Goal: Task Accomplishment & Management: Manage account settings

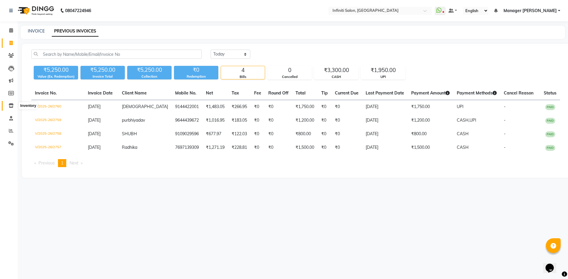
click at [13, 106] on span at bounding box center [11, 106] width 10 height 7
select select
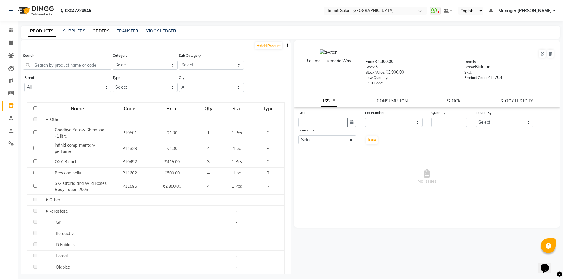
click at [101, 30] on link "ORDERS" at bounding box center [101, 30] width 17 height 5
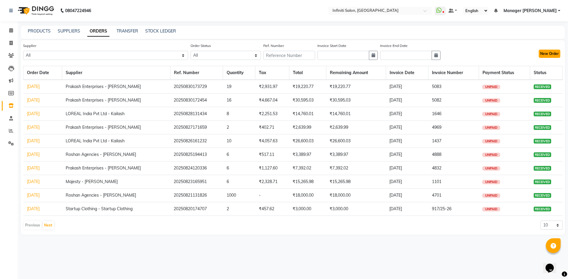
click at [541, 53] on button "New Order" at bounding box center [550, 54] width 22 height 8
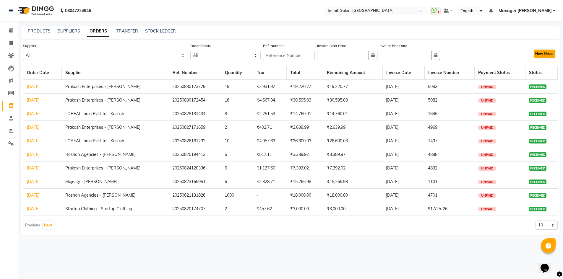
select select "true"
select select "2495"
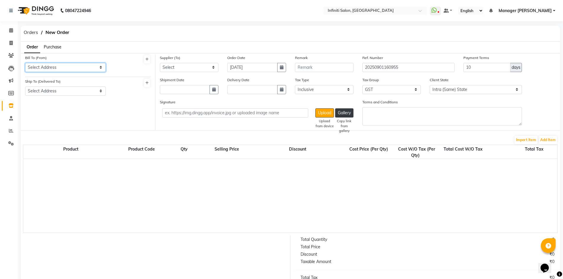
drag, startPoint x: 76, startPoint y: 63, endPoint x: 73, endPoint y: 69, distance: 6.0
click at [75, 64] on select "Select Address Shop 1" at bounding box center [65, 67] width 81 height 9
select select "821"
click at [25, 63] on select "Select Address Shop 1" at bounding box center [65, 67] width 81 height 9
click at [67, 94] on select "Select Address Shop 1" at bounding box center [65, 91] width 81 height 9
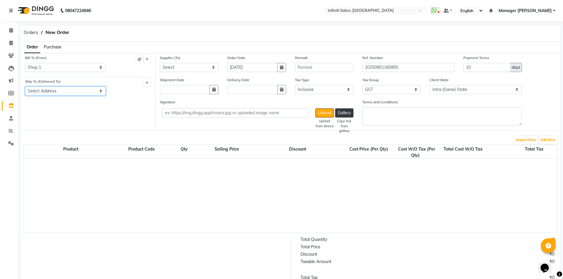
select select "822"
click at [25, 87] on select "Select Address Shop 1" at bounding box center [65, 91] width 81 height 9
drag, startPoint x: 493, startPoint y: 67, endPoint x: 412, endPoint y: 87, distance: 83.6
click at [412, 87] on div "Supplier (To) Select Roshan Agencies - Roshan Ahuja Prakash Enterprises - Vicky…" at bounding box center [358, 93] width 405 height 76
type input "30"
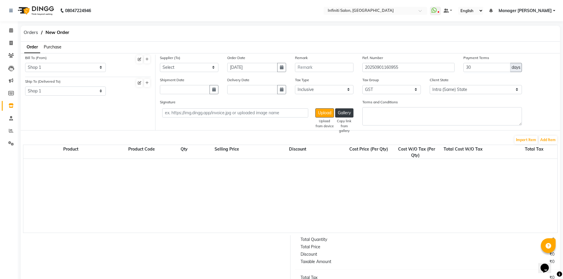
click at [536, 84] on div "Shipment Date Delivery Date Tax Type Select Inclusive Exclusive Tax Group None …" at bounding box center [358, 88] width 405 height 22
click at [196, 68] on select "Select Roshan Agencies - Roshan Ahuja Prakash Enterprises - Vicky Ahuja LOREAL …" at bounding box center [189, 67] width 59 height 9
select select "1955"
click at [160, 63] on select "Select Roshan Agencies - Roshan Ahuja Prakash Enterprises - Vicky Ahuja LOREAL …" at bounding box center [189, 67] width 59 height 9
click at [552, 138] on button "Add Item" at bounding box center [548, 140] width 18 height 8
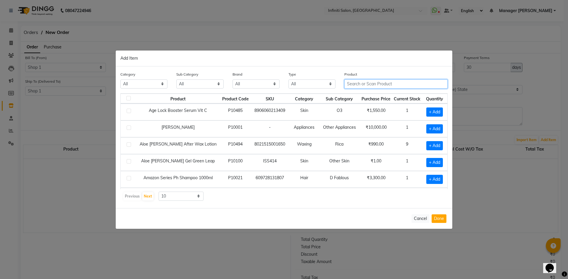
click at [359, 86] on input "text" at bounding box center [395, 84] width 103 height 9
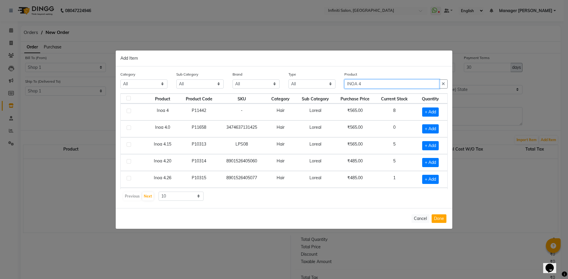
type input "INOA 4"
click at [419, 118] on td "+ Add" at bounding box center [430, 112] width 34 height 17
click at [422, 113] on span "+ Add" at bounding box center [430, 112] width 17 height 9
checkbox input "true"
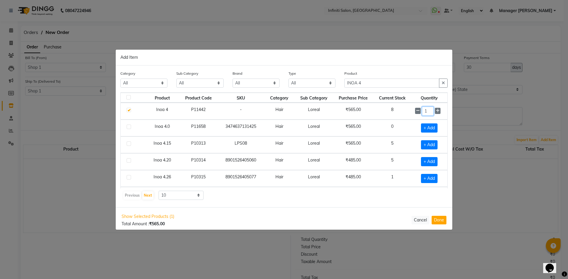
drag, startPoint x: 423, startPoint y: 112, endPoint x: 400, endPoint y: 127, distance: 27.6
click at [400, 127] on tbody "Inoa 4 P11442 - Hair Loreal ₹565.00 8 1 Inoa 4.0 P11658 3474637131425 Hair Lore…" at bounding box center [284, 187] width 327 height 169
type input "8"
click at [369, 83] on input "INOA 4" at bounding box center [391, 83] width 95 height 9
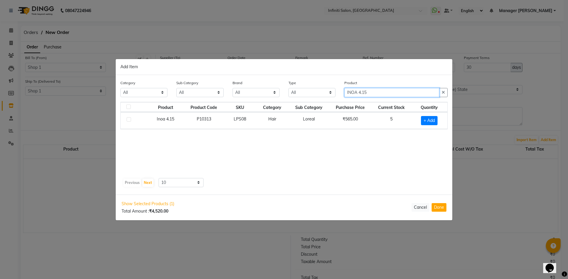
type input "INOA 4.15"
drag, startPoint x: 430, startPoint y: 129, endPoint x: 430, endPoint y: 116, distance: 12.7
click at [430, 129] on td "+ Add" at bounding box center [429, 120] width 36 height 17
click at [430, 116] on span "+ Add" at bounding box center [429, 120] width 17 height 9
checkbox input "true"
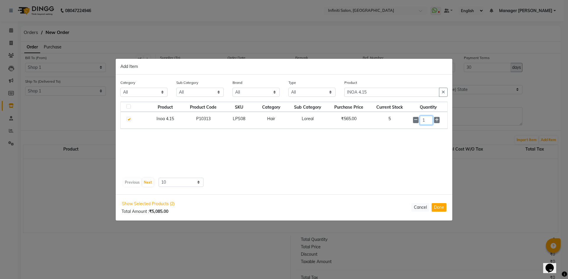
drag, startPoint x: 428, startPoint y: 122, endPoint x: 399, endPoint y: 129, distance: 30.2
click at [399, 129] on tr "Inoa 4.15 P10313 LPS08 Hair Loreal ₹565.00 5 1" at bounding box center [284, 120] width 327 height 17
type input "5"
click at [370, 97] on input "INOA 4.15" at bounding box center [391, 92] width 95 height 9
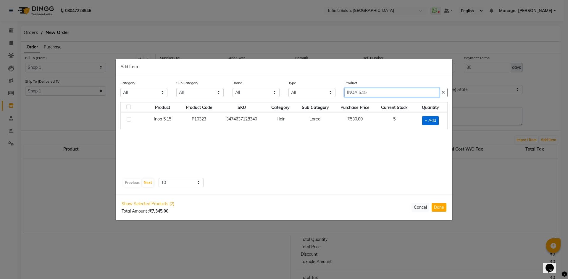
type input "INOA 5.15"
click at [430, 121] on span "+ Add" at bounding box center [430, 120] width 17 height 9
checkbox input "true"
drag, startPoint x: 430, startPoint y: 120, endPoint x: 421, endPoint y: 134, distance: 16.0
click at [421, 134] on div "Product Product Code SKU Category Sub Category Purchase Price Current Stock Qua…" at bounding box center [283, 139] width 327 height 74
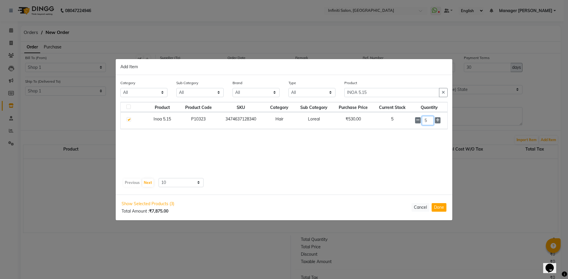
type input "5"
click at [382, 90] on input "INOA 5.15" at bounding box center [391, 92] width 95 height 9
type input "INOA 5.17"
click at [425, 126] on td "+ Add" at bounding box center [430, 120] width 34 height 17
click at [432, 119] on span "+ Add" at bounding box center [430, 120] width 17 height 9
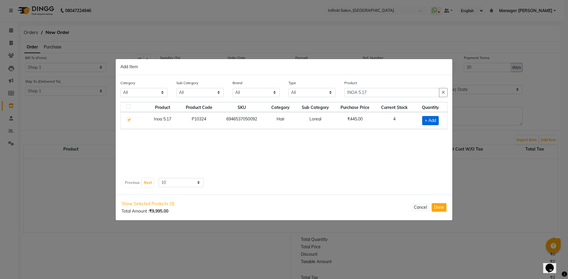
checkbox input "true"
drag, startPoint x: 432, startPoint y: 119, endPoint x: 418, endPoint y: 127, distance: 16.4
click at [418, 127] on td "1" at bounding box center [429, 120] width 36 height 17
click at [429, 120] on input "1" at bounding box center [428, 120] width 12 height 9
type input "4"
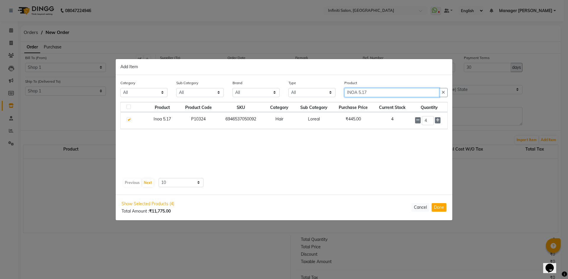
click at [376, 95] on input "INOA 5.17" at bounding box center [391, 92] width 95 height 9
type input "INOA 7.34"
click at [436, 125] on td "+ Add" at bounding box center [430, 120] width 34 height 17
click at [433, 120] on span "+ Add" at bounding box center [430, 120] width 17 height 9
checkbox input "true"
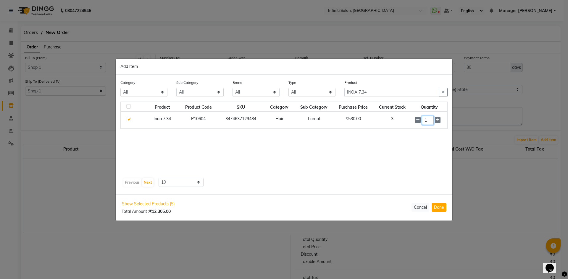
drag, startPoint x: 433, startPoint y: 120, endPoint x: 413, endPoint y: 133, distance: 24.0
click at [413, 133] on div "Product Product Code SKU Category Sub Category Purchase Price Current Stock Qua…" at bounding box center [283, 139] width 327 height 74
type input "2"
click at [370, 91] on input "INOA 7.34" at bounding box center [391, 92] width 95 height 9
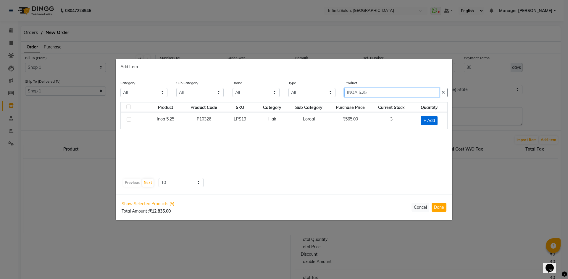
type input "INOA 5.25"
click at [431, 118] on span "+ Add" at bounding box center [429, 120] width 17 height 9
checkbox input "true"
click at [372, 94] on input "INOA 5.25" at bounding box center [391, 92] width 95 height 9
type input "INOA 4.26"
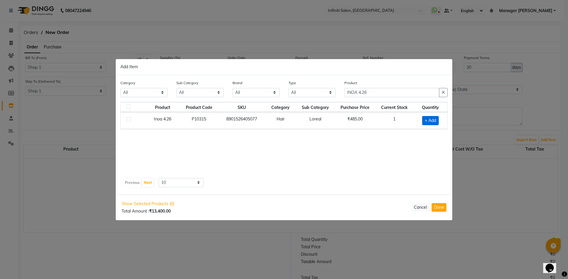
click at [434, 122] on span "+ Add" at bounding box center [430, 120] width 17 height 9
checkbox input "true"
drag, startPoint x: 432, startPoint y: 119, endPoint x: 417, endPoint y: 128, distance: 18.3
click at [417, 128] on td "1" at bounding box center [429, 120] width 36 height 17
type input "4"
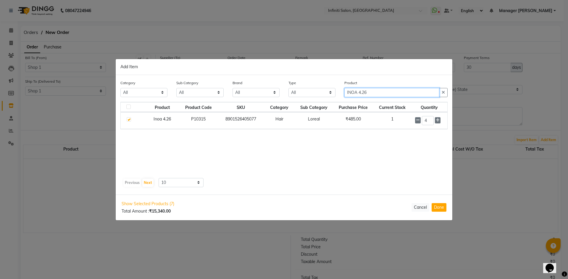
click at [371, 91] on input "INOA 4.26" at bounding box center [391, 92] width 95 height 9
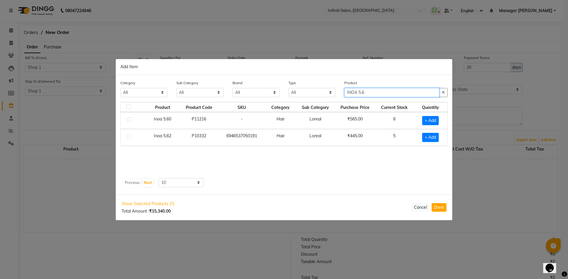
type input "INOA 5.6"
drag, startPoint x: 379, startPoint y: 92, endPoint x: 347, endPoint y: 104, distance: 34.5
click at [347, 104] on div "Category All Hair Skin Appliances Beard Waxing Disposable Hands and Feet KANPEK…" at bounding box center [284, 135] width 337 height 120
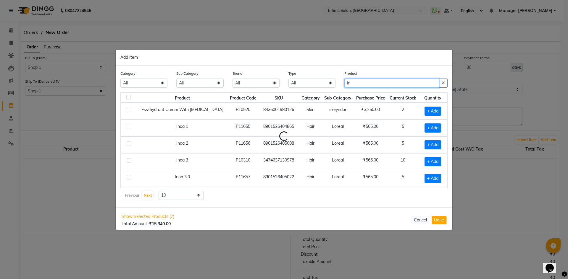
type input "i"
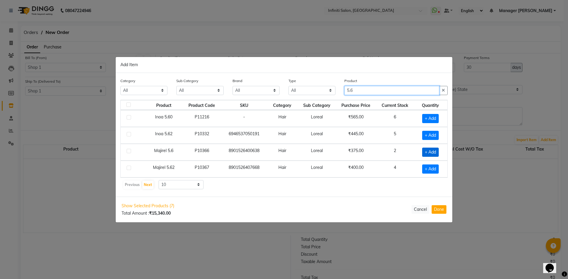
type input "5.6"
click at [423, 150] on span "+ Add" at bounding box center [430, 152] width 17 height 9
checkbox input "true"
click at [427, 150] on input "1" at bounding box center [428, 152] width 12 height 9
type input "3"
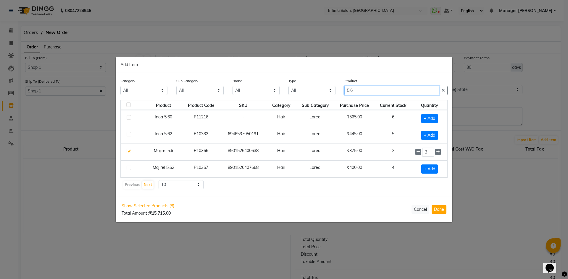
drag, startPoint x: 357, startPoint y: 91, endPoint x: 329, endPoint y: 104, distance: 30.6
click at [329, 103] on div "Category All Hair Skin Appliances Beard Waxing Disposable Hands and Feet KANPEK…" at bounding box center [284, 135] width 337 height 124
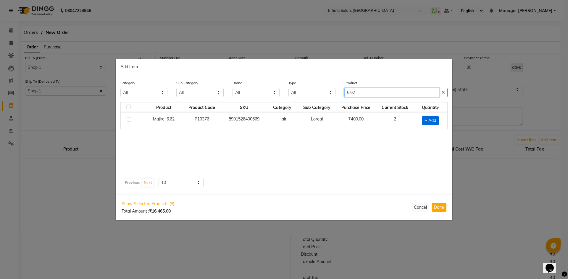
type input "6.62"
click at [433, 116] on span "+ Add" at bounding box center [430, 120] width 17 height 9
checkbox input "true"
drag, startPoint x: 433, startPoint y: 116, endPoint x: 406, endPoint y: 136, distance: 33.4
click at [406, 136] on div "Product Product Code SKU Category Sub Category Purchase Price Current Stock Qua…" at bounding box center [283, 139] width 327 height 74
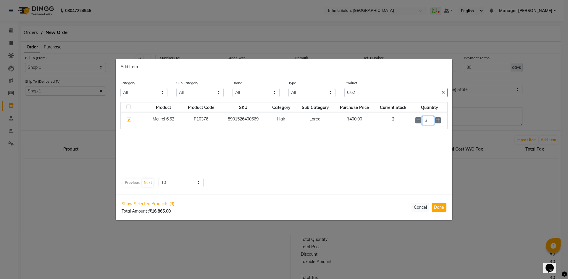
type input "3"
drag, startPoint x: 305, startPoint y: 103, endPoint x: 292, endPoint y: 103, distance: 12.4
click at [292, 103] on div "Category All Hair Skin Appliances Beard Waxing Disposable Hands and Feet KANPEK…" at bounding box center [284, 135] width 337 height 120
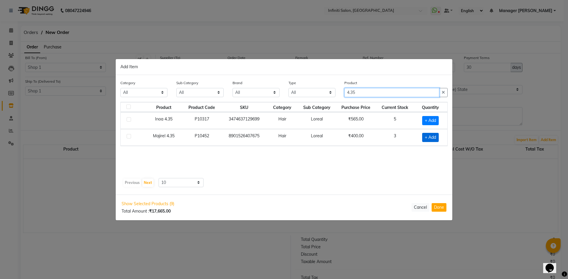
type input "4.35"
click at [428, 142] on span "+ Add" at bounding box center [430, 137] width 17 height 9
checkbox input "true"
drag, startPoint x: 430, startPoint y: 137, endPoint x: 408, endPoint y: 151, distance: 25.7
click at [408, 151] on div "Product Product Code SKU Category Sub Category Purchase Price Current Stock Qua…" at bounding box center [283, 139] width 327 height 74
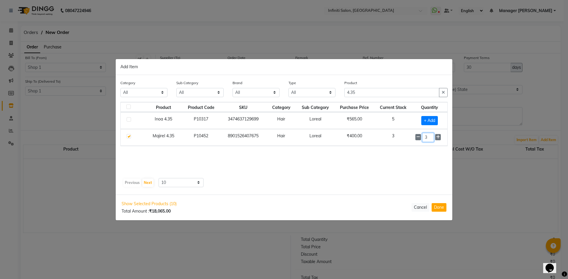
type input "3"
drag, startPoint x: 370, startPoint y: 93, endPoint x: 253, endPoint y: 131, distance: 122.5
click at [253, 131] on div "Category All Hair Skin Appliances Beard Waxing Disposable Hands and Feet KANPEK…" at bounding box center [284, 135] width 337 height 120
type input "4.45"
click at [424, 137] on span "+ Add" at bounding box center [430, 137] width 17 height 9
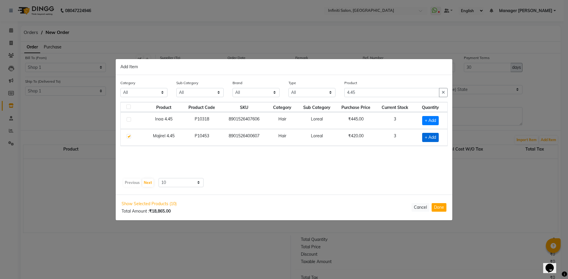
checkbox input "true"
drag, startPoint x: 430, startPoint y: 135, endPoint x: 414, endPoint y: 150, distance: 22.2
click at [414, 150] on div "Product Product Code SKU Category Sub Category Purchase Price Current Stock Qua…" at bounding box center [283, 139] width 327 height 74
type input "3"
drag, startPoint x: 386, startPoint y: 90, endPoint x: 265, endPoint y: 115, distance: 123.1
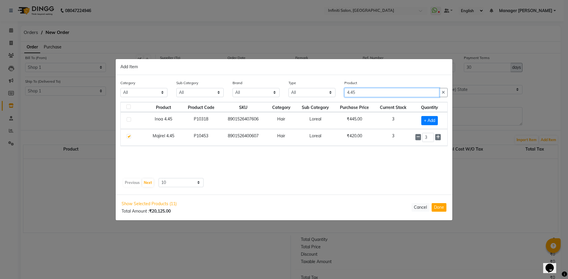
click at [265, 115] on div "Category All Hair Skin Appliances Beard Waxing Disposable Hands and Feet KANPEK…" at bounding box center [284, 135] width 337 height 120
type input "12.3"
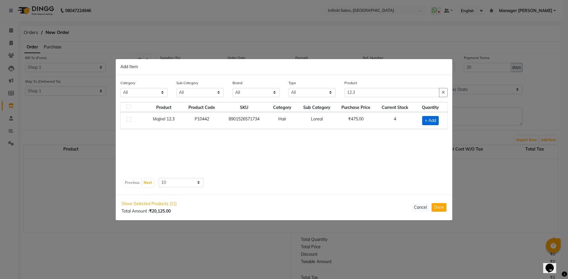
click at [437, 123] on span "+ Add" at bounding box center [430, 120] width 17 height 9
checkbox input "true"
drag, startPoint x: 431, startPoint y: 116, endPoint x: 413, endPoint y: 131, distance: 23.7
click at [413, 131] on div "Product Product Code SKU Category Sub Category Purchase Price Current Stock Qua…" at bounding box center [283, 139] width 327 height 74
type input "4"
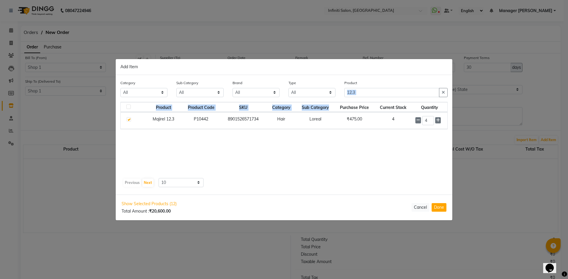
drag, startPoint x: 396, startPoint y: 97, endPoint x: 336, endPoint y: 104, distance: 60.7
click at [336, 104] on div "Category All Hair Skin Appliances Beard Waxing Disposable Hands and Feet KANPEK…" at bounding box center [284, 135] width 337 height 120
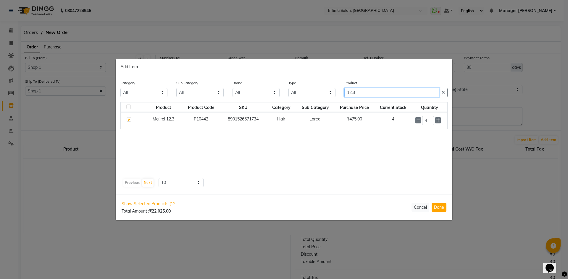
drag, startPoint x: 367, startPoint y: 93, endPoint x: 291, endPoint y: 96, distance: 76.0
click at [291, 96] on div "Category All Hair Skin Appliances Beard Waxing Disposable Hands and Feet KANPEK…" at bounding box center [284, 91] width 336 height 22
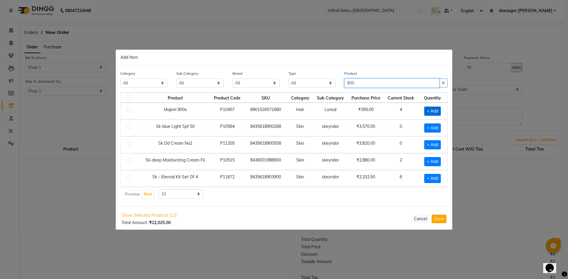
type input "900"
click at [437, 112] on span "+ Add" at bounding box center [432, 111] width 17 height 9
checkbox input "true"
drag, startPoint x: 431, startPoint y: 112, endPoint x: 413, endPoint y: 119, distance: 19.7
click at [413, 119] on tr "Majirel 900s P10457 8901526571680 Hair Loreal ₹395.00 4 1" at bounding box center [284, 111] width 327 height 17
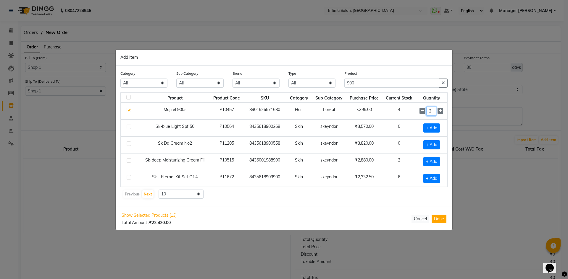
type input "2"
drag, startPoint x: 337, startPoint y: 83, endPoint x: 234, endPoint y: 88, distance: 103.3
click at [236, 88] on div "Category All Hair Skin Appliances Beard Waxing Disposable Hands and Feet KANPEK…" at bounding box center [284, 81] width 336 height 22
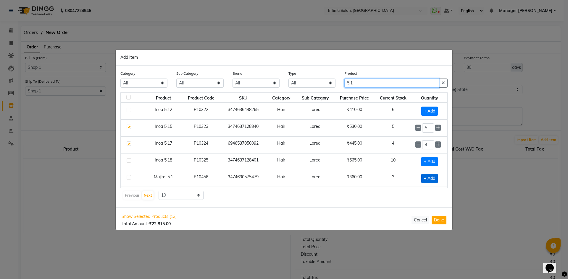
type input "5.1"
click at [422, 179] on span "+ Add" at bounding box center [429, 178] width 17 height 9
checkbox input "true"
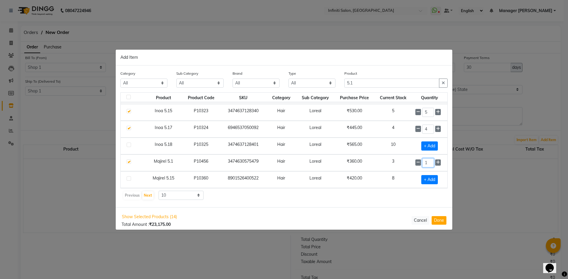
drag, startPoint x: 423, startPoint y: 178, endPoint x: 414, endPoint y: 193, distance: 17.6
click at [414, 193] on div "Product Product Code SKU Category Sub Category Purchase Price Current Stock Qua…" at bounding box center [283, 147] width 327 height 108
type input "2"
drag, startPoint x: 364, startPoint y: 83, endPoint x: 274, endPoint y: 96, distance: 90.3
click at [274, 96] on div "Category All Hair Skin Appliances Beard Waxing Disposable Hands and Feet KANPEK…" at bounding box center [284, 137] width 337 height 142
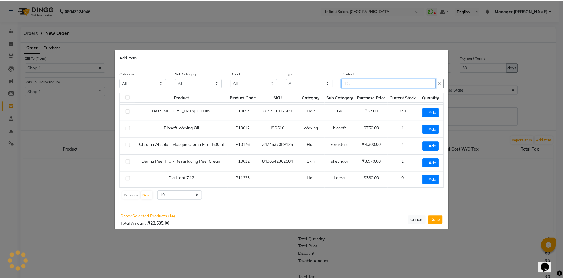
scroll to position [0, 0]
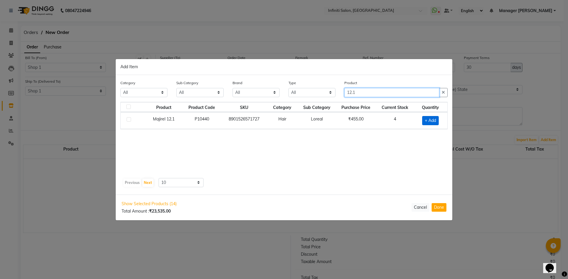
type input "12.1"
click at [426, 122] on span "+ Add" at bounding box center [430, 120] width 17 height 9
checkbox input "true"
drag, startPoint x: 430, startPoint y: 117, endPoint x: 402, endPoint y: 135, distance: 33.6
click at [402, 135] on div "Product Product Code SKU Category Sub Category Purchase Price Current Stock Qua…" at bounding box center [283, 139] width 327 height 74
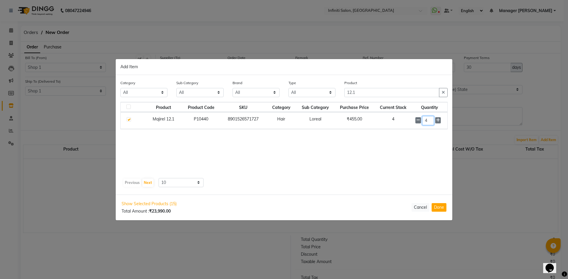
type input "4"
click at [334, 102] on div "Category All Hair Skin Appliances Beard Waxing Disposable Hands and Feet KANPEK…" at bounding box center [284, 135] width 337 height 120
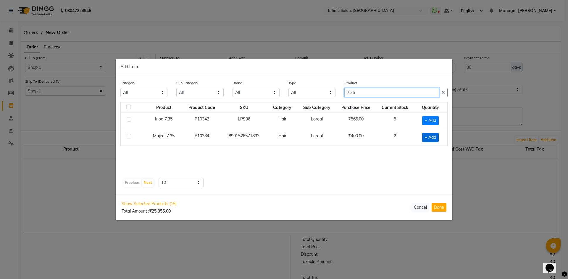
type input "7.35"
click at [428, 140] on span "+ Add" at bounding box center [430, 137] width 17 height 9
checkbox input "true"
drag, startPoint x: 430, startPoint y: 135, endPoint x: 395, endPoint y: 150, distance: 38.3
click at [395, 150] on div "Product Product Code SKU Category Sub Category Purchase Price Current Stock Qua…" at bounding box center [283, 139] width 327 height 74
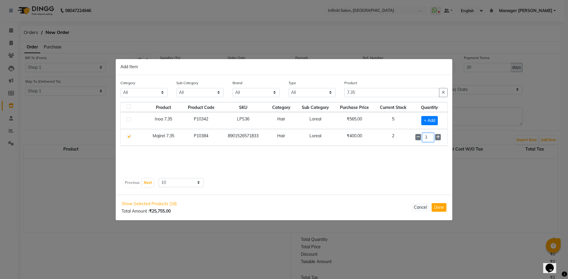
type input "3"
drag, startPoint x: 388, startPoint y: 90, endPoint x: 297, endPoint y: 115, distance: 94.0
click at [297, 115] on div "Category All Hair Skin Appliances Beard Waxing Disposable Hands and Feet KANPEK…" at bounding box center [284, 135] width 337 height 120
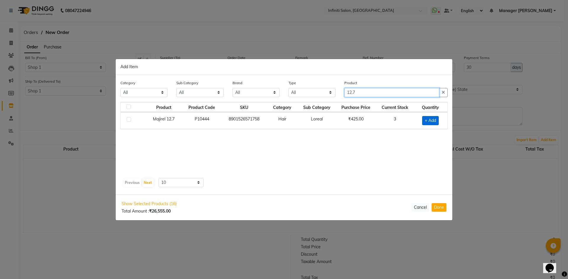
type input "12.7"
click at [427, 118] on span "+ Add" at bounding box center [430, 120] width 17 height 9
checkbox input "true"
drag, startPoint x: 429, startPoint y: 118, endPoint x: 404, endPoint y: 137, distance: 31.3
click at [404, 137] on div "Product Product Code SKU Category Sub Category Purchase Price Current Stock Qua…" at bounding box center [283, 139] width 327 height 74
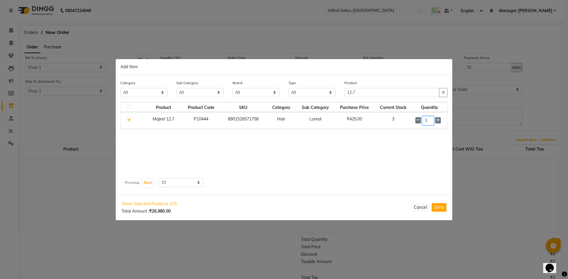
type input "3"
drag, startPoint x: 374, startPoint y: 89, endPoint x: 325, endPoint y: 106, distance: 51.4
click at [325, 106] on div "Category All Hair Skin Appliances Beard Waxing Disposable Hands and Feet KANPEK…" at bounding box center [284, 135] width 337 height 120
type input "5.52"
click at [433, 125] on span "+ Add" at bounding box center [430, 120] width 17 height 9
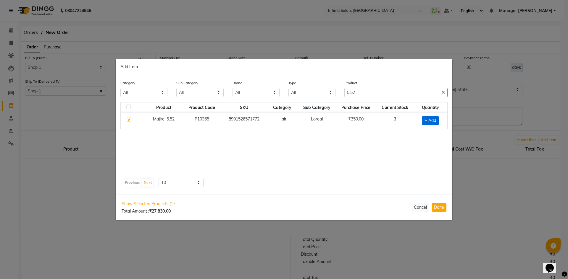
checkbox input "true"
drag, startPoint x: 429, startPoint y: 121, endPoint x: 387, endPoint y: 137, distance: 45.1
click at [387, 137] on div "Product Product Code SKU Category Sub Category Purchase Price Current Stock Qua…" at bounding box center [283, 139] width 327 height 74
type input "2"
click at [340, 109] on div "Category All Hair Skin Appliances Beard Waxing Disposable Hands and Feet KANPEK…" at bounding box center [284, 135] width 337 height 120
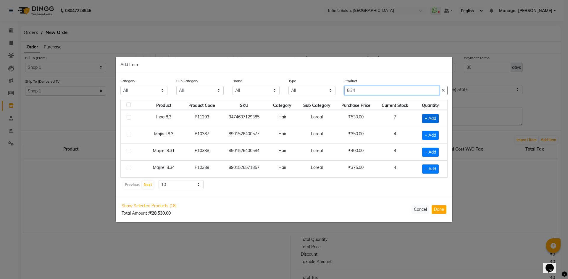
type input "8.34"
click at [428, 118] on span "+ Add" at bounding box center [430, 118] width 17 height 9
checkbox input "true"
drag, startPoint x: 429, startPoint y: 116, endPoint x: 399, endPoint y: 126, distance: 31.1
click at [400, 126] on tr "Inoa 8.3 P11293 3474637129385 Hair Loreal ₹530.00 7 1" at bounding box center [284, 118] width 327 height 17
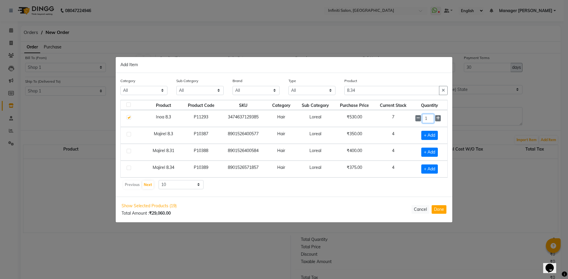
type input "0"
checkbox input "false"
click at [428, 169] on span "+ Add" at bounding box center [429, 169] width 17 height 9
checkbox input "true"
drag, startPoint x: 433, startPoint y: 166, endPoint x: 403, endPoint y: 180, distance: 33.5
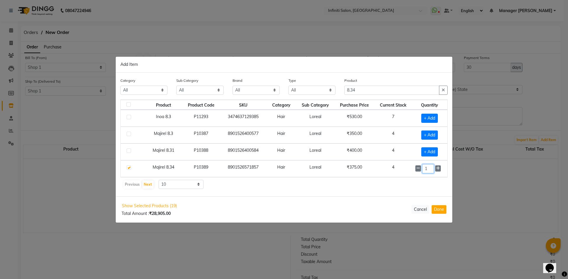
click at [403, 180] on div "Product Product Code SKU Category Sub Category Purchase Price Current Stock Qua…" at bounding box center [283, 145] width 327 height 90
type input "4"
drag, startPoint x: 371, startPoint y: 87, endPoint x: 303, endPoint y: 102, distance: 70.0
click at [303, 102] on div "Category All Hair Skin Appliances Beard Waxing Disposable Hands and Feet KANPEK…" at bounding box center [284, 135] width 337 height 124
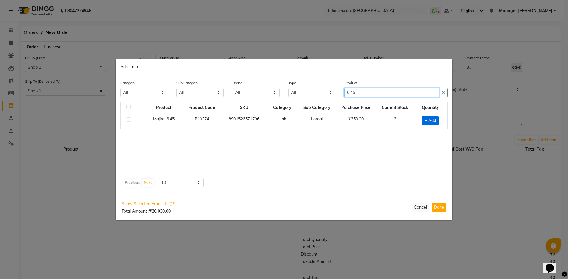
type input "6.45"
click at [426, 120] on span "+ Add" at bounding box center [430, 120] width 17 height 9
checkbox input "true"
drag, startPoint x: 432, startPoint y: 121, endPoint x: 409, endPoint y: 132, distance: 25.9
click at [409, 132] on div "Product Product Code SKU Category Sub Category Purchase Price Current Stock Qua…" at bounding box center [283, 139] width 327 height 74
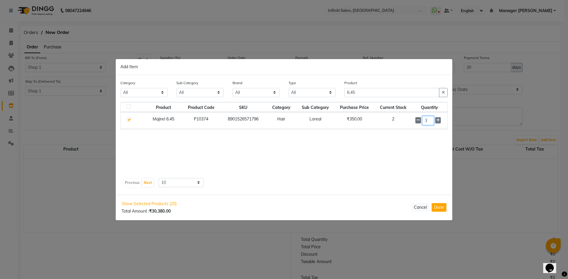
type input "3"
drag, startPoint x: 374, startPoint y: 95, endPoint x: 318, endPoint y: 112, distance: 58.8
click at [318, 112] on div "Category All Hair Skin Appliances Beard Waxing Disposable Hands and Feet KANPEK…" at bounding box center [284, 135] width 337 height 120
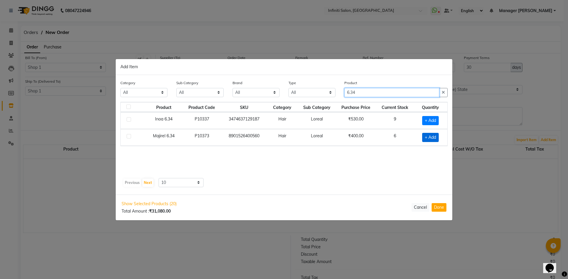
type input "6.34"
click at [424, 141] on span "+ Add" at bounding box center [430, 137] width 17 height 9
checkbox input "true"
drag, startPoint x: 429, startPoint y: 137, endPoint x: 409, endPoint y: 147, distance: 22.1
click at [409, 147] on div "Product Product Code SKU Category Sub Category Purchase Price Current Stock Qua…" at bounding box center [283, 139] width 327 height 74
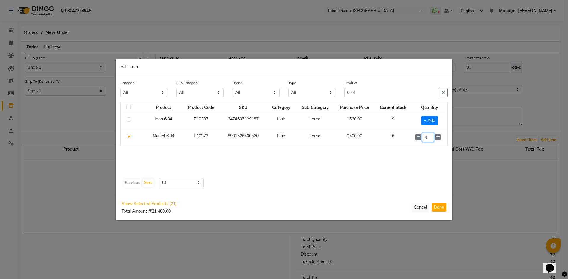
type input "4"
drag, startPoint x: 329, startPoint y: 106, endPoint x: 315, endPoint y: 111, distance: 15.4
click at [315, 111] on div "Category All Hair Skin Appliances Beard Waxing Disposable Hands and Feet KANPEK…" at bounding box center [284, 135] width 337 height 120
type input "5.35"
click at [429, 137] on span "+ Add" at bounding box center [430, 137] width 17 height 9
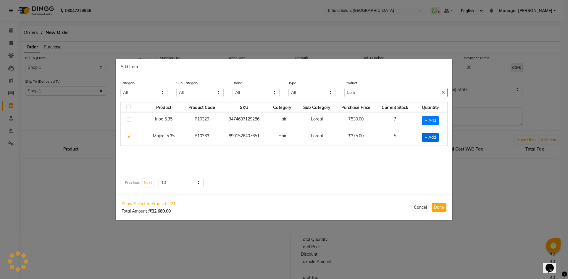
checkbox input "true"
drag, startPoint x: 429, startPoint y: 137, endPoint x: 408, endPoint y: 152, distance: 25.6
click at [408, 152] on div "Product Product Code SKU Category Sub Category Purchase Price Current Stock Qua…" at bounding box center [283, 139] width 327 height 74
type input "3"
click at [442, 207] on button "Done" at bounding box center [438, 207] width 15 height 9
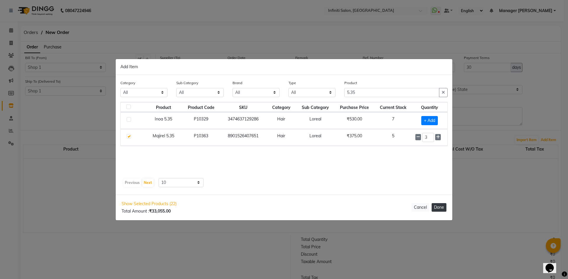
select select "2495"
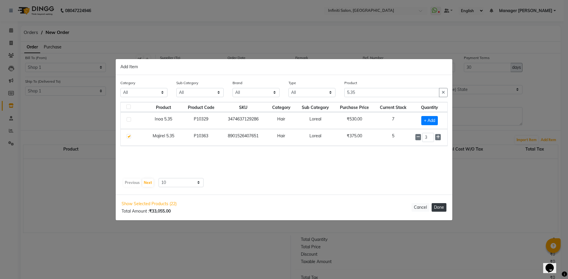
select select "2495"
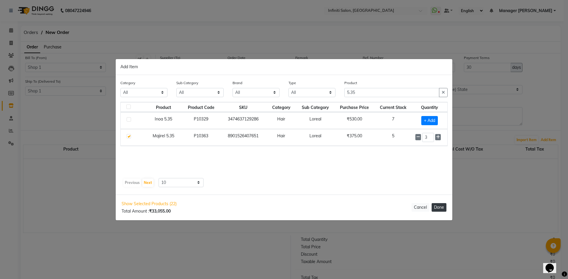
select select "2495"
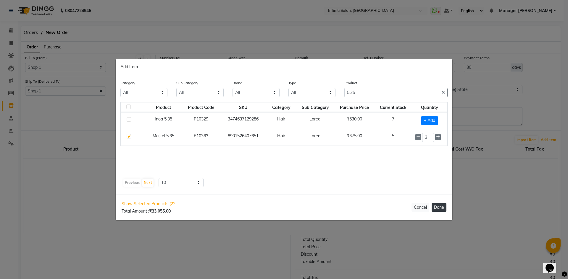
select select "2495"
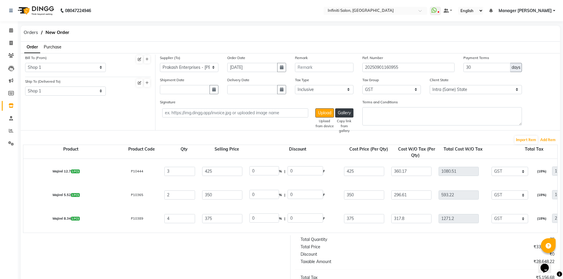
select select "2495"
drag, startPoint x: 225, startPoint y: 223, endPoint x: 192, endPoint y: 226, distance: 33.2
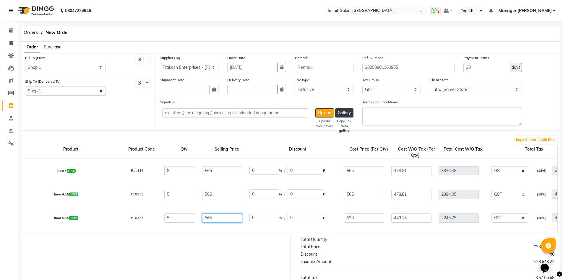
type input "565"
type input "6.19"
type input "35"
drag, startPoint x: 273, startPoint y: 220, endPoint x: 240, endPoint y: 237, distance: 37.6
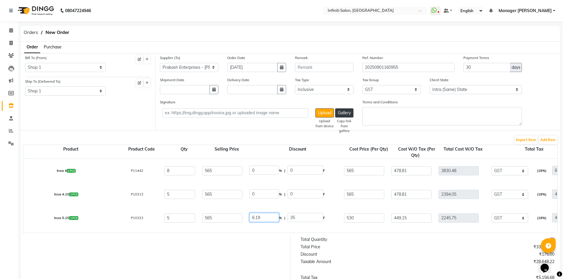
click at [240, 233] on div "Product Product Code Qty Selling Price Discount Cost Price (Per Qty) Cost W/O T…" at bounding box center [290, 189] width 535 height 88
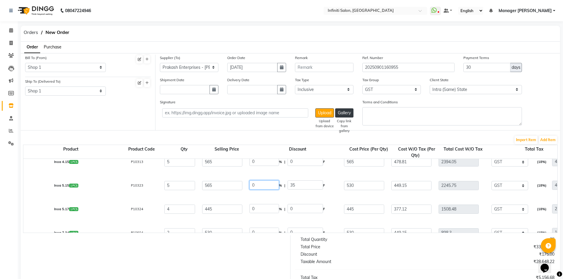
type input "0"
type input "565"
type input "478.81"
type input "2394.05"
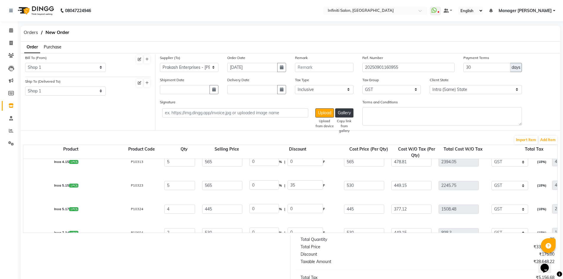
type input "430.93"
type input "2824.98"
drag, startPoint x: 234, startPoint y: 206, endPoint x: 189, endPoint y: 213, distance: 45.1
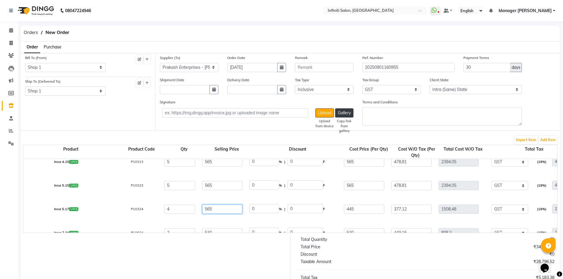
type input "565"
type input "21.24"
type input "120"
drag, startPoint x: 270, startPoint y: 212, endPoint x: 244, endPoint y: 219, distance: 26.4
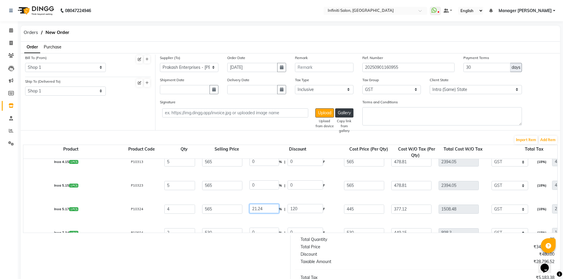
type input "0"
type input "565"
type input "478.81"
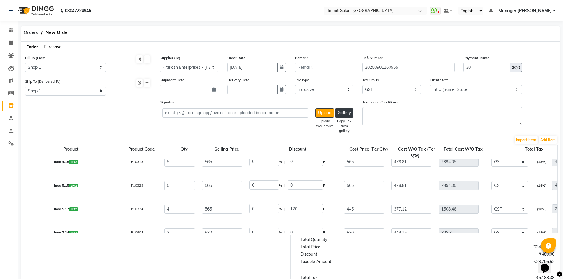
type input "1915.24"
type input "344.74"
type input "2259.98"
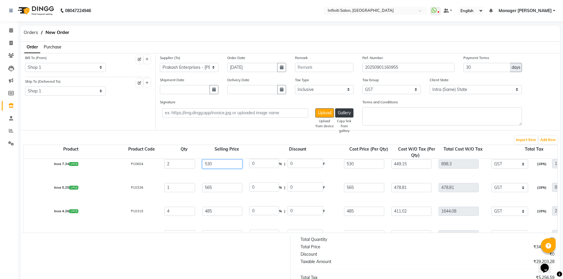
drag, startPoint x: 222, startPoint y: 168, endPoint x: 185, endPoint y: 168, distance: 36.4
type input "565"
type input "6.19"
type input "35"
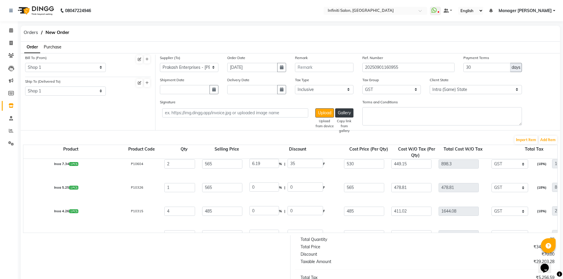
drag, startPoint x: 275, startPoint y: 165, endPoint x: 226, endPoint y: 179, distance: 50.7
click at [0, 0] on div "Inoa 4 1 PCS P11442 8 565 0 % | 0 F 565 478.81 3830.48 None GST (18%) 689.49 45…" at bounding box center [0, 0] width 0 height 0
type input "0"
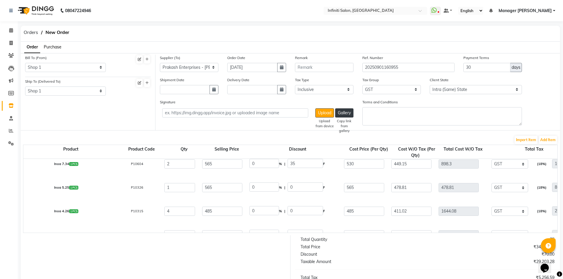
type input "565"
type input "478.81"
type input "957.62"
type input "172.37"
type input "1129.99"
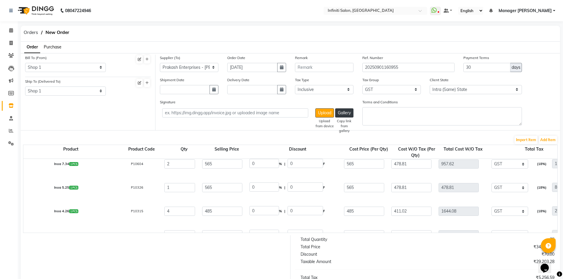
drag, startPoint x: 229, startPoint y: 190, endPoint x: 162, endPoint y: 201, distance: 68.0
click at [0, 0] on div "Inoa 4 1 PCS P11442 8 565 0 % | 0 F 565 478.81 3830.48 None GST (18%) 689.49 45…" at bounding box center [0, 0] width 0 height 0
click at [220, 141] on div "Import Item Add Item" at bounding box center [290, 139] width 535 height 9
drag, startPoint x: 220, startPoint y: 209, endPoint x: 170, endPoint y: 212, distance: 49.5
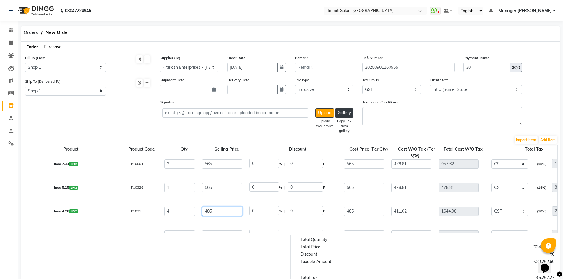
type input "565"
type input "14.16"
type input "80"
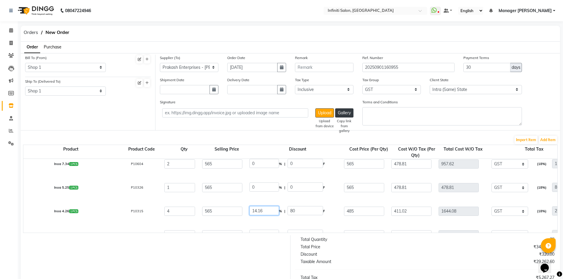
drag, startPoint x: 263, startPoint y: 212, endPoint x: 194, endPoint y: 224, distance: 69.9
click at [0, 0] on div "Inoa 4 1 PCS P11442 8 565 0 % | 0 F 565 478.81 3830.48 None GST (18%) 689.49 45…" at bounding box center [0, 0] width 0 height 0
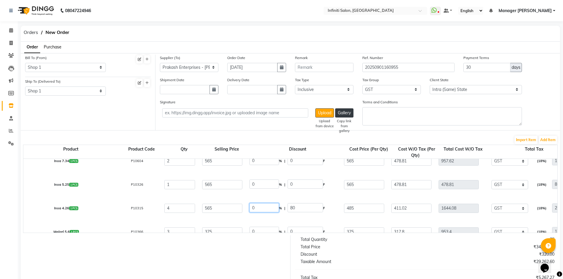
type input "0"
type input "565"
type input "478.81"
type input "1915.24"
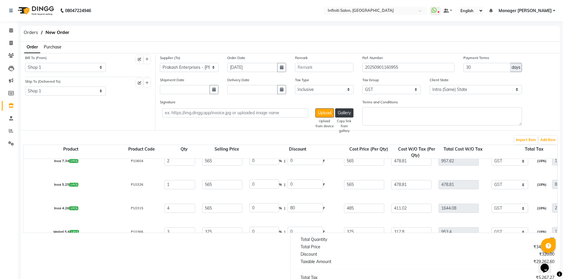
type input "344.74"
type input "2259.98"
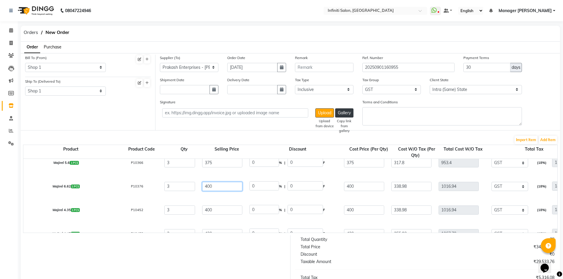
drag, startPoint x: 219, startPoint y: 187, endPoint x: 205, endPoint y: 193, distance: 16.2
drag, startPoint x: 216, startPoint y: 165, endPoint x: 190, endPoint y: 171, distance: 26.0
type input "420"
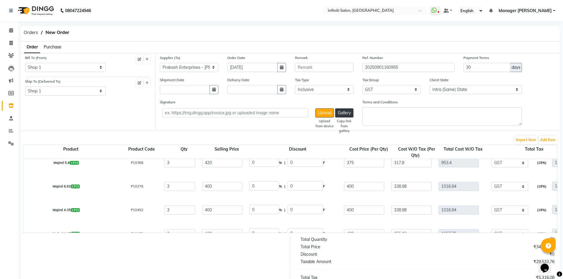
type input "10.71"
type input "45"
drag, startPoint x: 260, startPoint y: 164, endPoint x: 235, endPoint y: 172, distance: 26.8
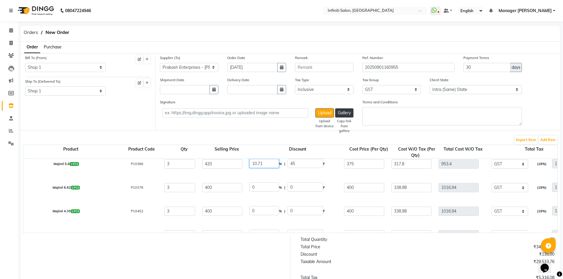
type input "0"
type input "420"
type input "355.93"
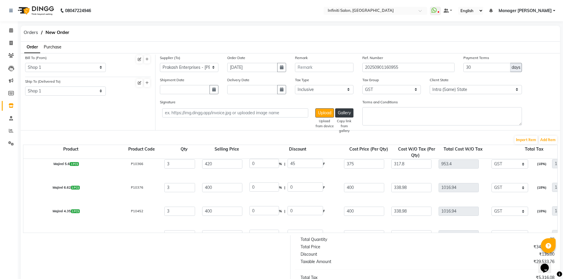
type input "1067.79"
type input "192.2"
type input "1259.99"
drag, startPoint x: 215, startPoint y: 186, endPoint x: 186, endPoint y: 197, distance: 30.7
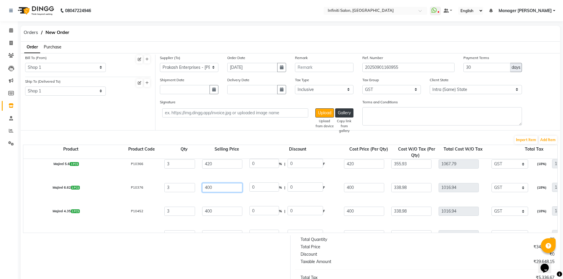
type input "420"
type input "4.76"
type input "20"
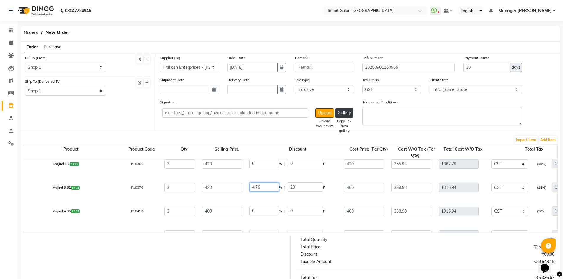
drag, startPoint x: 265, startPoint y: 188, endPoint x: 229, endPoint y: 199, distance: 37.3
type input "0"
type input "420"
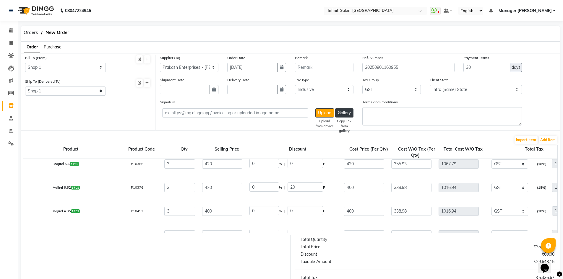
type input "355.93"
type input "1067.79"
type input "192.2"
type input "1259.99"
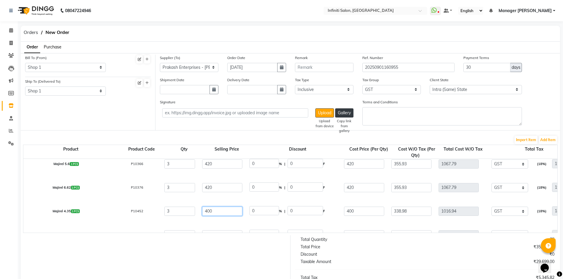
drag, startPoint x: 222, startPoint y: 211, endPoint x: 172, endPoint y: 222, distance: 51.1
type input "420"
type input "4.76"
type input "20"
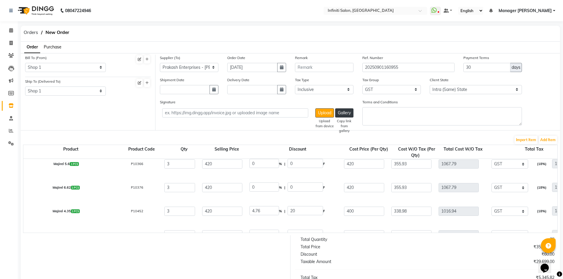
drag, startPoint x: 264, startPoint y: 209, endPoint x: 240, endPoint y: 220, distance: 25.8
type input "0"
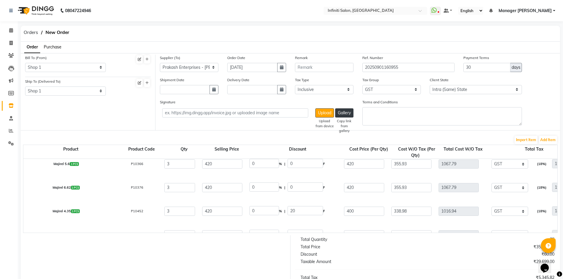
type input "0"
type input "420"
type input "355.93"
type input "1067.79"
type input "192.2"
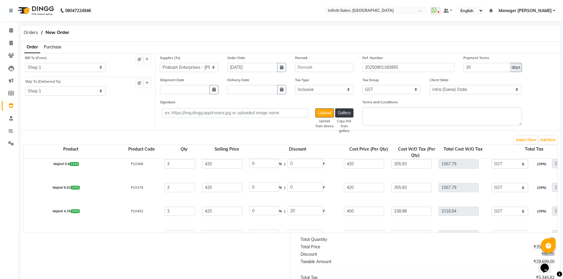
type input "1259.99"
drag, startPoint x: 219, startPoint y: 213, endPoint x: 170, endPoint y: 214, distance: 48.2
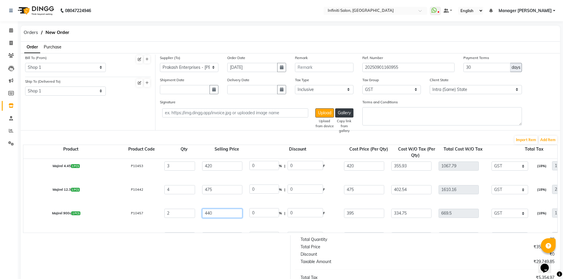
type input "440"
type input "10.23"
type input "45"
drag, startPoint x: 273, startPoint y: 215, endPoint x: 248, endPoint y: 220, distance: 25.7
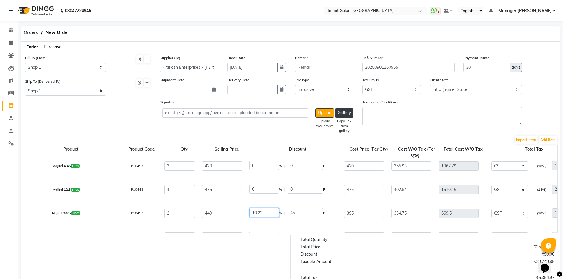
type input "0"
type input "440"
type input "372.88"
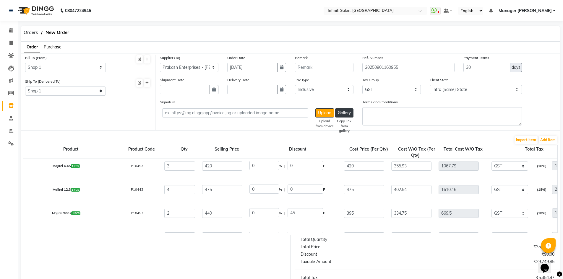
type input "745.76"
type input "134.24"
type input "880"
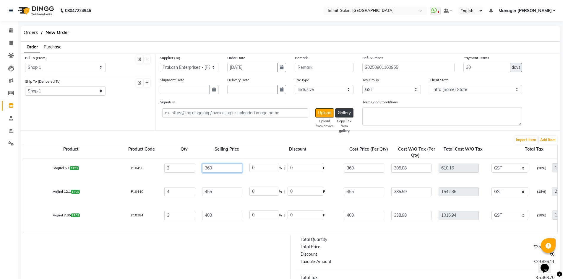
drag, startPoint x: 212, startPoint y: 171, endPoint x: 192, endPoint y: 177, distance: 21.5
type input "440"
type input "18.18"
type input "80"
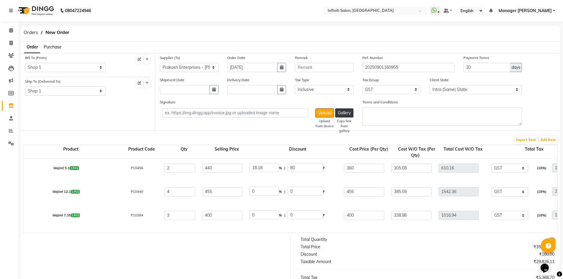
drag, startPoint x: 264, startPoint y: 168, endPoint x: 234, endPoint y: 175, distance: 30.7
type input "0"
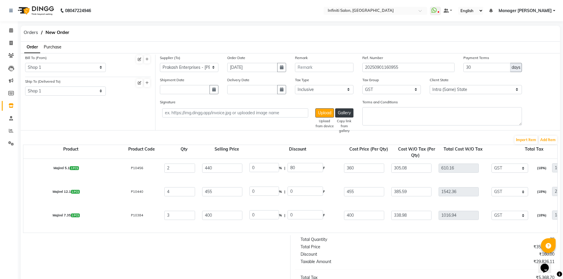
type input "440"
type input "372.88"
type input "745.76"
type input "134.24"
type input "880"
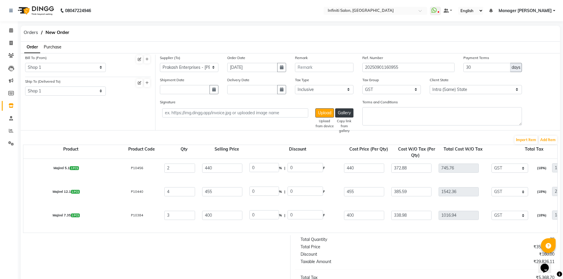
drag, startPoint x: 222, startPoint y: 192, endPoint x: 190, endPoint y: 198, distance: 33.1
type input "475"
type input "4.21"
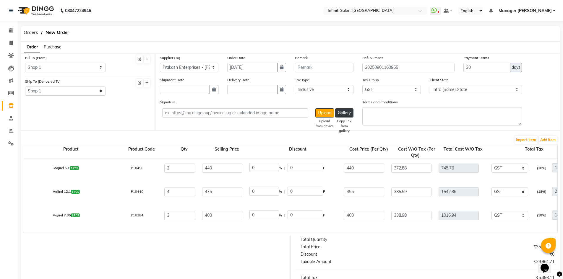
type input "20"
drag, startPoint x: 277, startPoint y: 192, endPoint x: 241, endPoint y: 196, distance: 36.1
type input "0"
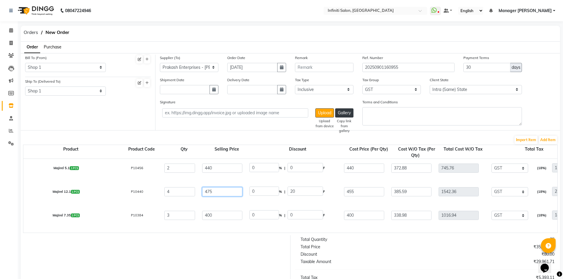
type input "0"
type input "475"
type input "402.54"
type input "1610.16"
type input "289.83"
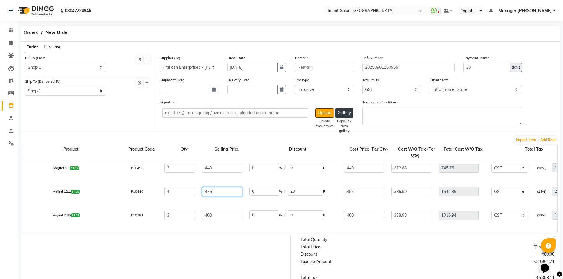
type input "1899.99"
click at [240, 196] on input "475" at bounding box center [222, 191] width 40 height 9
drag, startPoint x: 232, startPoint y: 215, endPoint x: 205, endPoint y: 220, distance: 27.5
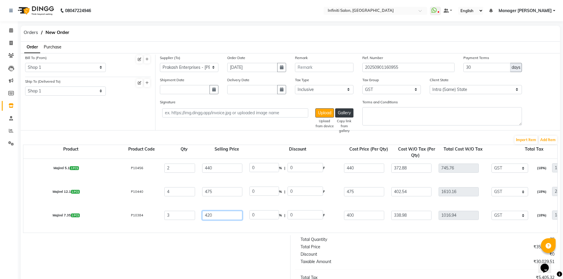
type input "420"
drag, startPoint x: 266, startPoint y: 217, endPoint x: 235, endPoint y: 226, distance: 32.8
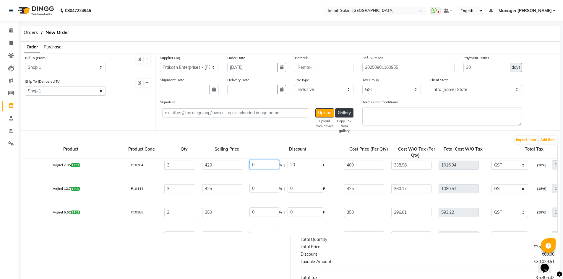
scroll to position [379, 0]
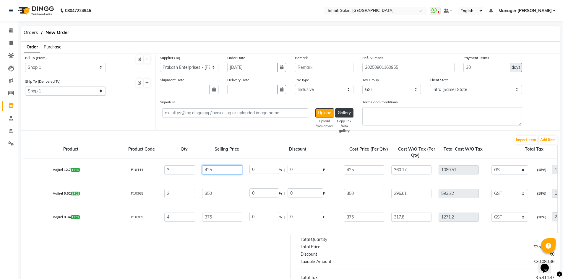
drag, startPoint x: 214, startPoint y: 172, endPoint x: 193, endPoint y: 179, distance: 22.2
drag, startPoint x: 266, startPoint y: 170, endPoint x: 219, endPoint y: 179, distance: 48.0
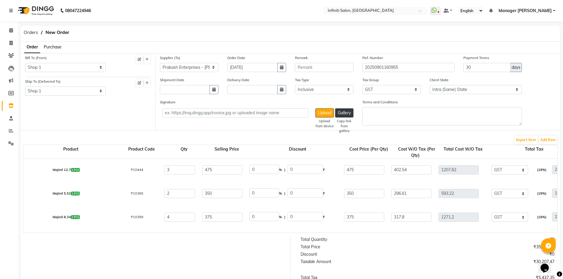
drag, startPoint x: 209, startPoint y: 200, endPoint x: 198, endPoint y: 204, distance: 11.6
drag, startPoint x: 267, startPoint y: 194, endPoint x: 228, endPoint y: 211, distance: 42.9
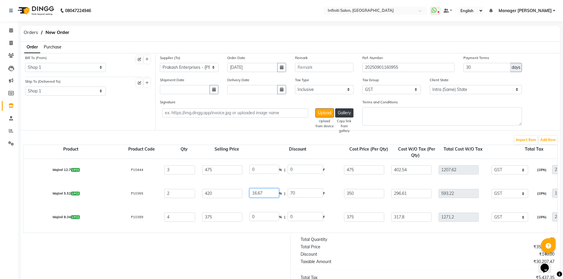
click at [0, 0] on div "Inoa 4 1 PCS P11442 8 565 0 % | 0 F 565 478.81 3830.48 None GST (18%) 689.49 45…" at bounding box center [0, 0] width 0 height 0
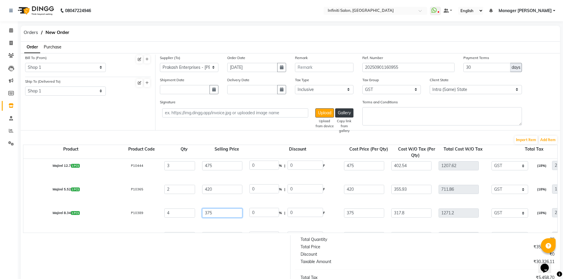
drag, startPoint x: 208, startPoint y: 226, endPoint x: 204, endPoint y: 227, distance: 3.8
click at [0, 0] on div "Inoa 4 1 PCS P11442 8 565 0 % | 0 F 565 478.81 3830.48 None GST (18%) 689.49 45…" at bounding box center [0, 0] width 0 height 0
drag, startPoint x: 272, startPoint y: 213, endPoint x: 235, endPoint y: 220, distance: 38.3
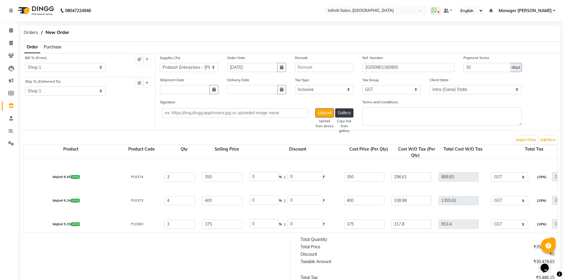
scroll to position [449, 0]
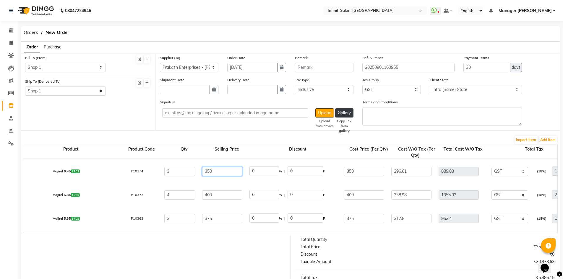
drag, startPoint x: 222, startPoint y: 174, endPoint x: 198, endPoint y: 180, distance: 24.5
drag, startPoint x: 263, startPoint y: 171, endPoint x: 251, endPoint y: 177, distance: 13.5
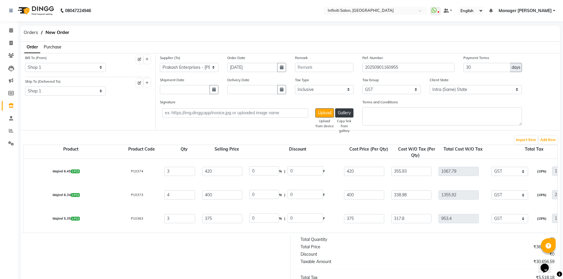
drag, startPoint x: 229, startPoint y: 195, endPoint x: 169, endPoint y: 204, distance: 60.8
drag, startPoint x: 260, startPoint y: 196, endPoint x: 238, endPoint y: 201, distance: 22.5
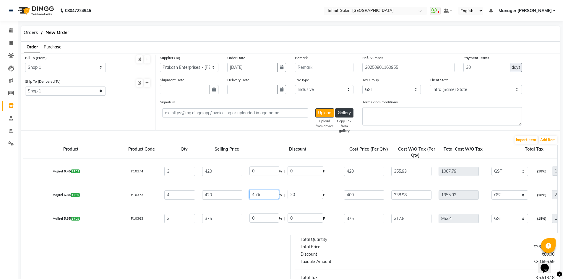
drag, startPoint x: 239, startPoint y: 215, endPoint x: 195, endPoint y: 221, distance: 44.5
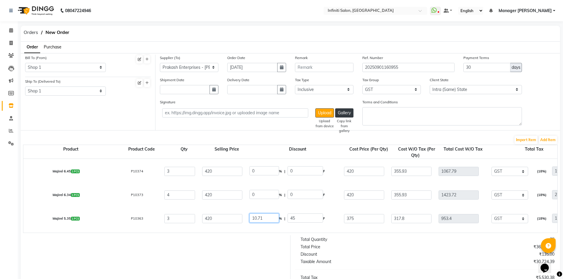
drag, startPoint x: 274, startPoint y: 216, endPoint x: 229, endPoint y: 228, distance: 47.0
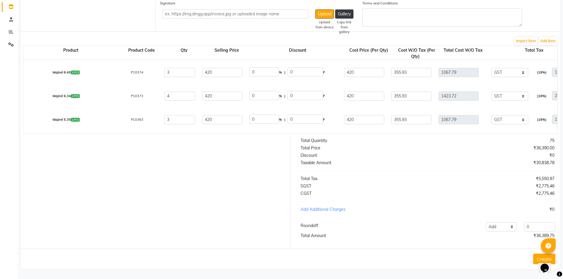
click at [535, 257] on button "Create" at bounding box center [545, 259] width 22 height 11
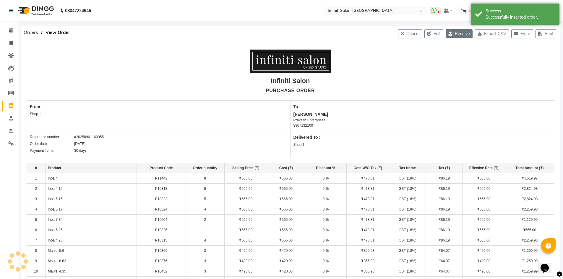
click at [458, 37] on button "Receive" at bounding box center [459, 33] width 27 height 9
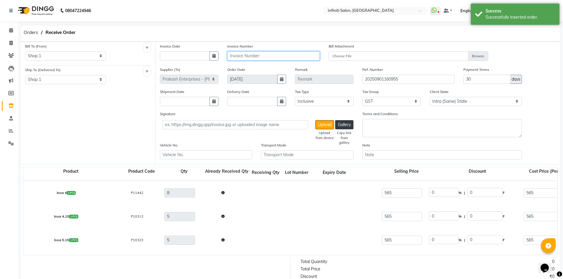
click at [276, 59] on input "text" at bounding box center [273, 55] width 92 height 9
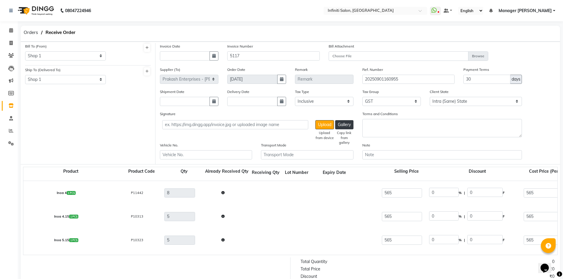
click at [545, 80] on div "Supplier (To) Select Roshan Agencies - Roshan Ahuja Prakash Enterprises - Vicky…" at bounding box center [358, 78] width 405 height 22
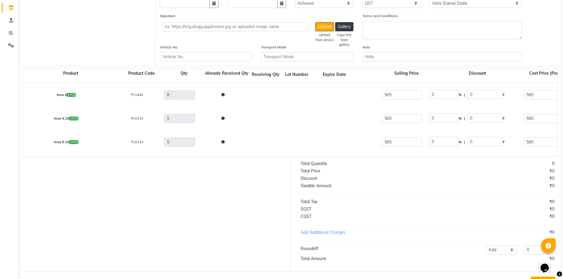
scroll to position [126, 0]
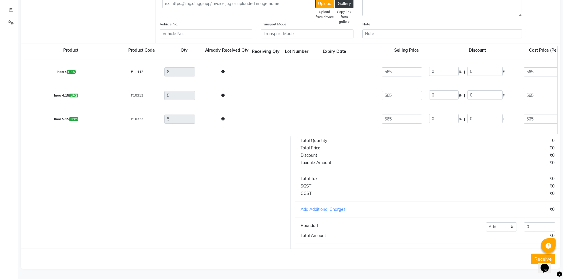
click at [531, 255] on button "Receive" at bounding box center [543, 259] width 25 height 11
click at [538, 262] on button "Receive" at bounding box center [543, 259] width 25 height 11
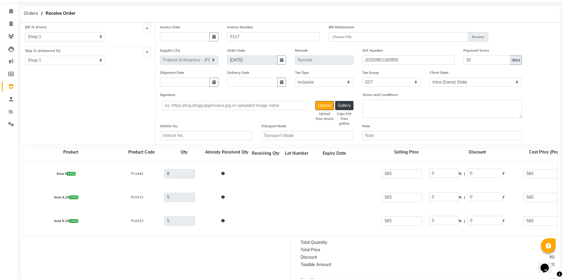
scroll to position [0, 0]
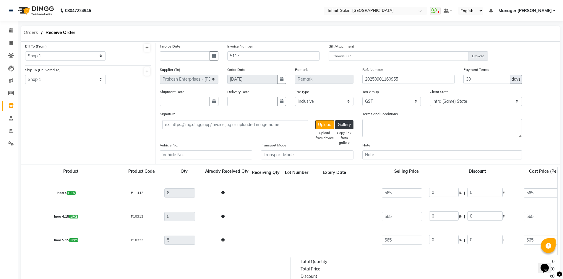
click at [38, 30] on span "Orders" at bounding box center [31, 32] width 20 height 11
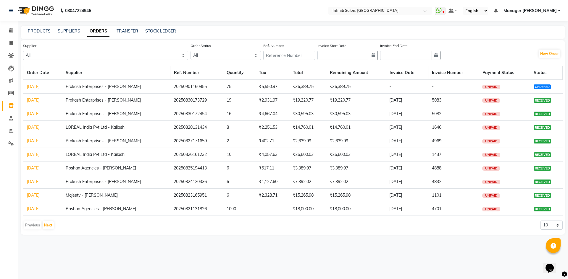
click at [515, 85] on td "UNPAID" at bounding box center [504, 87] width 51 height 14
click at [39, 88] on link "[DATE]" at bounding box center [33, 86] width 13 height 5
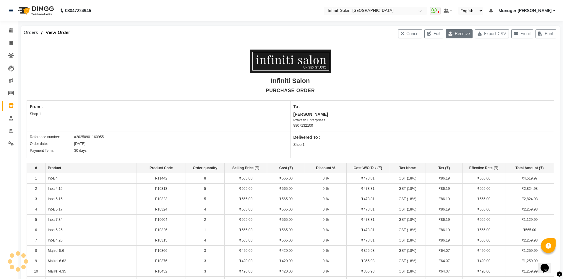
click at [461, 36] on button "Receive" at bounding box center [459, 33] width 27 height 9
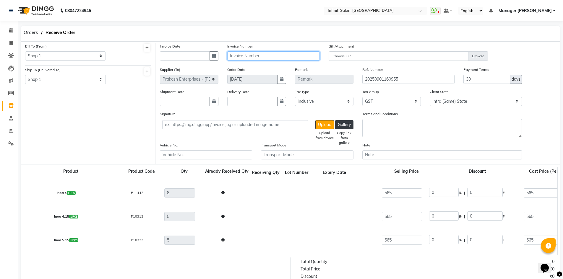
click at [303, 55] on input "text" at bounding box center [273, 55] width 92 height 9
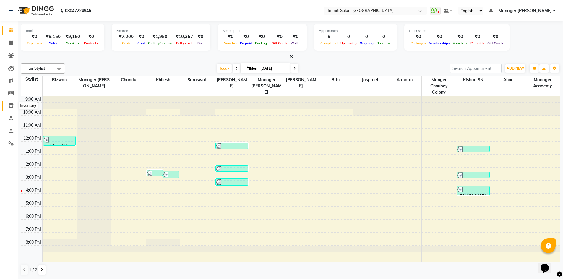
click at [8, 103] on span at bounding box center [11, 106] width 10 height 7
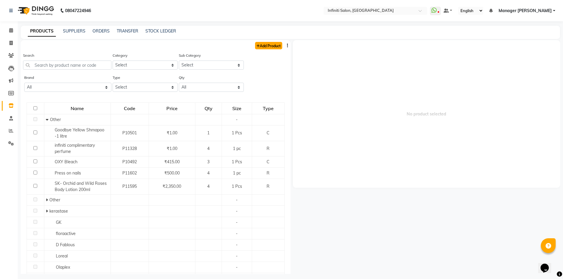
click at [257, 43] on link "Add Product" at bounding box center [268, 45] width 27 height 7
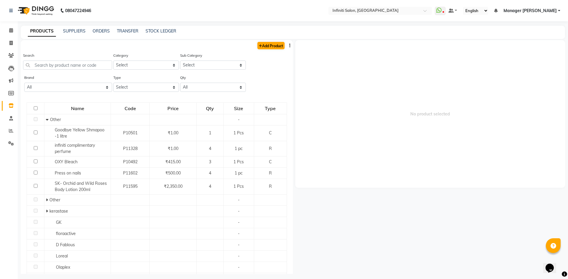
select select "true"
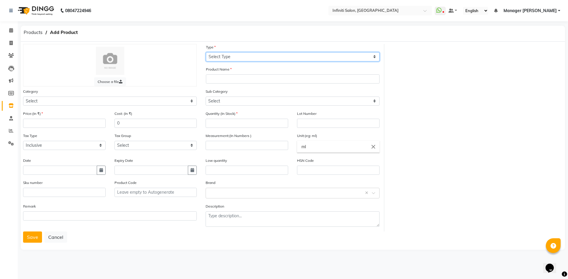
click at [252, 59] on select "Select Type Both Retail Consumable" at bounding box center [293, 56] width 174 height 9
select select "C"
click at [206, 52] on select "Select Type Both Retail Consumable" at bounding box center [293, 56] width 174 height 9
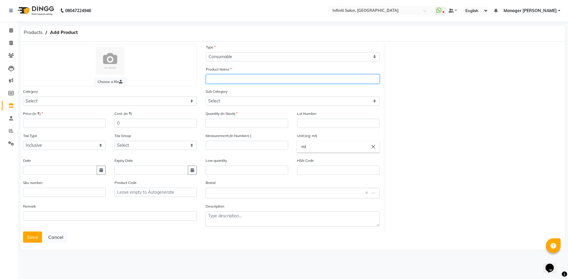
click at [239, 75] on input "text" at bounding box center [293, 79] width 174 height 9
type input "i"
type input "Inoa 5.6"
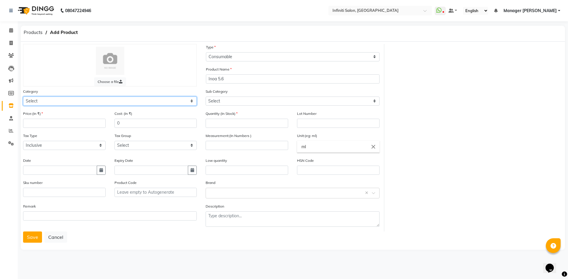
click at [150, 104] on select "Select Hair Skin Appliances Beard Waxing Disposable Hands and Feet KANPEKI Aest…" at bounding box center [110, 101] width 174 height 9
select select "903101100"
click at [23, 97] on select "Select Hair Skin Appliances Beard Waxing Disposable Hands and Feet KANPEKI Aest…" at bounding box center [110, 101] width 174 height 9
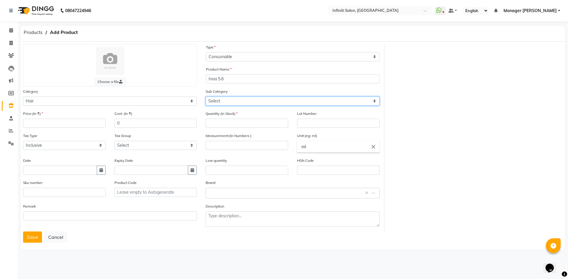
click at [241, 101] on select "Select Other kerastase GK floraactive D Fablous Loreal Olaplex Hair Originals I…" at bounding box center [293, 101] width 174 height 9
select select "903101119"
click at [206, 97] on select "Select Other kerastase GK floraactive D Fablous Loreal Olaplex Hair Originals I…" at bounding box center [293, 101] width 174 height 9
click at [231, 118] on div "Quantity (In Stock)" at bounding box center [247, 119] width 83 height 17
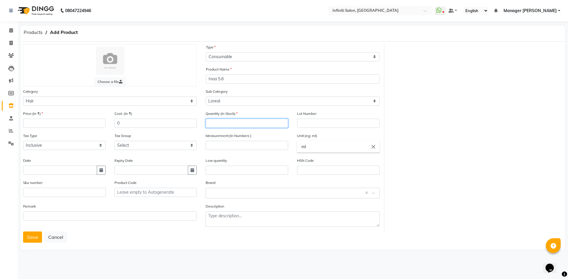
click at [231, 120] on input "number" at bounding box center [247, 123] width 83 height 9
type input "0"
click at [237, 146] on input "number" at bounding box center [247, 145] width 83 height 9
type input "1"
click at [297, 153] on ng-autocomplete "ml close" at bounding box center [338, 147] width 83 height 12
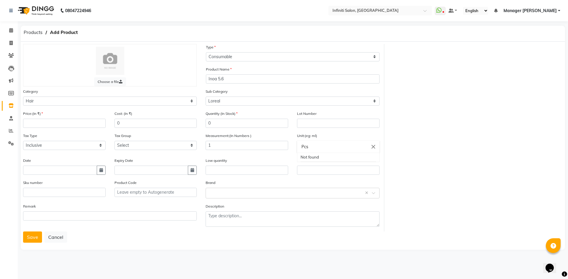
type input "Pcs"
click at [44, 121] on div at bounding box center [284, 139] width 568 height 279
click at [43, 125] on input "number" at bounding box center [64, 123] width 83 height 9
type input "420"
drag, startPoint x: 132, startPoint y: 124, endPoint x: 96, endPoint y: 128, distance: 35.5
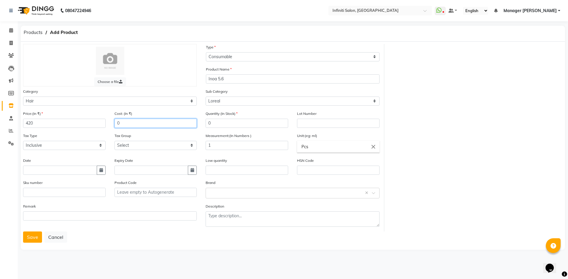
click at [96, 128] on div "Price:(In ₹) 420 Cost: (In ₹) 0" at bounding box center [110, 122] width 182 height 22
type input "420"
click at [231, 194] on input "text" at bounding box center [286, 193] width 155 height 6
type input "loreal"
click at [30, 239] on button "Save" at bounding box center [32, 237] width 19 height 11
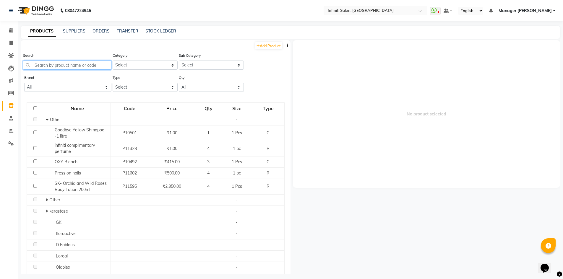
click at [84, 63] on input "text" at bounding box center [67, 65] width 88 height 9
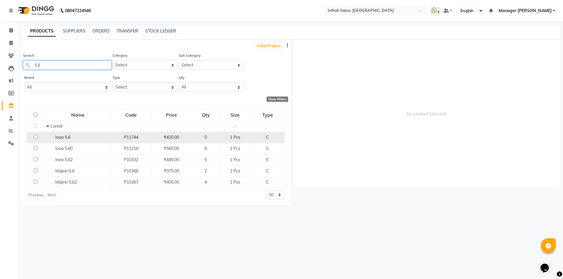
type input "5.6"
click at [87, 140] on div "Inoa 5.6" at bounding box center [77, 138] width 63 height 6
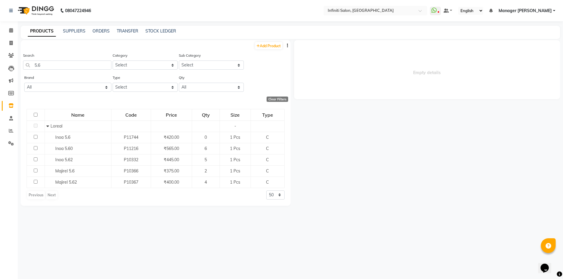
select select
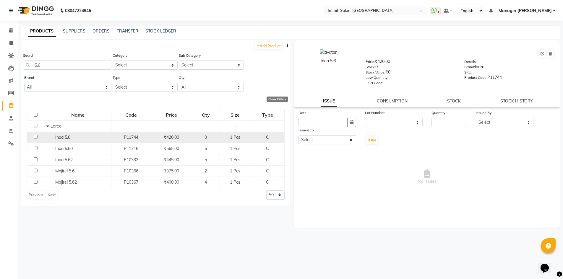
click at [35, 138] on input "checkbox" at bounding box center [36, 137] width 4 height 4
checkbox input "true"
click at [550, 53] on icon at bounding box center [550, 54] width 3 height 4
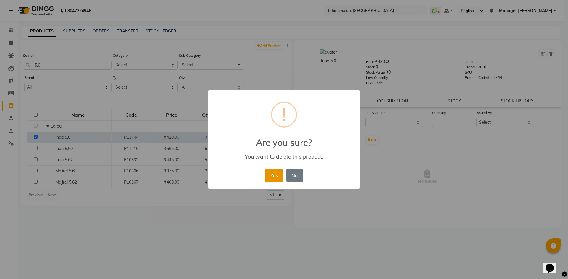
click at [272, 176] on button "Yes" at bounding box center [274, 175] width 18 height 13
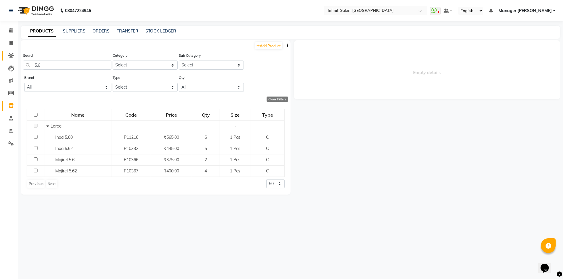
click at [16, 52] on link "Clients" at bounding box center [9, 56] width 14 height 10
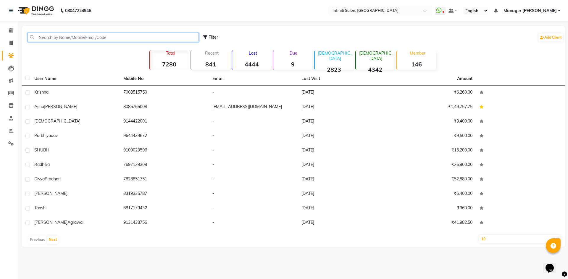
click at [62, 35] on input "text" at bounding box center [113, 37] width 171 height 9
click at [45, 35] on input "text" at bounding box center [113, 37] width 171 height 9
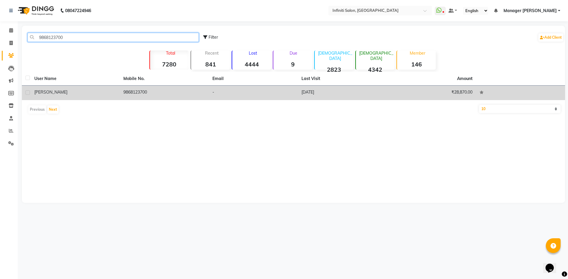
type input "9868123700"
click at [90, 97] on td "Jayesh" at bounding box center [75, 93] width 89 height 14
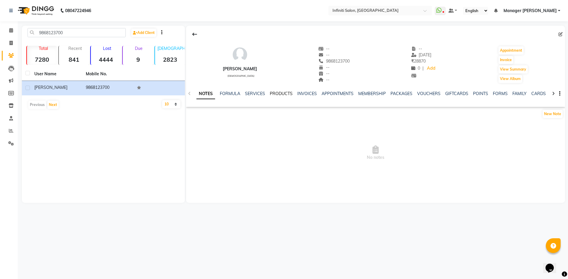
click at [276, 94] on link "PRODUCTS" at bounding box center [281, 93] width 23 height 5
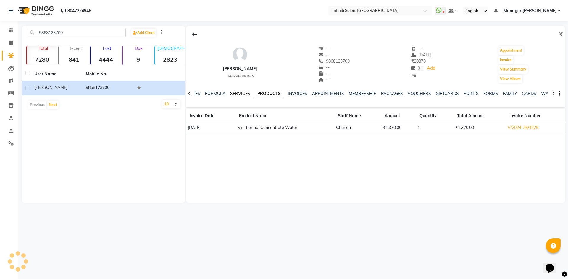
click at [245, 93] on link "SERVICES" at bounding box center [240, 93] width 20 height 5
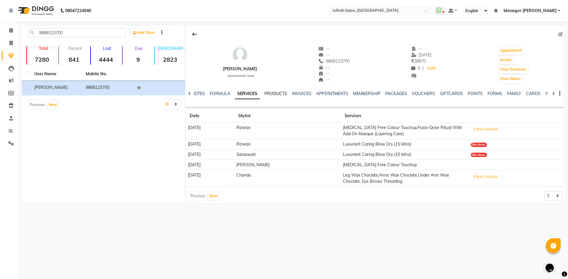
click at [275, 95] on link "PRODUCTS" at bounding box center [275, 93] width 23 height 5
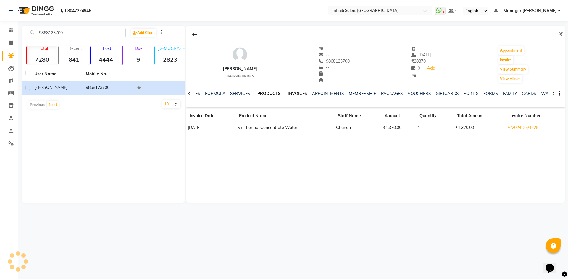
click at [297, 92] on link "INVOICES" at bounding box center [298, 93] width 20 height 5
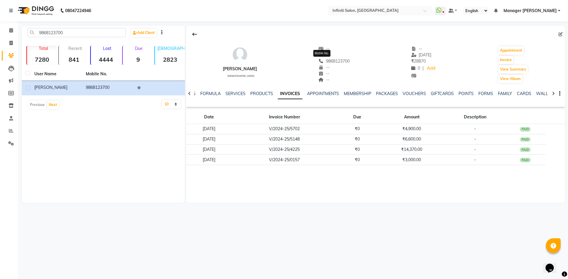
click at [329, 60] on span "9868123700" at bounding box center [334, 61] width 31 height 5
copy span "9868123700"
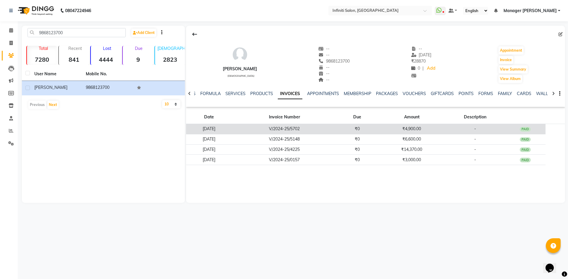
click at [318, 131] on td "V/2024-25/5702" at bounding box center [284, 129] width 104 height 10
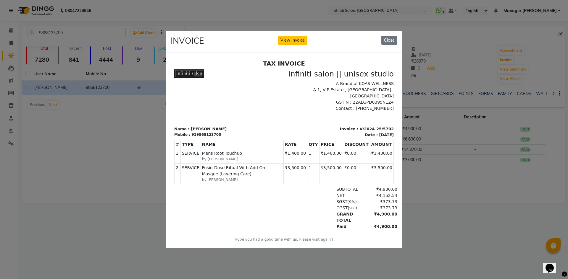
drag, startPoint x: 405, startPoint y: 223, endPoint x: 407, endPoint y: 180, distance: 43.2
click at [404, 214] on ngb-modal-window "INVOICE View Invoice Close" at bounding box center [284, 139] width 568 height 279
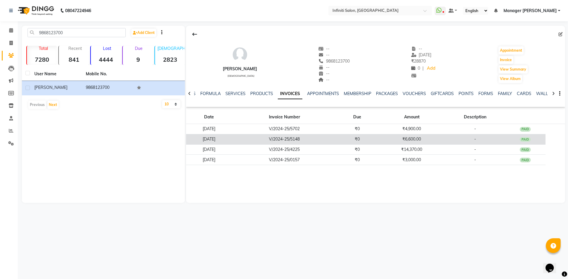
click at [416, 140] on td "₹6,600.00" at bounding box center [412, 139] width 68 height 10
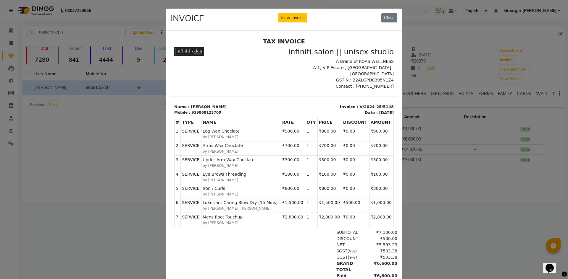
click at [460, 203] on ngb-modal-window "INVOICE View Invoice Close" at bounding box center [284, 139] width 568 height 279
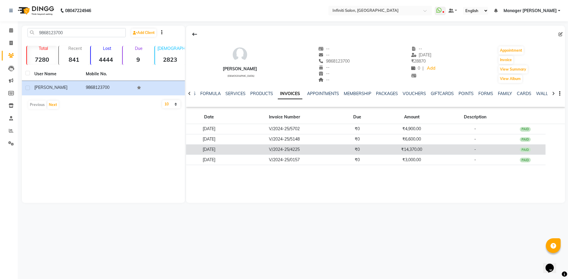
click at [458, 149] on td "-" at bounding box center [474, 150] width 59 height 10
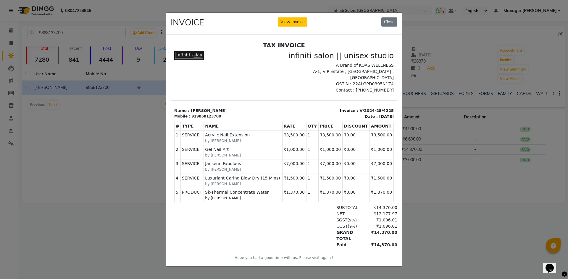
click at [432, 223] on ngb-modal-window "INVOICE View Invoice Close" at bounding box center [284, 139] width 568 height 279
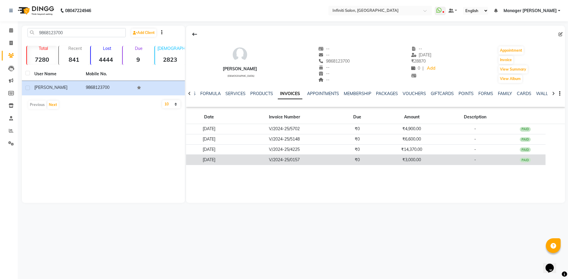
click at [455, 165] on td "-" at bounding box center [474, 160] width 59 height 10
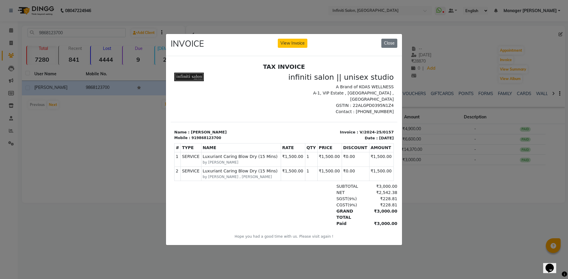
click at [64, 186] on ngb-modal-window "INVOICE View Invoice Close" at bounding box center [284, 139] width 568 height 279
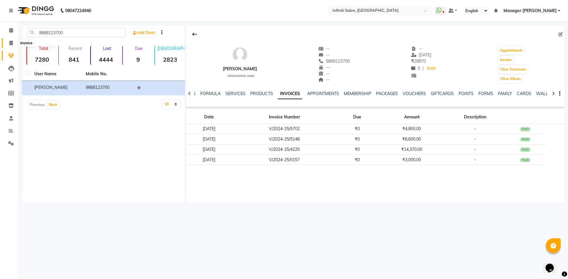
click at [16, 41] on span at bounding box center [11, 43] width 10 height 7
select select "5804"
select select "service"
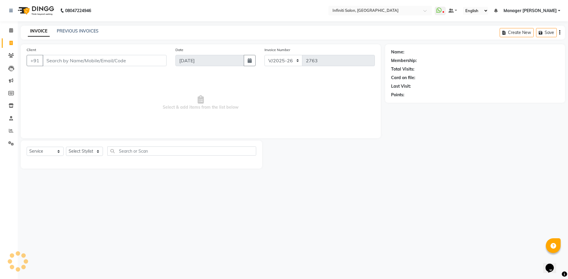
click at [91, 62] on input "Client" at bounding box center [105, 60] width 124 height 11
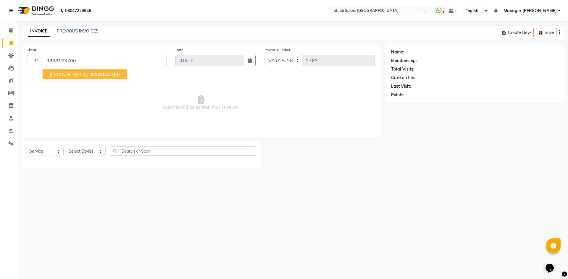
click at [65, 78] on button "Jayesh 9868123700" at bounding box center [85, 74] width 84 height 9
type input "9868123700"
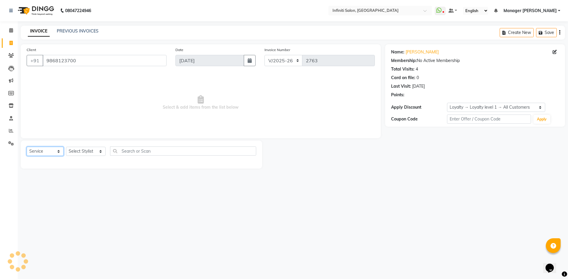
click at [47, 151] on select "Select Service Product Membership Package Voucher Prepaid Gift Card" at bounding box center [45, 151] width 37 height 9
select select "1: Object"
select select "product"
click at [27, 147] on select "Select Service Product Membership Package Voucher Prepaid Gift Card" at bounding box center [45, 151] width 37 height 9
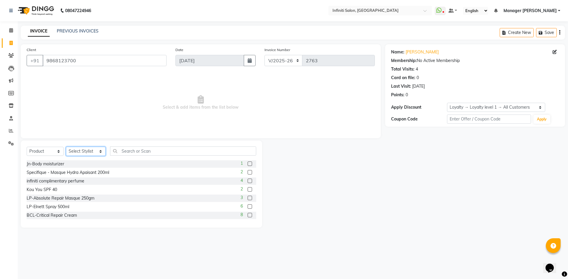
click at [77, 155] on select "Select Stylist Abhi singh Ahor Armaan Ayush Chandu Ishwar Jaspreet Khilesh Kish…" at bounding box center [86, 151] width 40 height 9
select select "75907"
click at [66, 147] on select "Select Stylist Abhi singh Ahor Armaan Ayush Chandu Ishwar Jaspreet Khilesh Kish…" at bounding box center [86, 151] width 40 height 9
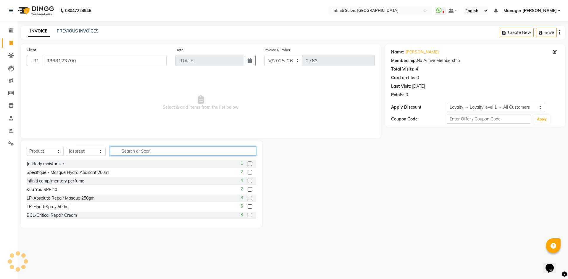
click at [129, 153] on input "text" at bounding box center [183, 151] width 146 height 9
type input "3474637215149"
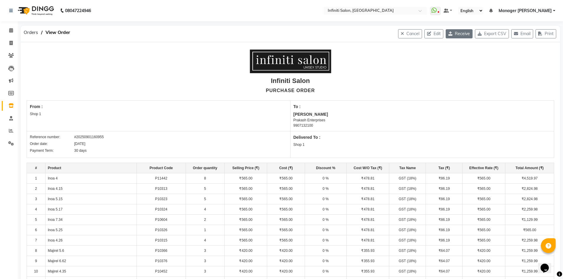
click at [452, 34] on button "Receive" at bounding box center [459, 33] width 27 height 9
select select "821"
select select "822"
select select "1955"
select select "true"
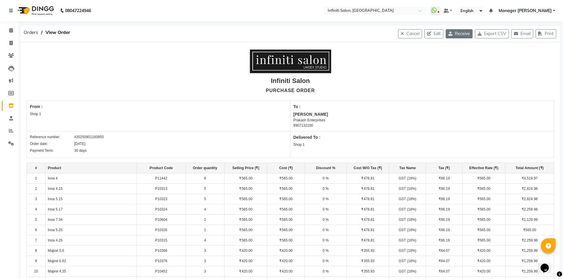
select select "2495"
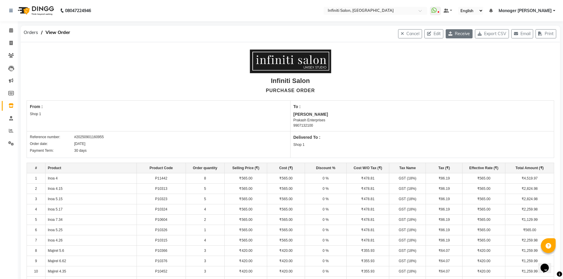
select select "2495"
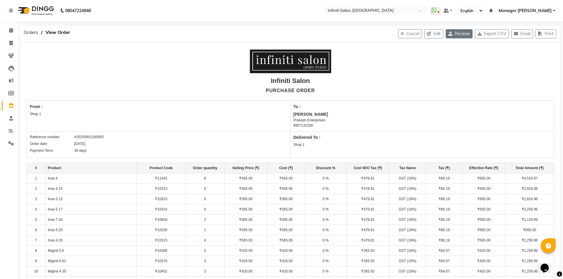
select select "2495"
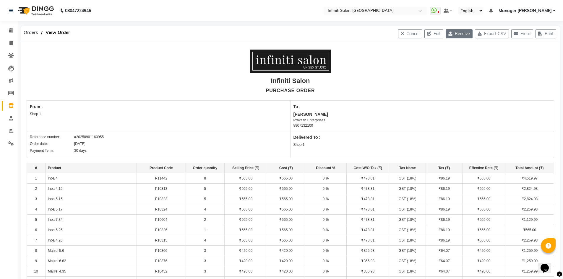
select select "2495"
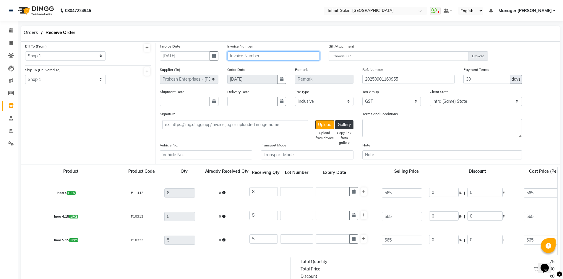
click at [268, 58] on input "text" at bounding box center [273, 55] width 92 height 9
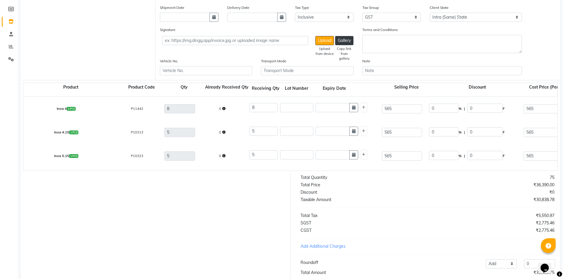
scroll to position [126, 0]
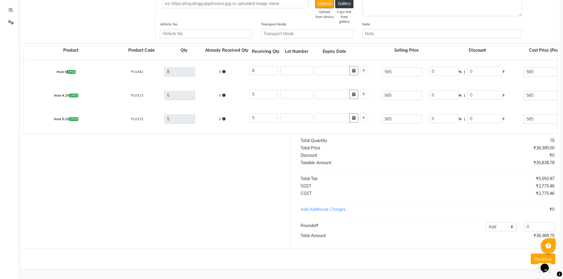
type input "5117"
click at [534, 256] on button "Receive" at bounding box center [543, 259] width 25 height 11
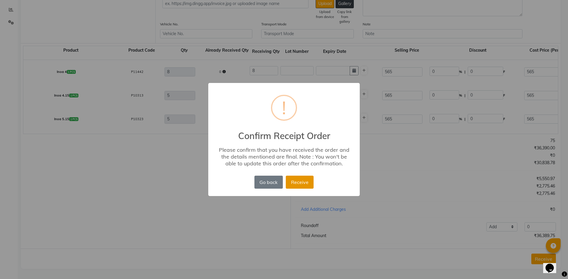
click at [294, 180] on button "Receive" at bounding box center [300, 182] width 28 height 13
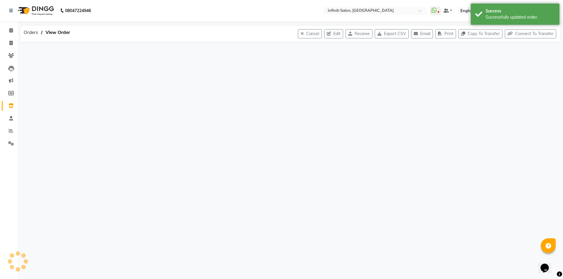
scroll to position [0, 0]
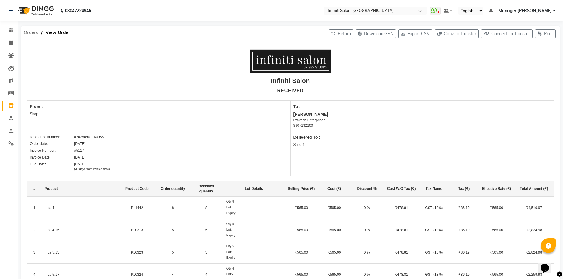
click at [28, 33] on span "Orders" at bounding box center [31, 32] width 20 height 11
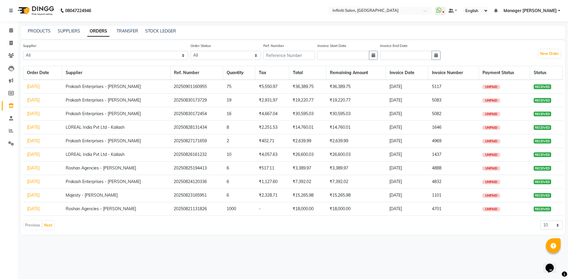
click at [536, 52] on div "Supplier All Roshan Agencies - Roshan Ahuja Prakash Enterprises - Vicky Ahuja L…" at bounding box center [292, 54] width 539 height 22
click at [542, 53] on button "New Order" at bounding box center [550, 54] width 22 height 8
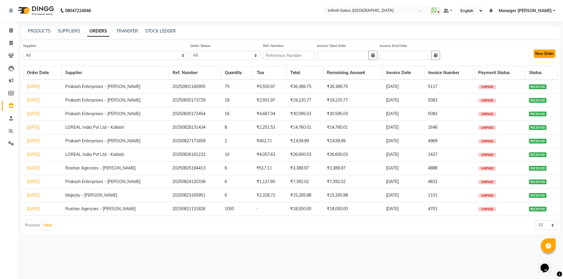
select select "true"
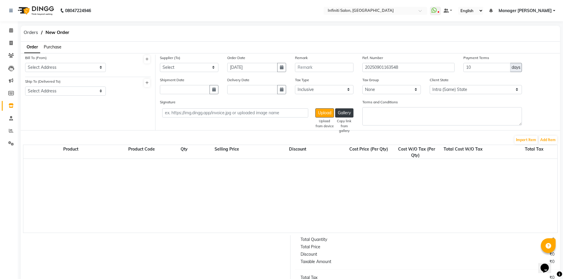
select select "2495"
drag, startPoint x: 83, startPoint y: 65, endPoint x: 83, endPoint y: 70, distance: 5.1
click at [83, 65] on select "Select Address Shop 1" at bounding box center [65, 67] width 81 height 9
select select "821"
click at [25, 63] on select "Select Address Shop 1" at bounding box center [65, 67] width 81 height 9
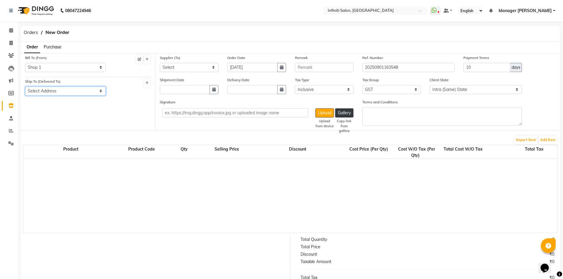
click at [88, 95] on select "Select Address Shop 1" at bounding box center [65, 91] width 81 height 9
select select "822"
click at [25, 87] on select "Select Address Shop 1" at bounding box center [65, 91] width 81 height 9
drag, startPoint x: 217, startPoint y: 66, endPoint x: 211, endPoint y: 67, distance: 6.9
click at [217, 66] on select "Select Roshan Agencies - Roshan Ahuja Prakash Enterprises - Vicky Ahuja LOREAL …" at bounding box center [189, 67] width 59 height 9
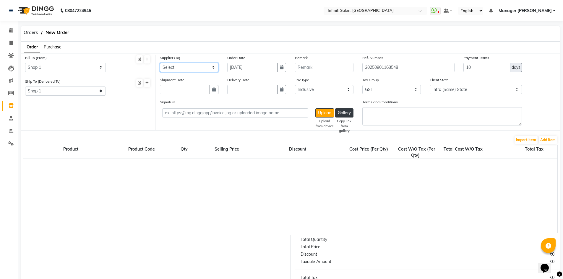
select select "1954"
click at [160, 63] on select "Select Roshan Agencies - Roshan Ahuja Prakash Enterprises - Vicky Ahuja LOREAL …" at bounding box center [189, 67] width 59 height 9
drag, startPoint x: 469, startPoint y: 73, endPoint x: 456, endPoint y: 76, distance: 13.5
click at [456, 76] on div "Supplier (To) Select Roshan Agencies - Roshan Ahuja Prakash Enterprises - Vicky…" at bounding box center [358, 66] width 405 height 22
type input "30"
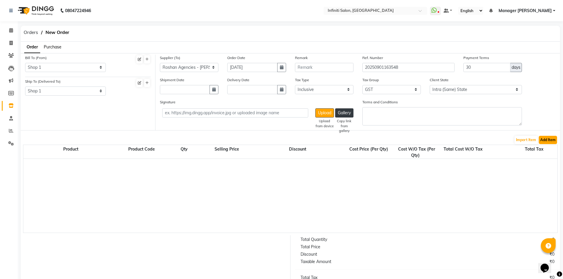
click at [547, 140] on button "Add Item" at bounding box center [548, 140] width 18 height 8
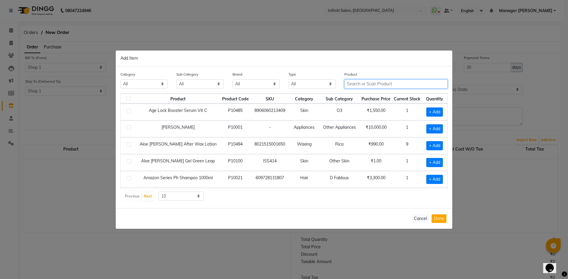
click at [424, 80] on input "text" at bounding box center [395, 84] width 103 height 9
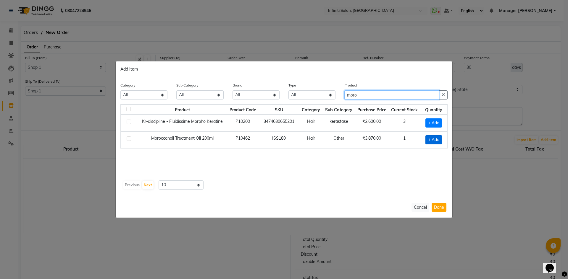
type input "moro"
click at [431, 140] on span "+ Add" at bounding box center [433, 139] width 17 height 9
checkbox input "true"
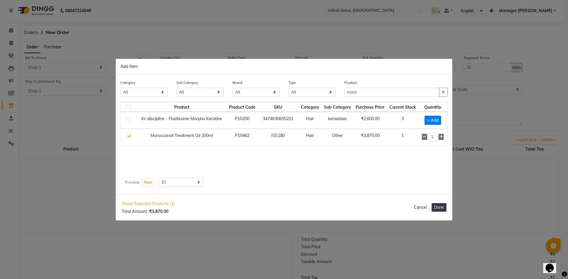
click at [439, 204] on button "Done" at bounding box center [438, 207] width 15 height 9
select select "2495"
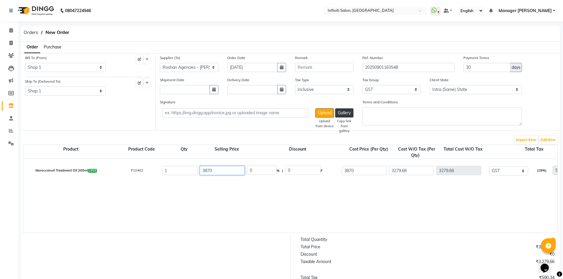
drag, startPoint x: 236, startPoint y: 166, endPoint x: 188, endPoint y: 170, distance: 47.8
type input "4320"
type input "10.42"
type input "450"
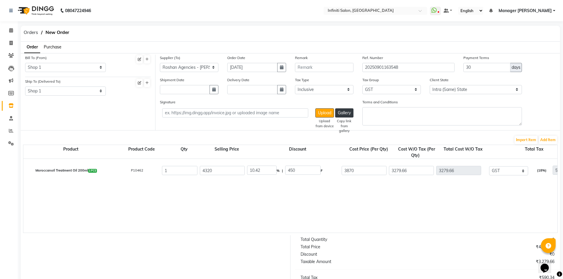
drag, startPoint x: 269, startPoint y: 168, endPoint x: 203, endPoint y: 185, distance: 68.1
type input "17"
type input "734.4"
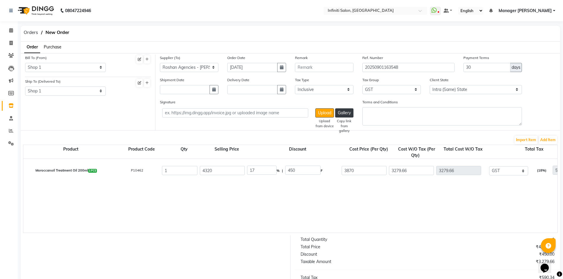
type input "3585.6"
type input "3038.64"
type input "546.96"
type input "3585.6"
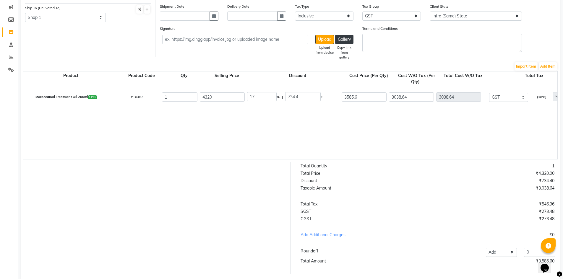
scroll to position [104, 0]
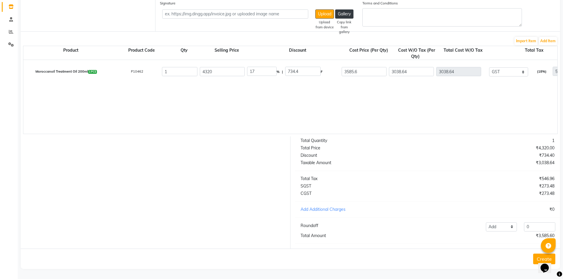
click at [541, 258] on div "Opens Chat This icon Opens the chat window." at bounding box center [548, 258] width 14 height 0
click at [535, 256] on button "Create" at bounding box center [545, 259] width 22 height 11
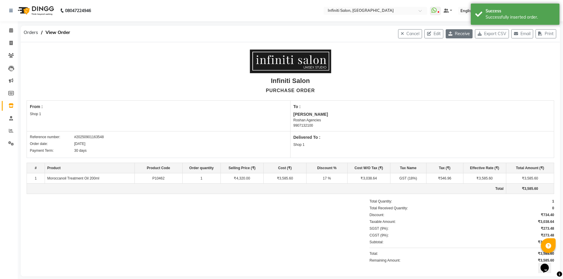
click at [463, 32] on button "Receive" at bounding box center [459, 33] width 27 height 9
select select "821"
select select "822"
select select "1954"
select select "true"
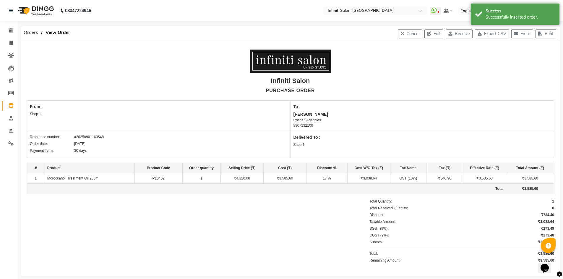
select select "2495"
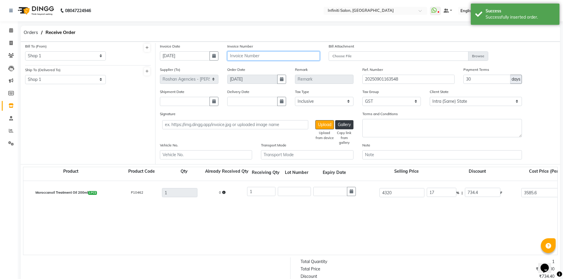
click at [293, 54] on input "text" at bounding box center [273, 55] width 92 height 9
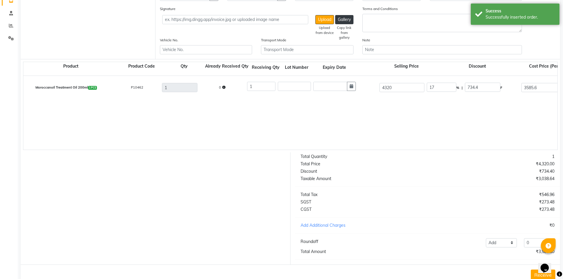
scroll to position [126, 0]
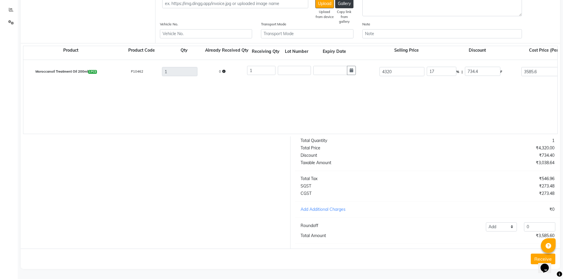
type input "1927"
click at [536, 260] on button "Receive" at bounding box center [543, 259] width 25 height 11
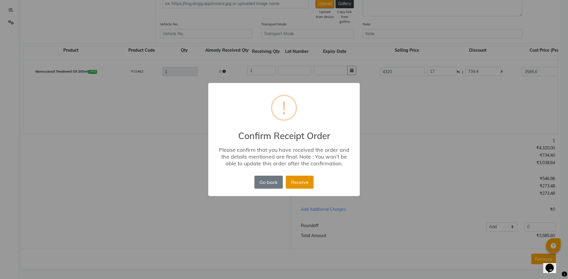
click at [303, 182] on button "Receive" at bounding box center [300, 182] width 28 height 13
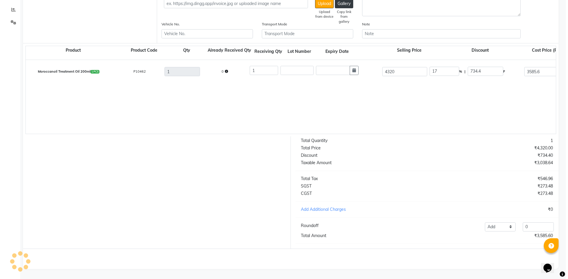
scroll to position [0, 0]
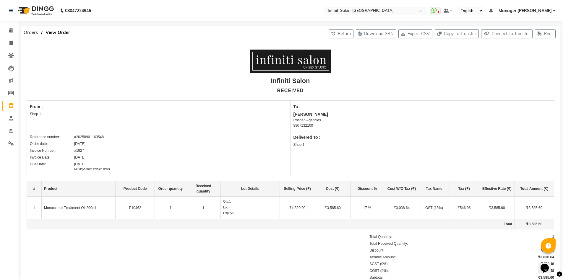
click at [27, 9] on img at bounding box center [35, 10] width 41 height 17
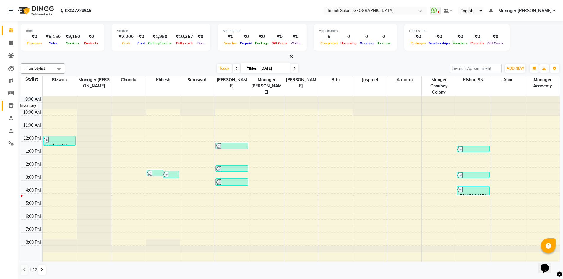
click at [13, 104] on icon at bounding box center [11, 106] width 5 height 4
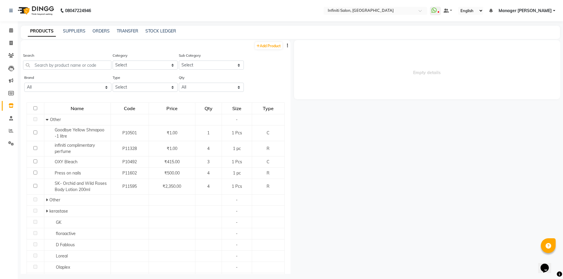
click at [1, 145] on li "Settings" at bounding box center [9, 144] width 18 height 13
click at [15, 145] on span at bounding box center [11, 143] width 10 height 7
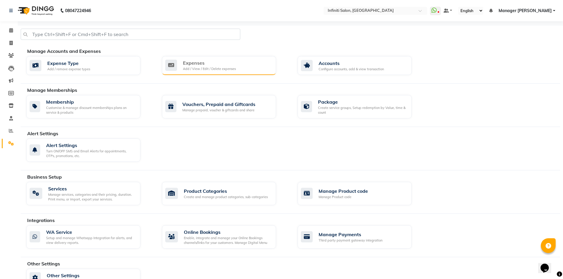
click at [189, 69] on div "Add / View / Edit / Delete expenses" at bounding box center [209, 69] width 53 height 5
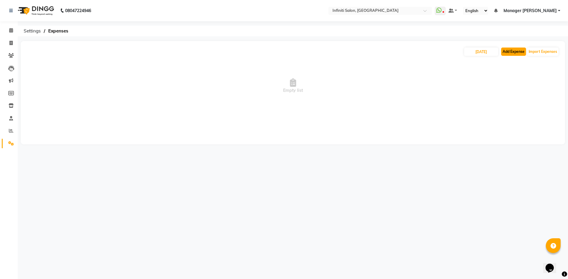
click at [506, 51] on button "Add Expense" at bounding box center [513, 52] width 25 height 8
select select "1"
select select "4757"
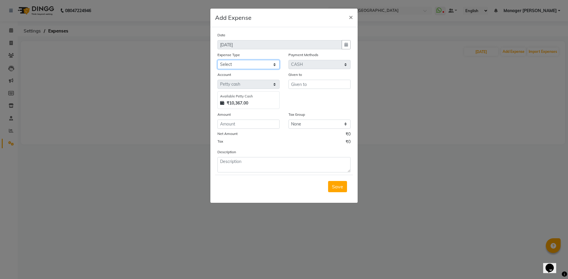
click at [246, 67] on select "Select Advance Salary Client Snacks Fuel Incentive Maintenance Miscellaneous Pa…" at bounding box center [248, 64] width 62 height 9
select select "12411"
click at [217, 60] on select "Select Advance Salary Client Snacks Fuel Incentive Maintenance Miscellaneous Pa…" at bounding box center [248, 64] width 62 height 9
click at [298, 86] on input "text" at bounding box center [319, 84] width 62 height 9
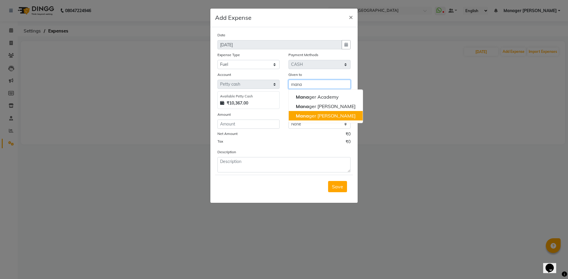
click at [340, 116] on ngb-highlight "Mana ger Shankar Nagar" at bounding box center [326, 116] width 60 height 6
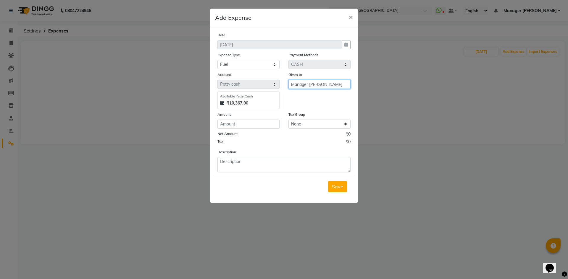
type input "Manager [PERSON_NAME]"
click at [261, 128] on input "number" at bounding box center [248, 124] width 62 height 9
type input "200"
click at [254, 159] on textarea at bounding box center [283, 164] width 133 height 15
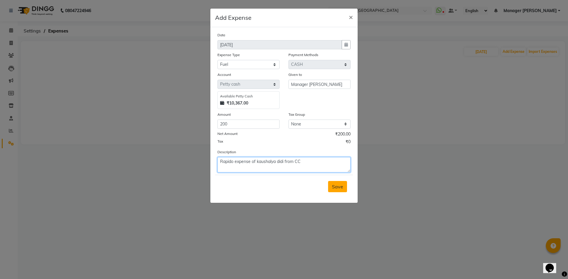
type textarea "Rapido expense of kaushalya didi from CC"
click at [340, 190] on button "Save" at bounding box center [337, 186] width 19 height 11
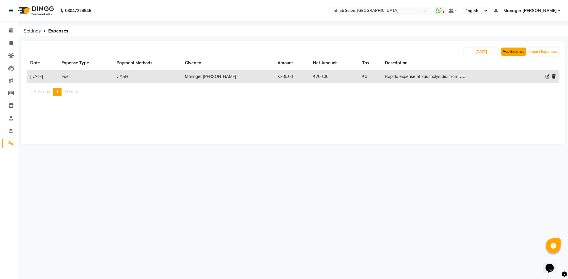
click at [511, 51] on button "Add Expense" at bounding box center [513, 52] width 25 height 8
select select "1"
select select "4757"
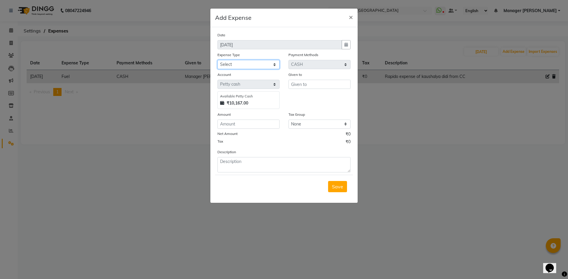
click at [233, 66] on select "Select Advance Salary Client Snacks Fuel Incentive Maintenance Miscellaneous Pa…" at bounding box center [248, 64] width 62 height 9
select select "12403"
click at [217, 60] on select "Select Advance Salary Client Snacks Fuel Incentive Maintenance Miscellaneous Pa…" at bounding box center [248, 64] width 62 height 9
click at [298, 88] on input "text" at bounding box center [319, 84] width 62 height 9
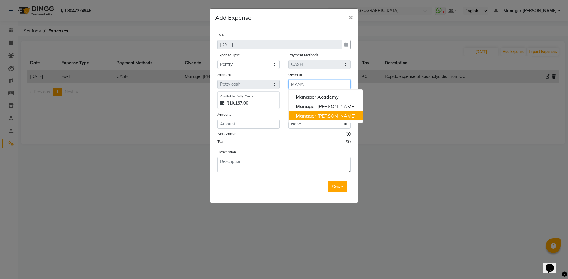
click at [308, 113] on span "Mana" at bounding box center [302, 116] width 13 height 6
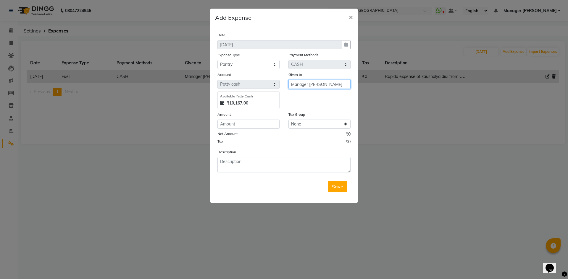
type input "Manager [PERSON_NAME]"
click at [270, 125] on input "number" at bounding box center [248, 124] width 62 height 9
type input "150"
click at [255, 162] on textarea at bounding box center [283, 164] width 133 height 15
type textarea "m"
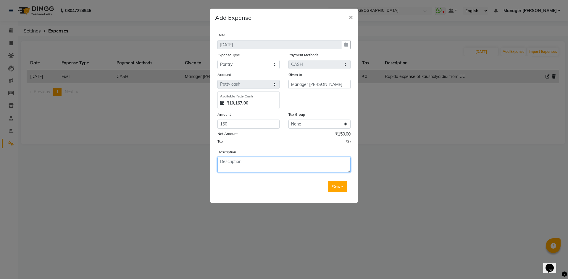
type textarea ","
type textarea "Milk"
drag, startPoint x: 344, startPoint y: 183, endPoint x: 374, endPoint y: 160, distance: 37.6
click at [344, 183] on button "Save" at bounding box center [337, 186] width 19 height 11
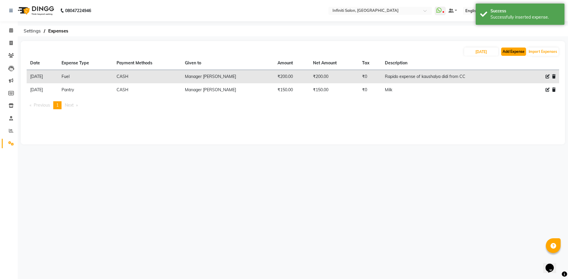
click at [518, 52] on button "Add Expense" at bounding box center [513, 52] width 25 height 8
select select "1"
select select "4757"
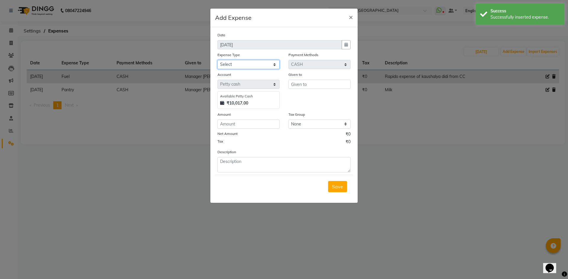
click at [229, 64] on select "Select Advance Salary Client Snacks Fuel Incentive Maintenance Miscellaneous Pa…" at bounding box center [248, 64] width 62 height 9
select select "12403"
click at [217, 60] on select "Select Advance Salary Client Snacks Fuel Incentive Maintenance Miscellaneous Pa…" at bounding box center [248, 64] width 62 height 9
click at [314, 92] on div "Given to" at bounding box center [319, 91] width 71 height 38
click at [316, 86] on input "text" at bounding box center [319, 84] width 62 height 9
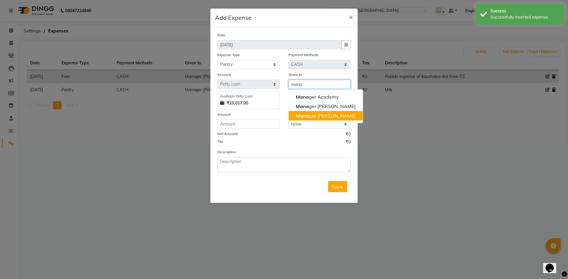
drag, startPoint x: 322, startPoint y: 111, endPoint x: 322, endPoint y: 114, distance: 3.3
click at [322, 114] on ngb-typeahead-window "Mana ger Academy Mana ger Devendra Nagar Mana ger Shankar Nagar" at bounding box center [325, 107] width 75 height 34
click at [322, 114] on ngb-highlight "Mana ger Shankar Nagar" at bounding box center [326, 116] width 60 height 6
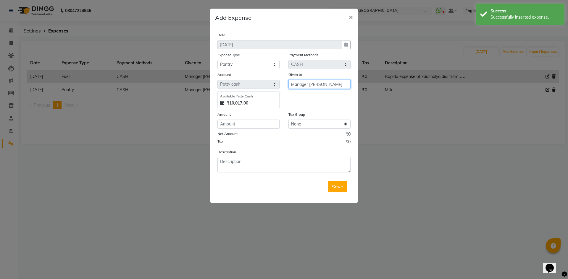
type input "Manager [PERSON_NAME]"
click at [269, 120] on input "number" at bounding box center [248, 124] width 62 height 9
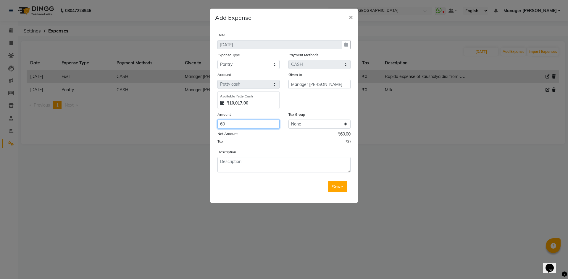
type input "60"
click at [228, 163] on textarea at bounding box center [283, 164] width 133 height 15
type textarea "Biscuits for clients"
click at [239, 66] on select "Select Advance Salary Client Snacks Fuel Incentive Maintenance Miscellaneous Pa…" at bounding box center [248, 64] width 62 height 9
select select "12397"
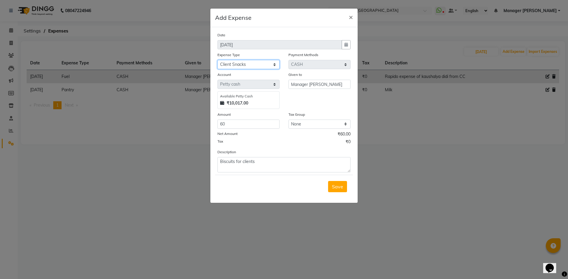
click at [217, 60] on select "Select Advance Salary Client Snacks Fuel Incentive Maintenance Miscellaneous Pa…" at bounding box center [248, 64] width 62 height 9
click at [331, 188] on button "Save" at bounding box center [337, 186] width 19 height 11
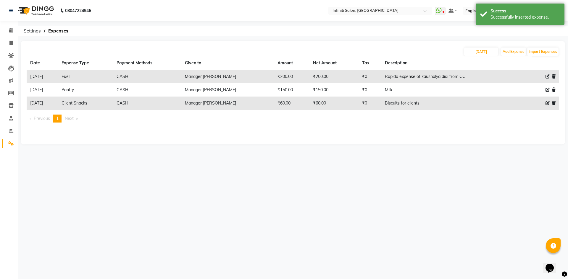
click at [27, 9] on img at bounding box center [35, 10] width 41 height 17
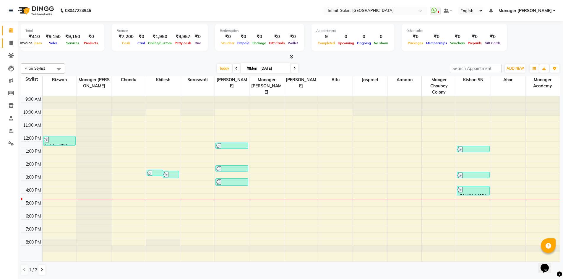
drag, startPoint x: 14, startPoint y: 43, endPoint x: 18, endPoint y: 48, distance: 6.1
click at [14, 43] on span at bounding box center [11, 43] width 10 height 7
select select "service"
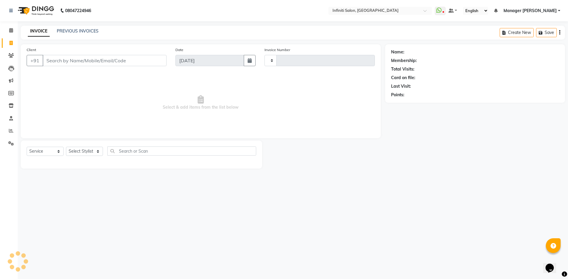
type input "2763"
select select "5804"
click at [89, 151] on select "Select Stylist [PERSON_NAME] Ahor Armaan [PERSON_NAME] [PERSON_NAME] [PERSON_NA…" at bounding box center [86, 151] width 40 height 9
click at [169, 99] on span "Select & add items from the list below" at bounding box center [201, 102] width 348 height 59
drag, startPoint x: 15, startPoint y: 55, endPoint x: 21, endPoint y: 55, distance: 5.6
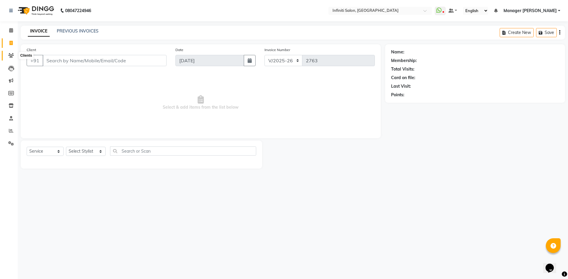
click at [15, 55] on span at bounding box center [11, 55] width 10 height 7
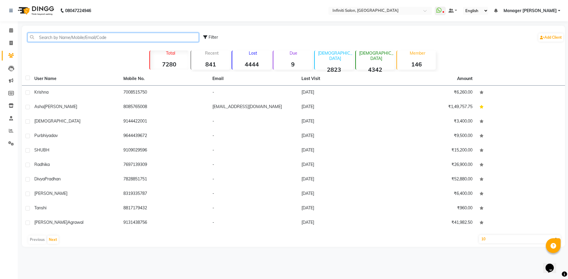
click at [188, 36] on input "text" at bounding box center [113, 37] width 171 height 9
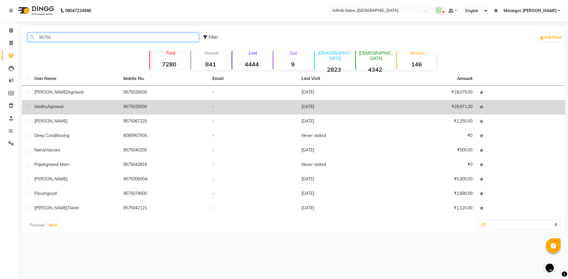
type input "95750"
click at [161, 109] on td "9575025000" at bounding box center [164, 107] width 89 height 14
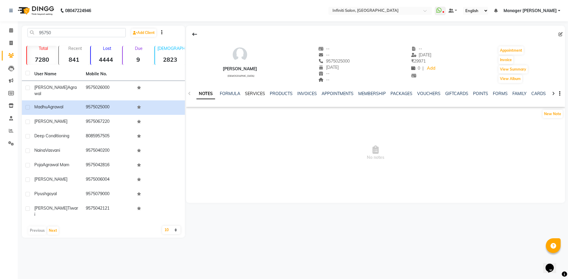
click at [250, 92] on link "SERVICES" at bounding box center [255, 93] width 20 height 5
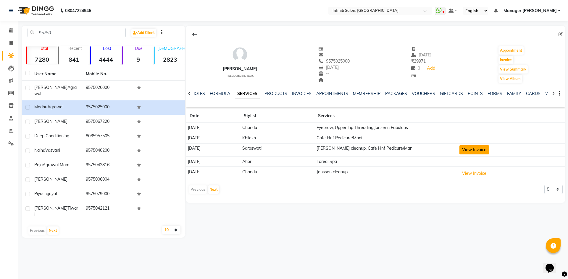
click at [471, 152] on button "View Invoice" at bounding box center [474, 150] width 30 height 9
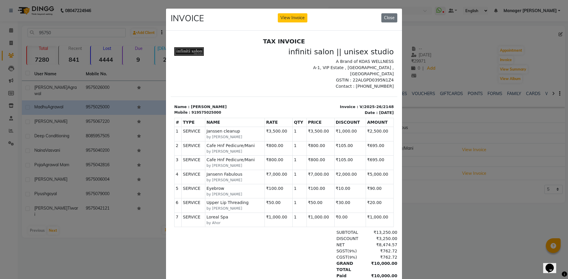
click at [488, 196] on ngb-modal-window "INVOICE View Invoice Close" at bounding box center [284, 139] width 568 height 279
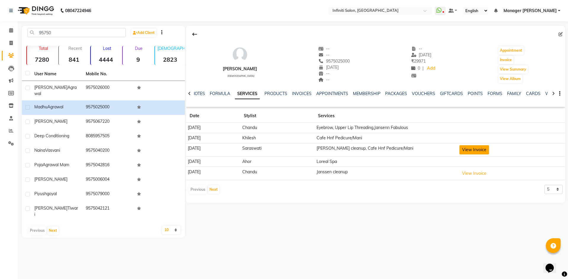
click at [489, 153] on button "View Invoice" at bounding box center [474, 150] width 30 height 9
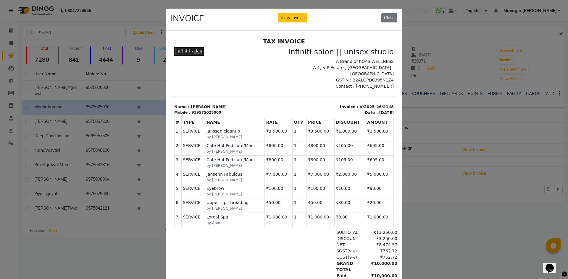
click at [483, 210] on ngb-modal-window "INVOICE View Invoice Close" at bounding box center [284, 139] width 568 height 279
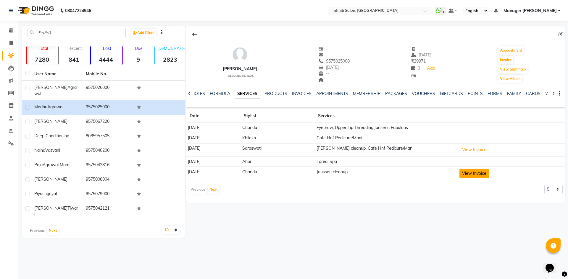
click at [476, 174] on button "View Invoice" at bounding box center [474, 173] width 30 height 9
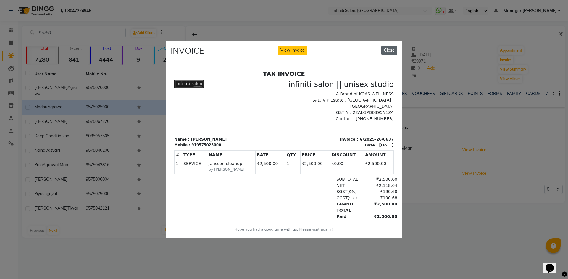
click at [390, 46] on button "Close" at bounding box center [389, 50] width 16 height 9
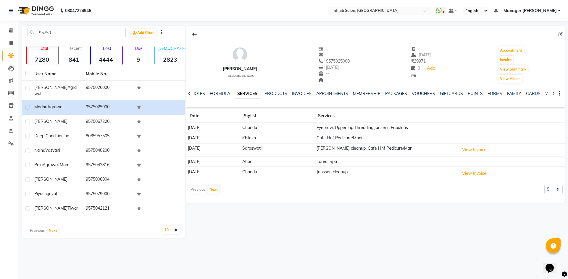
drag, startPoint x: 24, startPoint y: 12, endPoint x: 35, endPoint y: 20, distance: 13.9
click at [24, 12] on img at bounding box center [35, 10] width 41 height 17
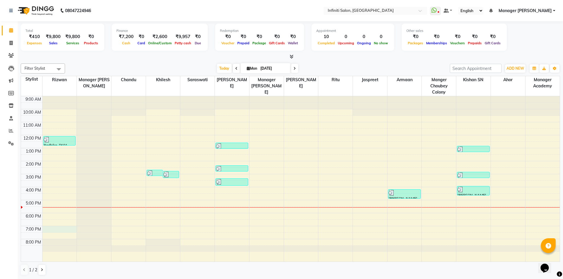
click at [55, 232] on div "9:00 AM 10:00 AM 11:00 AM 12:00 PM 1:00 PM 2:00 PM 3:00 PM 4:00 PM 5:00 PM 6:00…" at bounding box center [290, 179] width 539 height 166
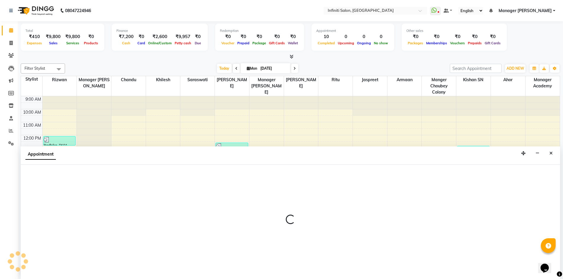
scroll to position [0, 0]
select select "40449"
select select "1140"
select select "tentative"
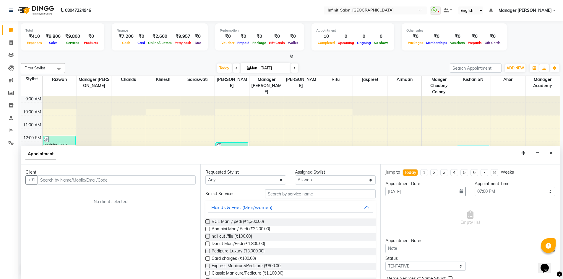
click at [86, 181] on input "text" at bounding box center [117, 180] width 158 height 9
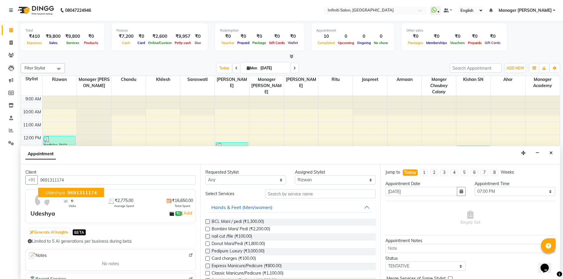
click at [87, 189] on button "Udeshya 9691311174" at bounding box center [71, 192] width 66 height 9
type input "9691311174"
click at [310, 193] on input "text" at bounding box center [320, 194] width 111 height 9
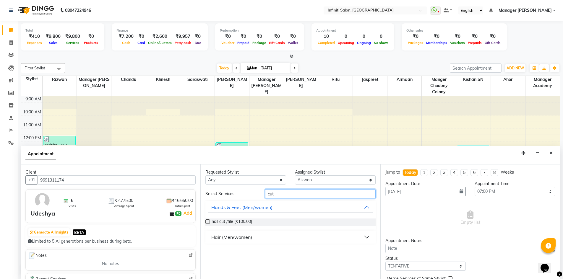
type input "cut"
click at [366, 237] on button "Hair (Men/women)" at bounding box center [290, 237] width 165 height 11
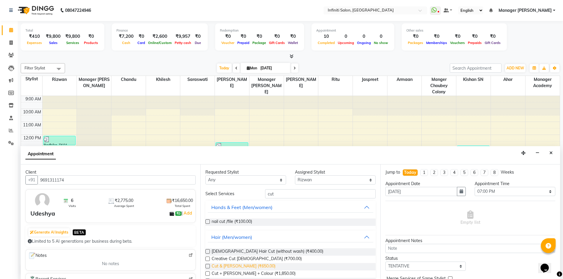
drag, startPoint x: 206, startPoint y: 267, endPoint x: 225, endPoint y: 267, distance: 18.9
click at [206, 267] on label at bounding box center [208, 266] width 4 height 4
click at [206, 267] on input "checkbox" at bounding box center [208, 267] width 4 height 4
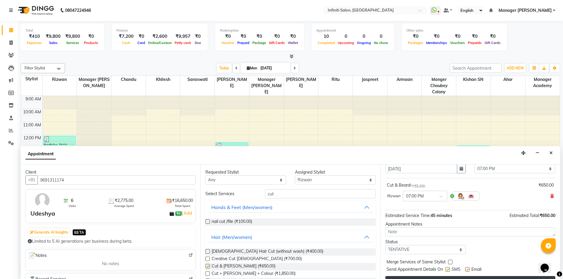
checkbox input "false"
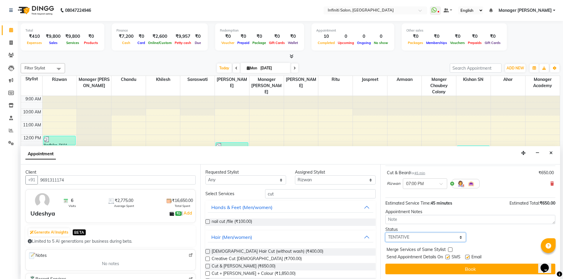
click at [410, 238] on select "Select TENTATIVE CONFIRM CHECK-IN UPCOMING" at bounding box center [426, 237] width 81 height 9
select select "confirm booking"
click at [386, 233] on select "Select TENTATIVE CONFIRM CHECK-IN UPCOMING" at bounding box center [426, 237] width 81 height 9
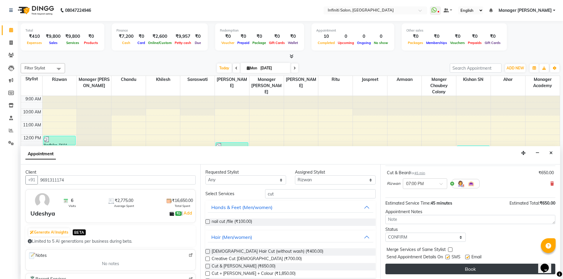
click at [416, 268] on button "Book" at bounding box center [471, 269] width 170 height 11
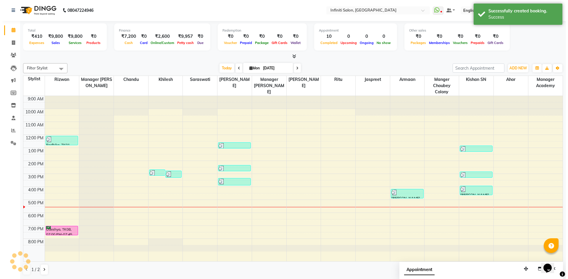
scroll to position [0, 0]
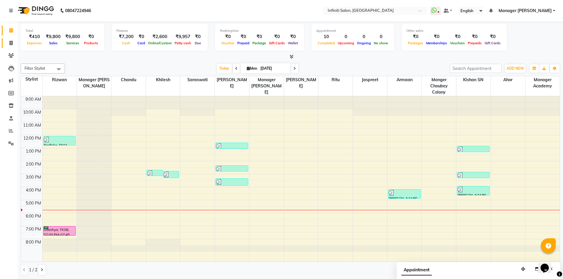
click at [12, 47] on link "Invoice" at bounding box center [9, 43] width 14 height 10
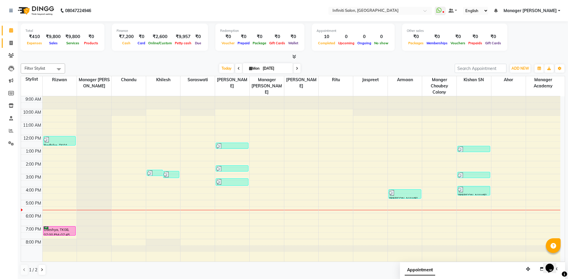
select select "5804"
select select "service"
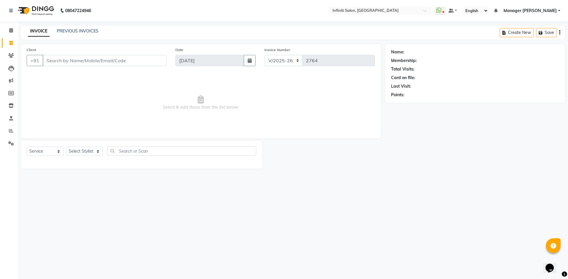
click at [64, 58] on input "Client" at bounding box center [105, 60] width 124 height 11
click at [82, 72] on ngb-highlight "961192 7799" at bounding box center [77, 74] width 31 height 6
type input "9611927799"
select select "1: Object"
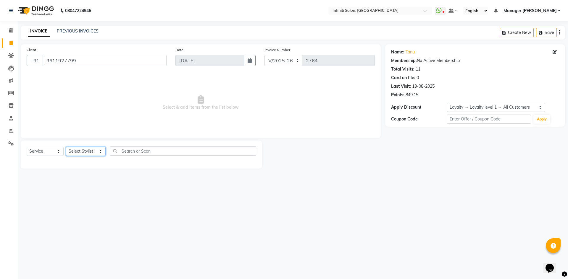
click at [76, 156] on select "Select Stylist [PERSON_NAME] Ahor Armaan [PERSON_NAME] [PERSON_NAME] [PERSON_NA…" at bounding box center [86, 151] width 40 height 9
select select "40449"
click at [66, 147] on select "Select Stylist [PERSON_NAME] Ahor Armaan [PERSON_NAME] [PERSON_NAME] [PERSON_NA…" at bounding box center [86, 151] width 40 height 9
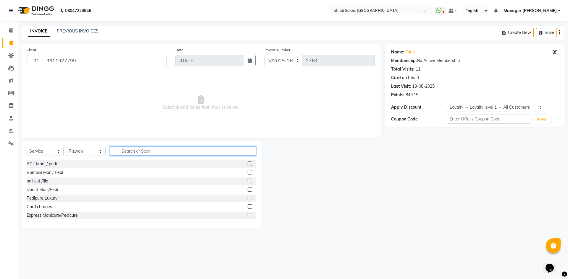
click at [153, 153] on input "text" at bounding box center [183, 151] width 146 height 9
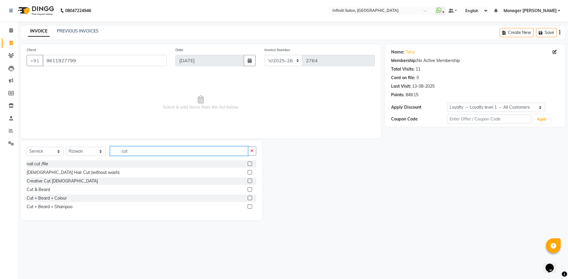
type input "cut"
click at [249, 182] on label at bounding box center [250, 181] width 4 height 4
click at [249, 182] on input "checkbox" at bounding box center [250, 182] width 4 height 4
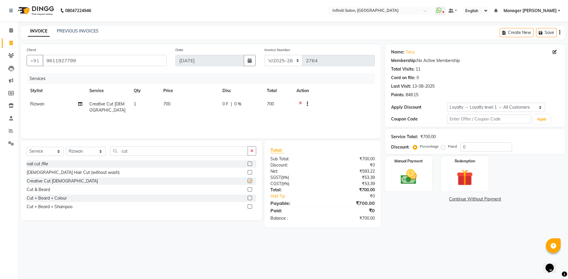
checkbox input "false"
drag, startPoint x: 167, startPoint y: 105, endPoint x: 186, endPoint y: 107, distance: 19.3
click at [168, 105] on span "700" at bounding box center [166, 103] width 7 height 5
select select "40449"
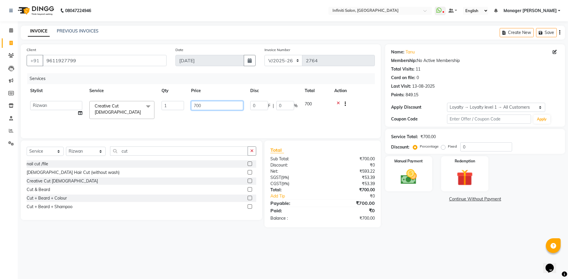
drag, startPoint x: 203, startPoint y: 107, endPoint x: 178, endPoint y: 111, distance: 26.1
click at [178, 111] on tr "Abhi singh Ahor Armaan Ayush Chandu Ishwar Jaspreet Khilesh Kishan SN Manager A…" at bounding box center [201, 110] width 348 height 25
type input "1000"
drag, startPoint x: 319, startPoint y: 227, endPoint x: 332, endPoint y: 224, distance: 13.3
click at [319, 228] on main "INVOICE PREVIOUS INVOICES Create New Save Client +91 9611927799 Date 01-09-2025…" at bounding box center [293, 131] width 550 height 211
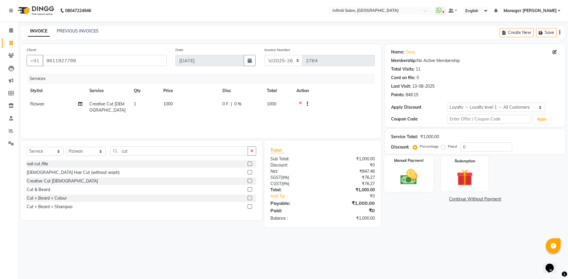
click at [418, 172] on img at bounding box center [409, 177] width 28 height 20
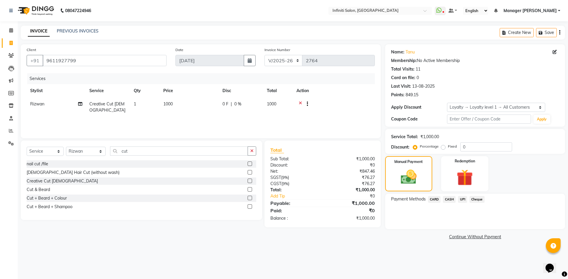
drag, startPoint x: 455, startPoint y: 200, endPoint x: 452, endPoint y: 205, distance: 5.9
click at [454, 201] on span "CASH" at bounding box center [449, 199] width 13 height 7
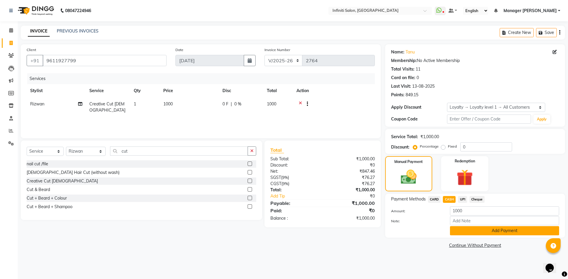
click at [456, 229] on button "Add Payment" at bounding box center [504, 231] width 109 height 9
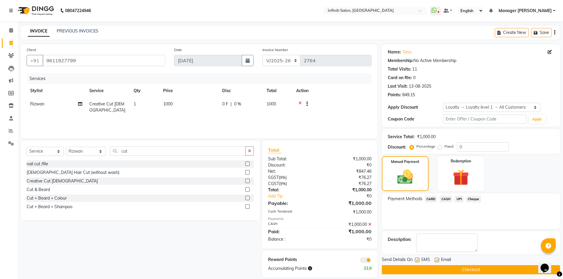
click at [447, 269] on button "Checkout" at bounding box center [471, 270] width 178 height 9
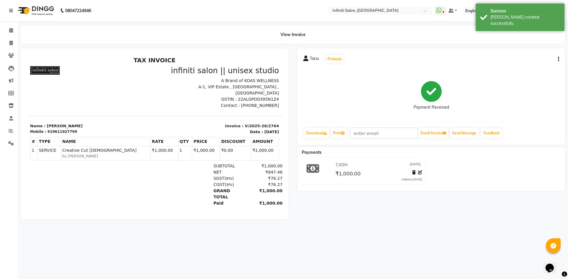
click at [28, 13] on img at bounding box center [35, 10] width 41 height 17
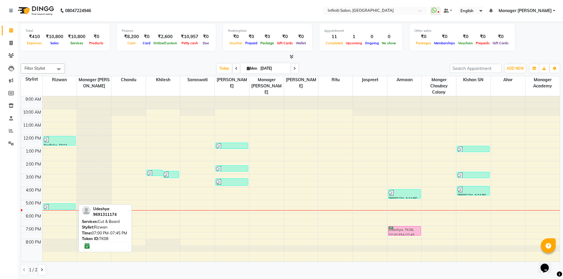
drag, startPoint x: 62, startPoint y: 233, endPoint x: 396, endPoint y: 238, distance: 334.5
click at [396, 238] on div "9:00 AM 10:00 AM 11:00 AM 12:00 PM 1:00 PM 2:00 PM 3:00 PM 4:00 PM 5:00 PM 6:00…" at bounding box center [290, 179] width 539 height 166
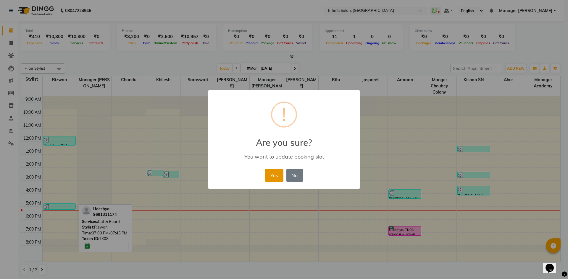
click at [273, 176] on button "Yes" at bounding box center [274, 175] width 18 height 13
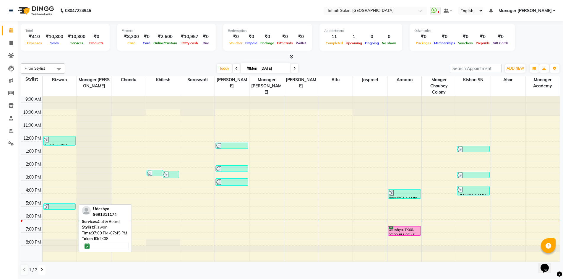
click at [44, 271] on button at bounding box center [41, 270] width 7 height 10
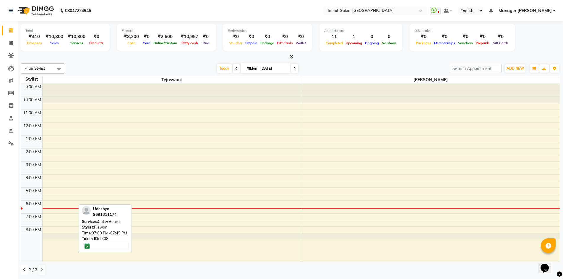
click at [25, 274] on button at bounding box center [24, 270] width 7 height 10
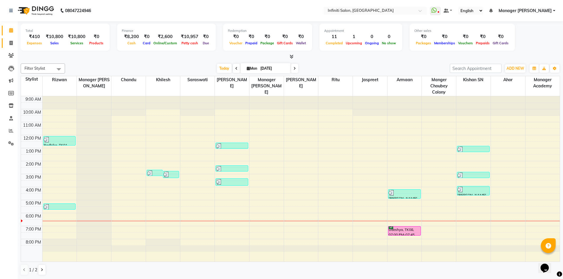
click at [7, 46] on link "Invoice" at bounding box center [9, 43] width 14 height 10
select select "5804"
select select "service"
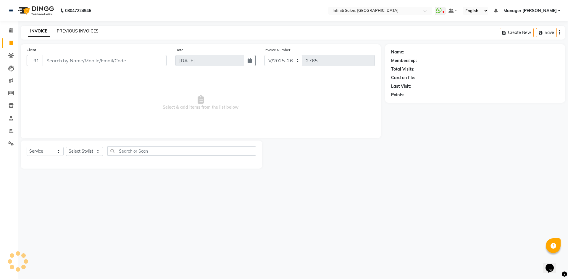
click at [72, 29] on link "PREVIOUS INVOICES" at bounding box center [78, 30] width 42 height 5
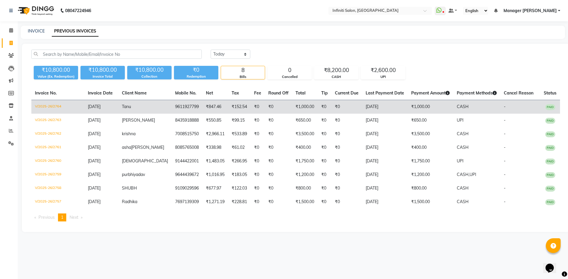
click at [435, 113] on td "₹1,000.00" at bounding box center [431, 107] width 46 height 14
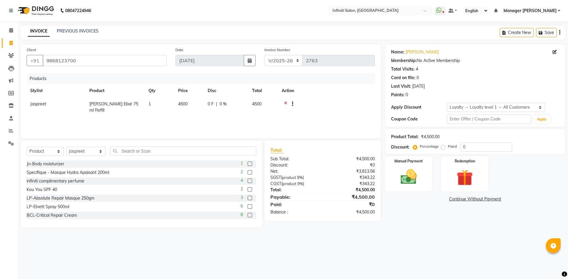
select select "5804"
select select "product"
select select "75907"
select select "1: Object"
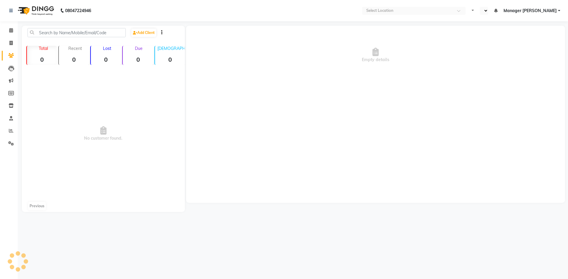
select select "en"
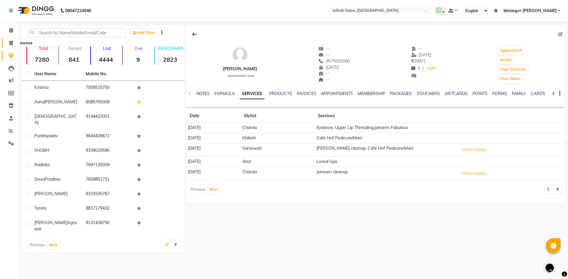
drag, startPoint x: 9, startPoint y: 45, endPoint x: 32, endPoint y: 46, distance: 22.8
click at [9, 45] on span at bounding box center [11, 43] width 10 height 7
select select "service"
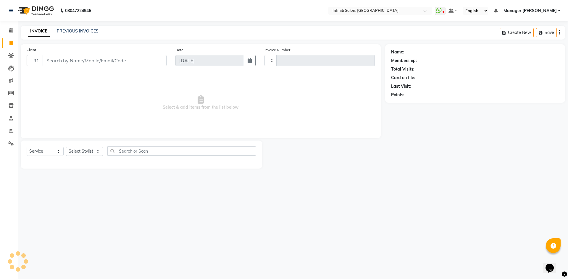
type input "2763"
select select "5804"
click at [84, 58] on input "Client" at bounding box center [105, 60] width 124 height 11
drag, startPoint x: 109, startPoint y: 150, endPoint x: 96, endPoint y: 150, distance: 12.4
click at [105, 150] on div "Select Service Product Membership Package Voucher Prepaid Gift Card Select Styl…" at bounding box center [141, 154] width 229 height 14
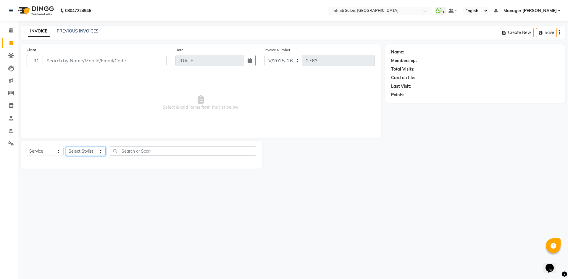
click at [82, 148] on select "Select Stylist [PERSON_NAME] Ahor Armaan [PERSON_NAME] [PERSON_NAME] [PERSON_NA…" at bounding box center [86, 151] width 40 height 9
select select "78872"
click at [66, 147] on select "Select Stylist [PERSON_NAME] Ahor Armaan [PERSON_NAME] [PERSON_NAME] [PERSON_NA…" at bounding box center [86, 151] width 40 height 9
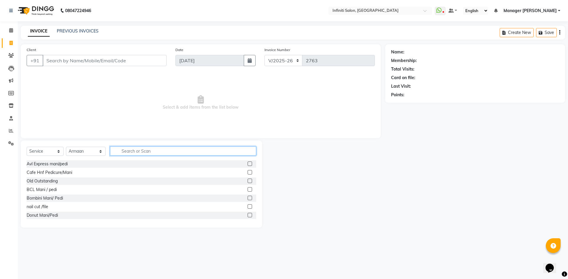
click at [151, 147] on input "text" at bounding box center [183, 151] width 146 height 9
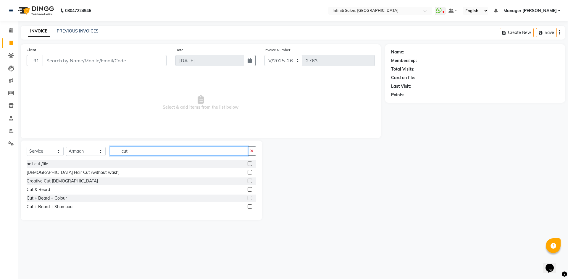
type input "cut"
click at [250, 186] on div at bounding box center [252, 189] width 9 height 7
click at [250, 189] on label at bounding box center [250, 190] width 4 height 4
click at [250, 189] on input "checkbox" at bounding box center [250, 190] width 4 height 4
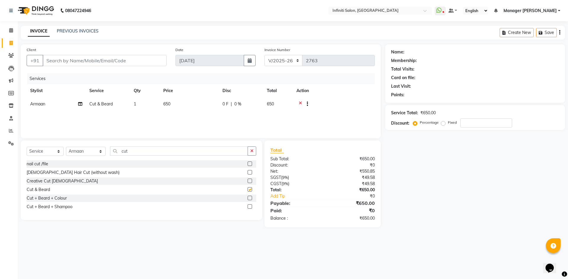
checkbox input "false"
click at [130, 68] on div "Client +91" at bounding box center [96, 59] width 149 height 24
click at [134, 62] on input "Client" at bounding box center [105, 60] width 124 height 11
type input "8"
type input "0"
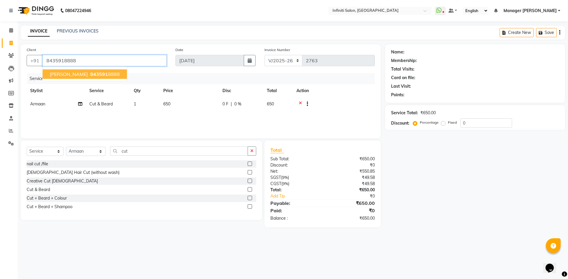
type input "8435918888"
select select "1: Object"
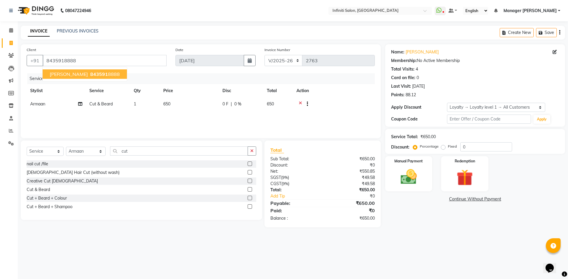
click at [99, 73] on ngb-highlight "843591 8888" at bounding box center [104, 74] width 31 height 6
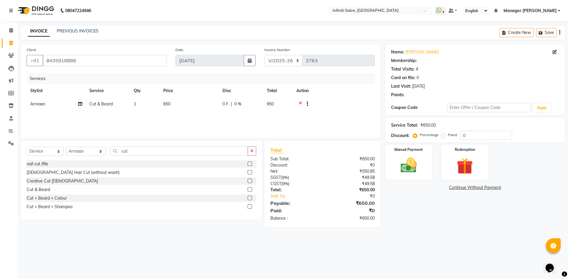
select select "1: Object"
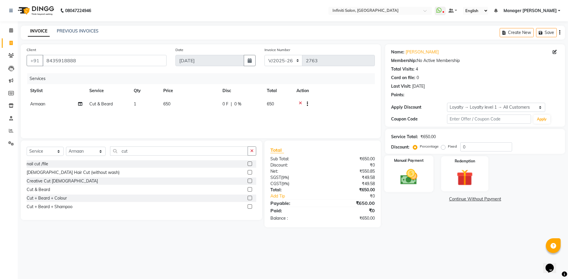
drag, startPoint x: 405, startPoint y: 154, endPoint x: 409, endPoint y: 165, distance: 11.5
click at [405, 154] on div "Name: [PERSON_NAME] Membership: No Active Membership Total Visits: 4 Card on fi…" at bounding box center [477, 135] width 184 height 183
drag, startPoint x: 420, startPoint y: 183, endPoint x: 430, endPoint y: 192, distance: 12.8
click at [421, 184] on img at bounding box center [409, 177] width 28 height 20
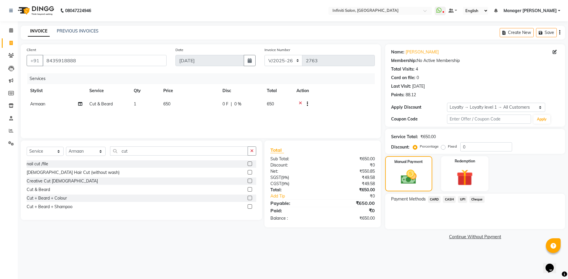
drag, startPoint x: 465, startPoint y: 200, endPoint x: 463, endPoint y: 205, distance: 6.1
click at [465, 199] on span "UPI" at bounding box center [462, 199] width 9 height 7
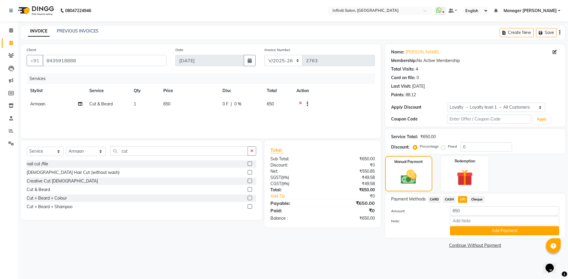
click at [455, 227] on button "Add Payment" at bounding box center [504, 231] width 109 height 9
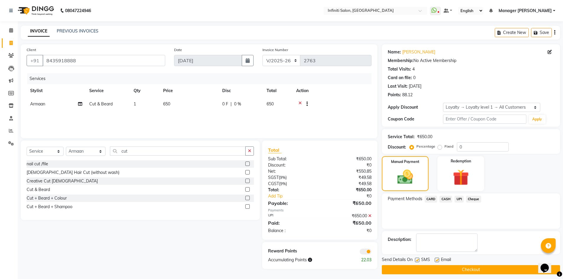
drag, startPoint x: 440, startPoint y: 271, endPoint x: 423, endPoint y: 267, distance: 16.9
click at [439, 271] on button "Checkout" at bounding box center [471, 270] width 178 height 9
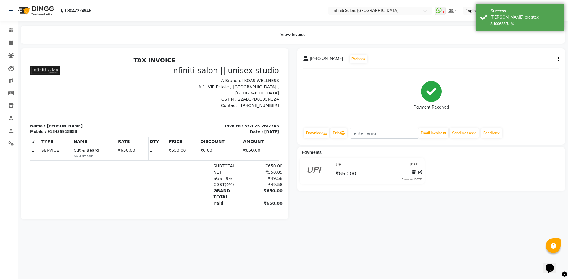
click at [25, 9] on img at bounding box center [35, 10] width 41 height 17
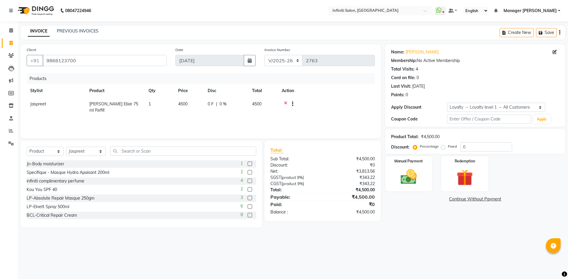
select select "5804"
select select "product"
select select "75907"
select select "1: Object"
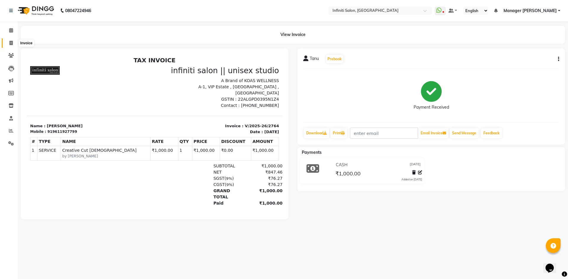
click at [14, 41] on span at bounding box center [11, 43] width 10 height 7
select select "5804"
select select "service"
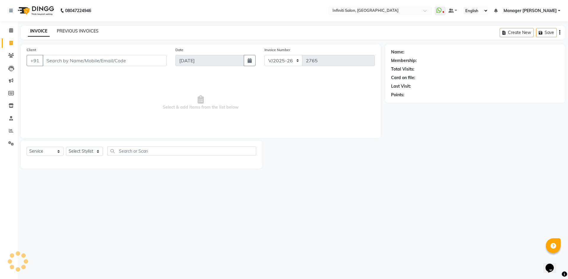
click at [85, 33] on link "PREVIOUS INVOICES" at bounding box center [78, 30] width 42 height 5
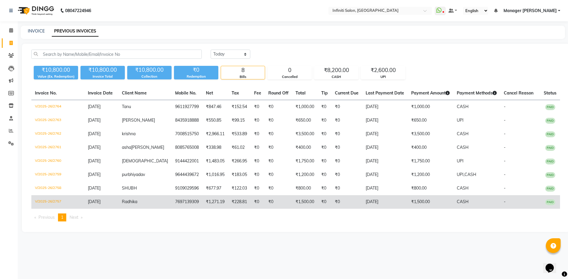
click at [392, 209] on td "[DATE]" at bounding box center [385, 202] width 46 height 14
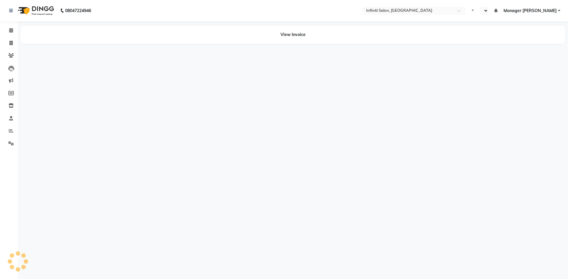
select select "en"
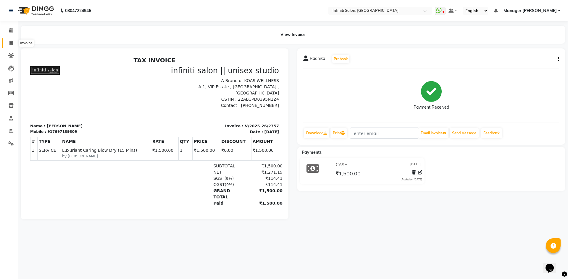
click at [12, 44] on icon at bounding box center [10, 43] width 3 height 4
select select "service"
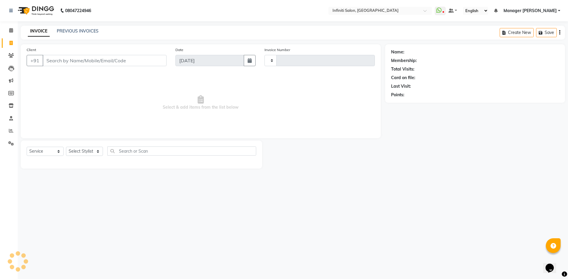
type input "2765"
select select "5804"
click at [58, 31] on link "PREVIOUS INVOICES" at bounding box center [78, 30] width 42 height 5
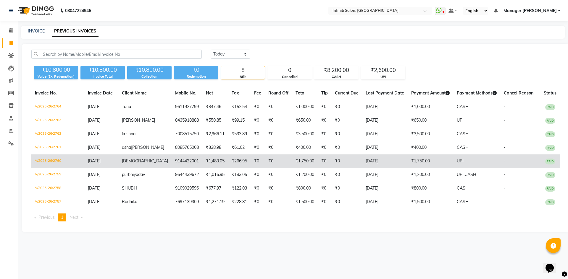
click at [338, 168] on td "₹0" at bounding box center [346, 162] width 31 height 14
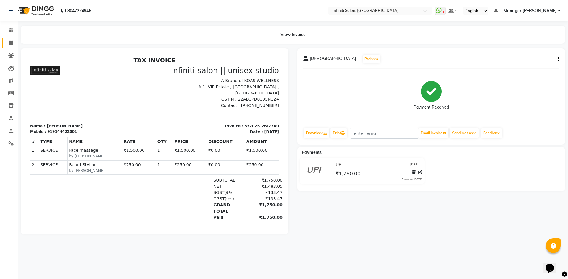
drag, startPoint x: 9, startPoint y: 39, endPoint x: 16, endPoint y: 38, distance: 7.2
click at [9, 39] on link "Invoice" at bounding box center [9, 43] width 14 height 10
select select "5804"
select select "service"
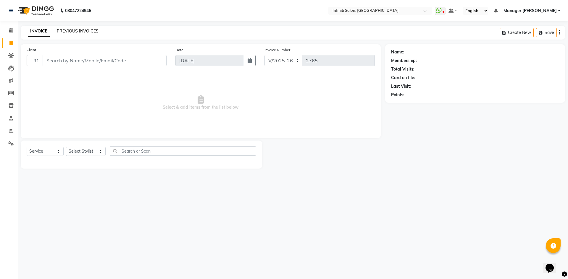
click at [63, 30] on link "PREVIOUS INVOICES" at bounding box center [78, 30] width 42 height 5
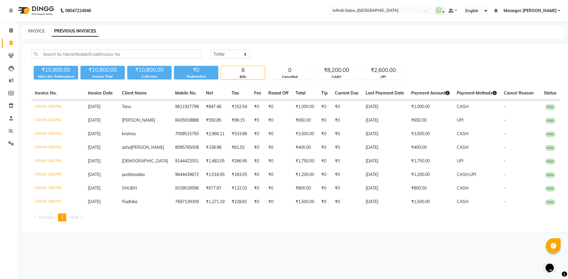
click at [22, 12] on img at bounding box center [35, 10] width 41 height 17
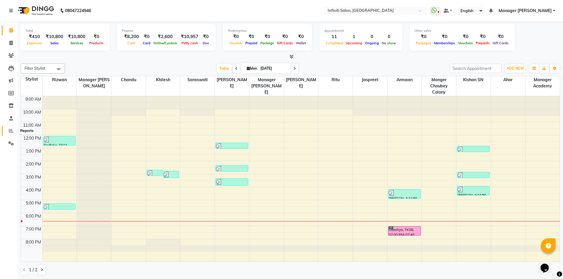
click at [14, 129] on span at bounding box center [11, 131] width 10 height 7
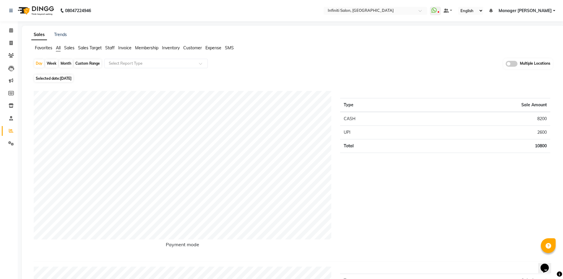
click at [110, 48] on span "Staff" at bounding box center [109, 47] width 9 height 5
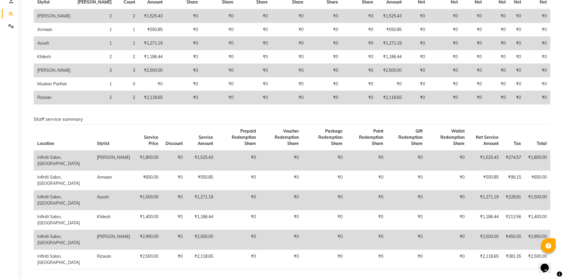
scroll to position [138, 0]
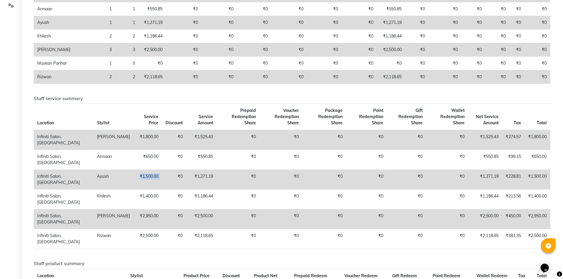
drag, startPoint x: 136, startPoint y: 184, endPoint x: 105, endPoint y: 192, distance: 31.5
click at [105, 190] on tr "Infiniti Salon, Shankar nagar Ayush ₹1,500.00 ₹0 ₹1,271.19 ₹0 ₹0 ₹0 ₹0 ₹0 ₹0 ₹1…" at bounding box center [292, 180] width 517 height 20
drag, startPoint x: 498, startPoint y: 183, endPoint x: 477, endPoint y: 186, distance: 21.8
click at [477, 186] on td "₹1,271.19" at bounding box center [485, 180] width 34 height 20
drag, startPoint x: 522, startPoint y: 181, endPoint x: 505, endPoint y: 191, distance: 19.9
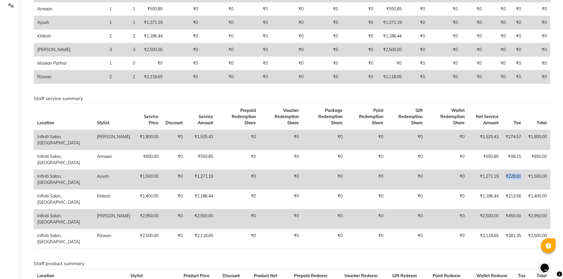
click at [505, 190] on td "₹228.81" at bounding box center [513, 180] width 22 height 20
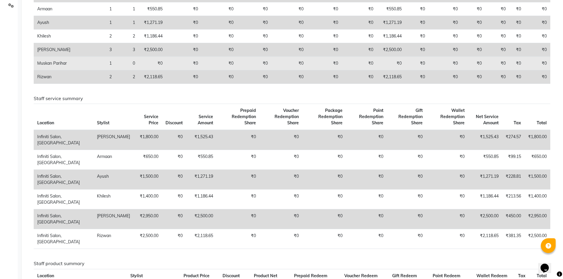
drag, startPoint x: 210, startPoint y: 58, endPoint x: 323, endPoint y: 68, distance: 114.0
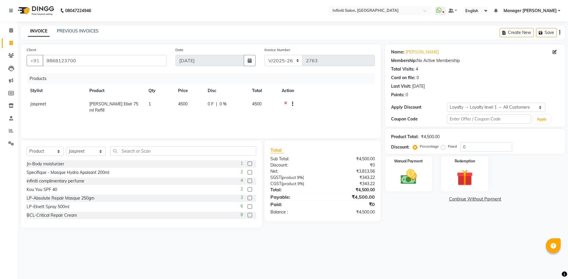
select select "5804"
select select "product"
select select "75907"
select select "1: Object"
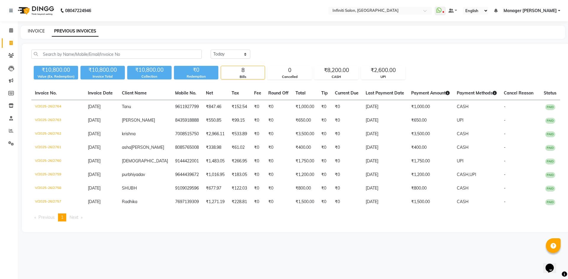
click at [32, 30] on link "INVOICE" at bounding box center [36, 30] width 17 height 5
select select "5804"
select select "service"
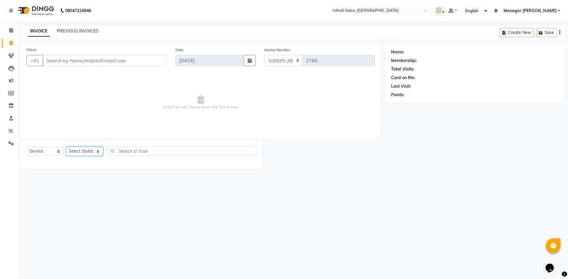
click at [75, 153] on select "Select Stylist" at bounding box center [84, 151] width 37 height 9
select select "43592"
click at [66, 147] on select "Select Stylist [PERSON_NAME] Ahor Armaan [PERSON_NAME] [PERSON_NAME] [PERSON_NA…" at bounding box center [86, 151] width 40 height 9
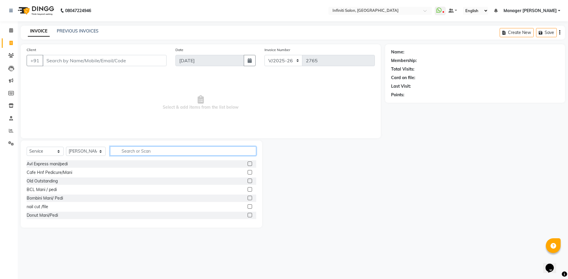
click at [126, 148] on input "text" at bounding box center [183, 151] width 146 height 9
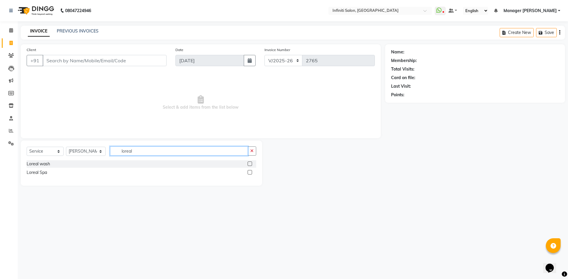
type input "loreal"
click at [251, 163] on label at bounding box center [250, 164] width 4 height 4
click at [251, 163] on input "checkbox" at bounding box center [250, 164] width 4 height 4
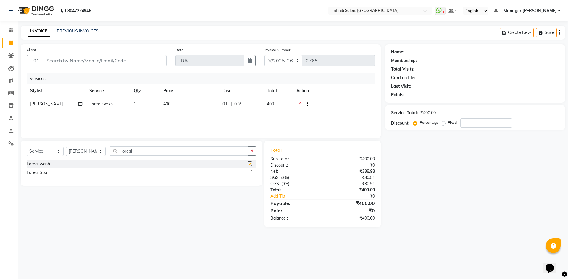
checkbox input "false"
click at [186, 114] on div "Services Stylist Service Qty Price Disc Total Action Abhi singh Loreal wash 1 4…" at bounding box center [201, 102] width 348 height 59
click at [212, 105] on td "400" at bounding box center [189, 105] width 59 height 14
drag, startPoint x: 212, startPoint y: 105, endPoint x: 185, endPoint y: 105, distance: 26.9
click at [185, 105] on tr "Abhi singh Ahor Armaan Ayush Chandu Ishwar Jaspreet Khilesh Kishan SN Manager A…" at bounding box center [201, 109] width 348 height 22
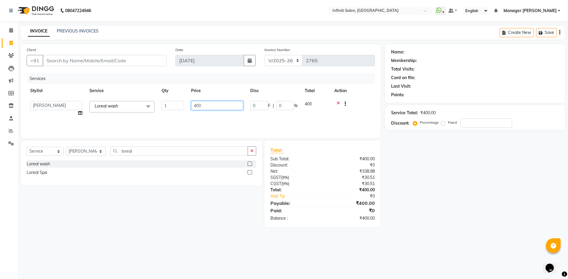
click at [210, 107] on input "400" at bounding box center [217, 105] width 52 height 9
type input "4"
type input "300"
click at [91, 153] on select "Select Stylist [PERSON_NAME] Ahor Armaan [PERSON_NAME] [PERSON_NAME] [PERSON_NA…" at bounding box center [86, 151] width 40 height 9
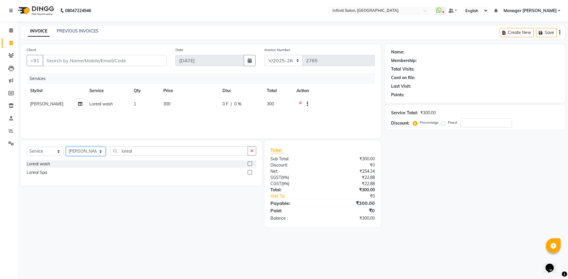
select select "40449"
click at [66, 147] on select "Select Stylist [PERSON_NAME] Ahor Armaan [PERSON_NAME] [PERSON_NAME] [PERSON_NA…" at bounding box center [86, 151] width 40 height 9
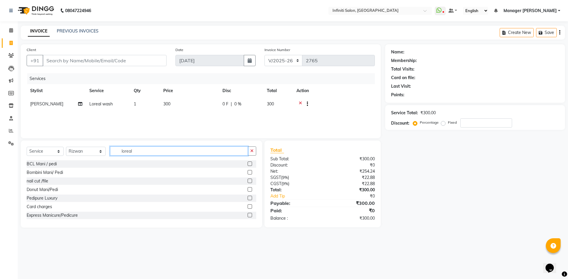
drag, startPoint x: 136, startPoint y: 151, endPoint x: 109, endPoint y: 156, distance: 27.1
click at [109, 156] on div "Select Service Product Membership Package Voucher Prepaid Gift Card Select Styl…" at bounding box center [141, 154] width 229 height 14
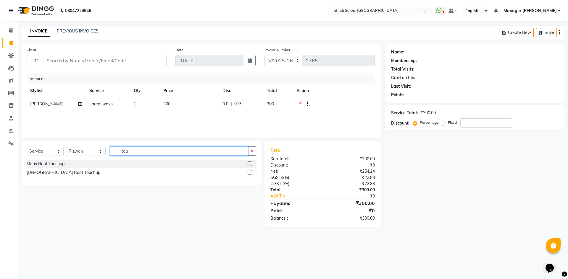
type input "tou"
click at [251, 174] on label at bounding box center [250, 172] width 4 height 4
click at [251, 174] on input "checkbox" at bounding box center [250, 173] width 4 height 4
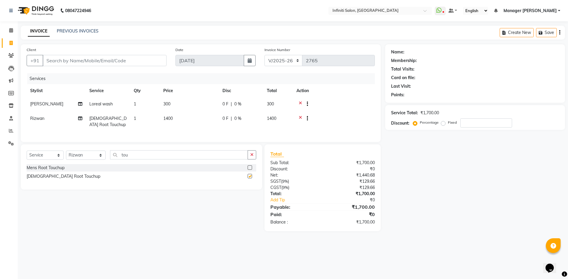
checkbox input "false"
click at [83, 160] on select "Select Stylist [PERSON_NAME] Ahor Armaan [PERSON_NAME] [PERSON_NAME] [PERSON_NA…" at bounding box center [86, 155] width 40 height 9
select select "43592"
click at [66, 155] on select "Select Stylist [PERSON_NAME] Ahor Armaan [PERSON_NAME] [PERSON_NAME] [PERSON_NA…" at bounding box center [86, 155] width 40 height 9
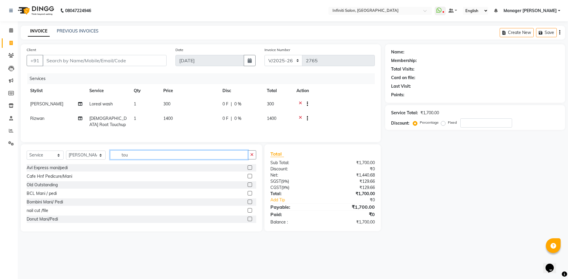
drag, startPoint x: 150, startPoint y: 157, endPoint x: 78, endPoint y: 160, distance: 71.6
click at [78, 160] on div "Select Service Product Membership Package Voucher Prepaid Gift Card Select Styl…" at bounding box center [141, 158] width 229 height 14
type input "BC"
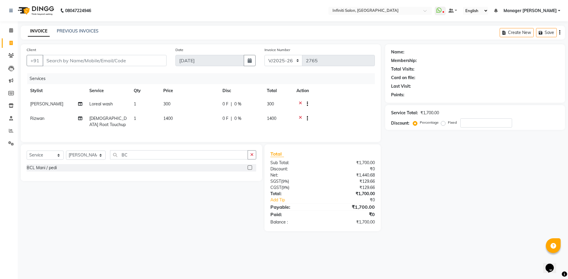
click at [250, 170] on label at bounding box center [250, 168] width 4 height 4
click at [250, 170] on input "checkbox" at bounding box center [250, 168] width 4 height 4
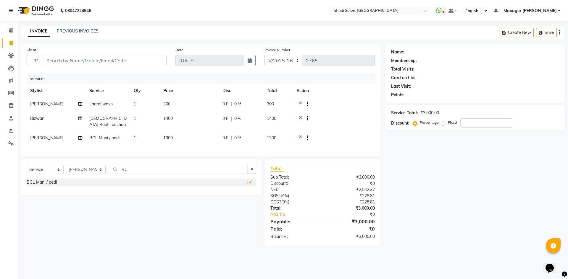
checkbox input "false"
drag, startPoint x: 131, startPoint y: 172, endPoint x: 94, endPoint y: 175, distance: 37.1
click at [94, 175] on div "Select Service Product Membership Package Voucher Prepaid Gift Card Select Styl…" at bounding box center [141, 172] width 229 height 14
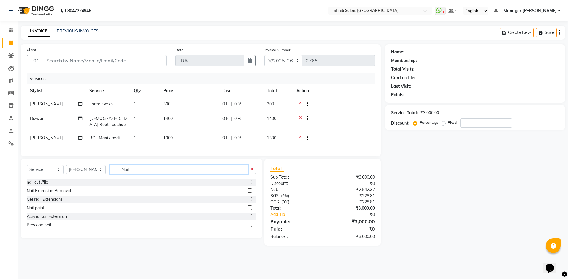
type input "Nail"
click at [251, 210] on label at bounding box center [250, 208] width 4 height 4
click at [251, 210] on input "checkbox" at bounding box center [250, 208] width 4 height 4
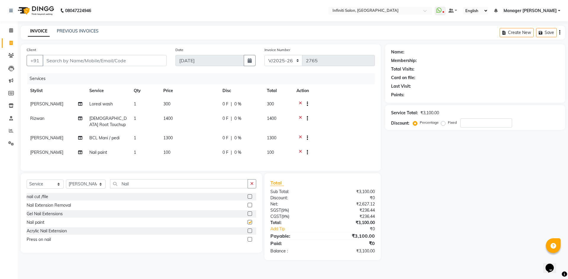
checkbox input "false"
click at [177, 142] on td "1300" at bounding box center [189, 139] width 59 height 14
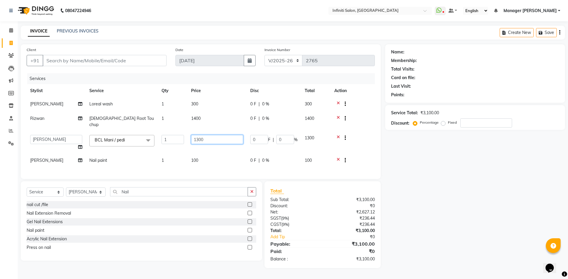
drag, startPoint x: 212, startPoint y: 136, endPoint x: 145, endPoint y: 142, distance: 67.1
click at [145, 142] on tr "Abhi singh Ahor Armaan Ayush Chandu Ishwar Jaspreet Khilesh Kishan SN Manager A…" at bounding box center [201, 143] width 348 height 22
type input "1500"
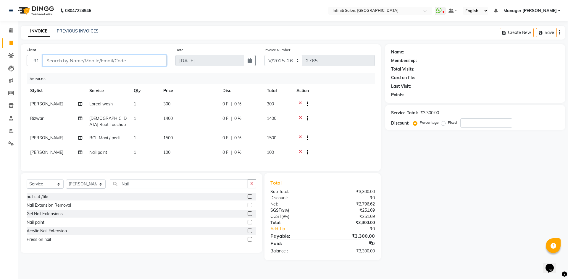
click at [137, 62] on input "Client" at bounding box center [105, 60] width 124 height 11
type input "s"
type input "0"
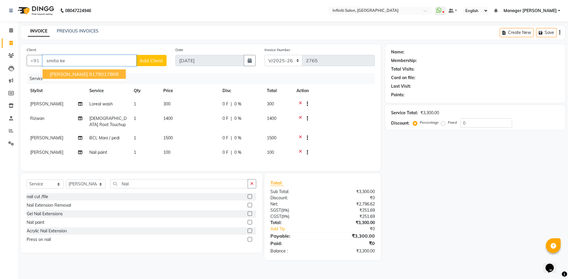
click at [101, 74] on ngb-highlight "9179017868" at bounding box center [104, 74] width 30 height 6
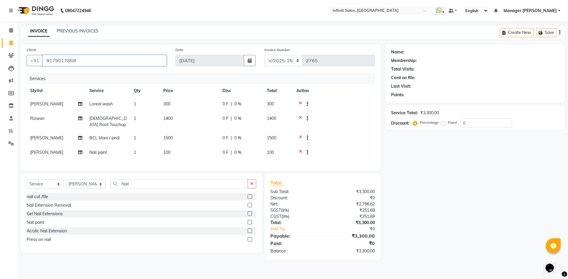
type input "9179017868"
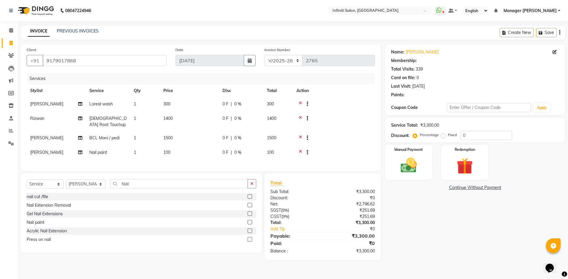
select select "1: Object"
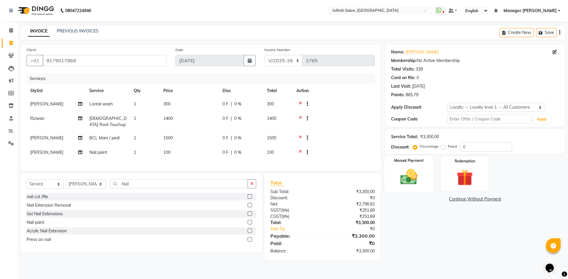
click at [417, 182] on img at bounding box center [409, 177] width 28 height 20
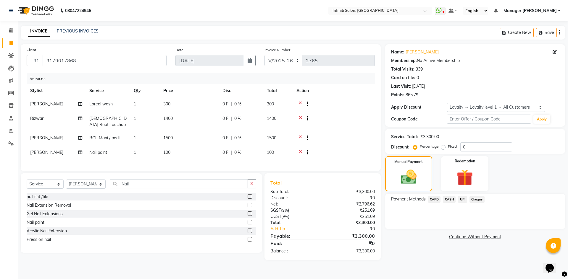
click at [452, 202] on span "CASH" at bounding box center [449, 199] width 13 height 7
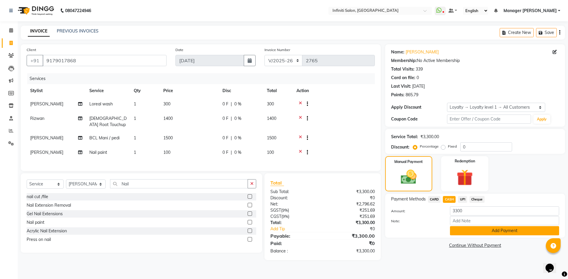
click at [464, 235] on button "Add Payment" at bounding box center [504, 231] width 109 height 9
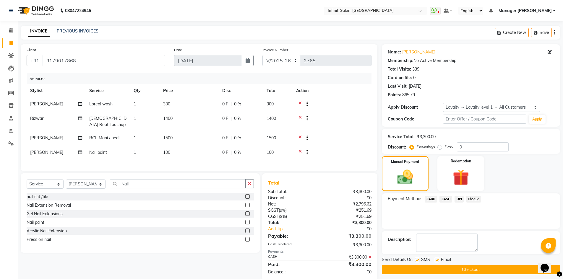
scroll to position [45, 0]
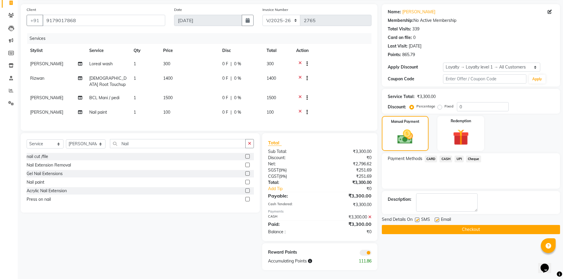
click at [484, 228] on button "Checkout" at bounding box center [471, 229] width 178 height 9
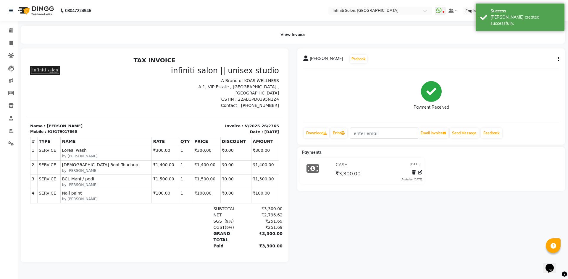
click at [21, 10] on img at bounding box center [35, 10] width 41 height 17
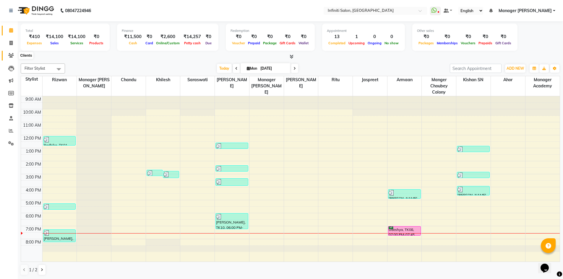
click at [13, 59] on span at bounding box center [11, 55] width 10 height 7
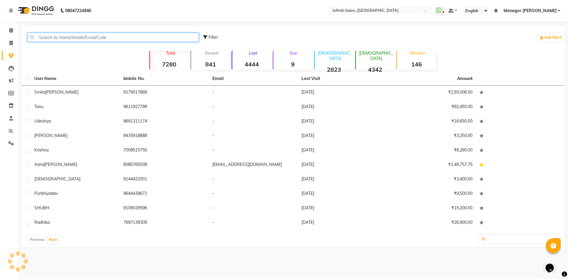
click at [71, 39] on input "text" at bounding box center [113, 37] width 171 height 9
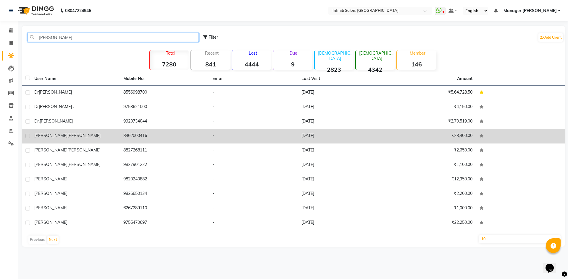
type input "ekta"
click at [120, 136] on td "8462000416" at bounding box center [164, 136] width 89 height 14
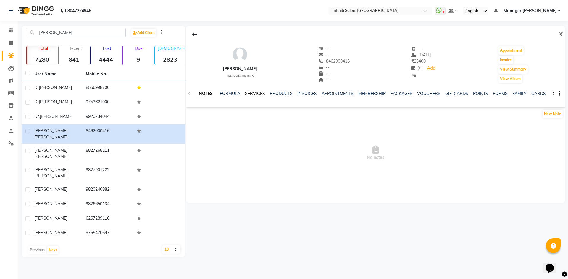
click at [250, 95] on link "SERVICES" at bounding box center [255, 93] width 20 height 5
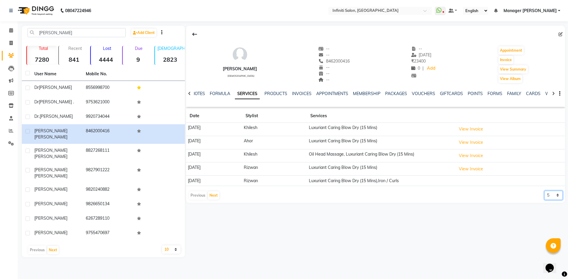
click at [554, 197] on select "5 10 50 100 500" at bounding box center [553, 195] width 18 height 9
click at [550, 240] on div at bounding box center [553, 246] width 15 height 15
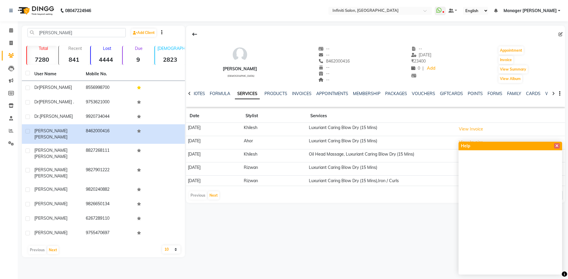
drag, startPoint x: 381, startPoint y: 226, endPoint x: 390, endPoint y: 224, distance: 9.3
click at [387, 225] on div "Ekta Khatwani female -- -- 8462000416 -- -- -- -- 23-07-2025 ₹ 23400 0 | Add Ap…" at bounding box center [375, 142] width 380 height 232
click at [557, 146] on icon at bounding box center [556, 146] width 3 height 4
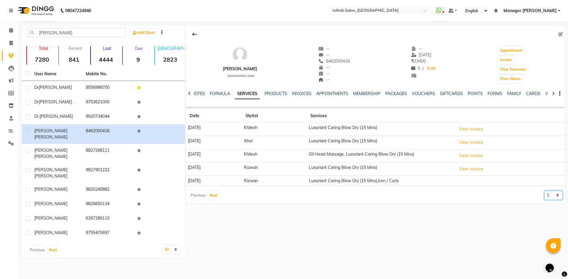
click at [553, 192] on select "5 10 50 100 500" at bounding box center [553, 195] width 18 height 9
select select "500"
click at [544, 191] on select "5 10 50 100 500" at bounding box center [553, 195] width 18 height 9
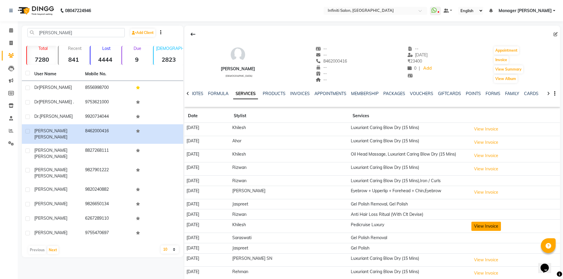
click at [482, 224] on button "View Invoice" at bounding box center [487, 226] width 30 height 9
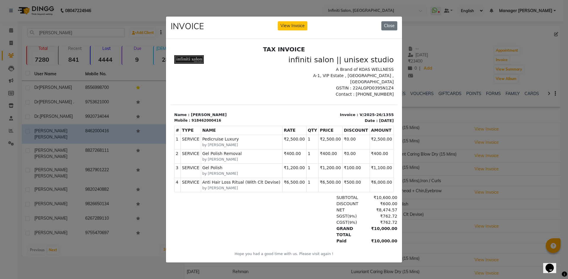
drag, startPoint x: 364, startPoint y: 175, endPoint x: 382, endPoint y: 178, distance: 17.7
click at [382, 178] on td "₹6,000.00" at bounding box center [381, 185] width 24 height 14
click at [473, 228] on ngb-modal-window "INVOICE View Invoice Close" at bounding box center [284, 139] width 568 height 279
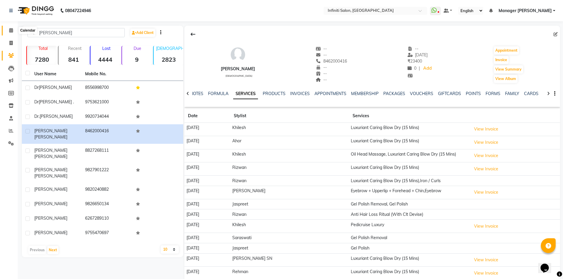
click at [11, 31] on icon at bounding box center [11, 30] width 4 height 4
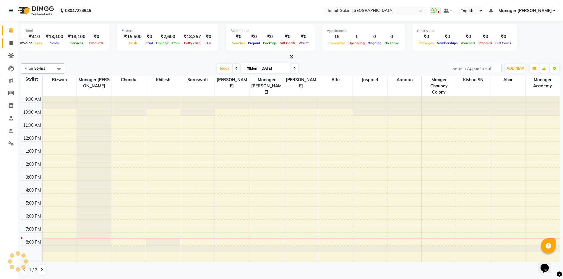
click at [12, 45] on icon at bounding box center [10, 43] width 3 height 4
select select "service"
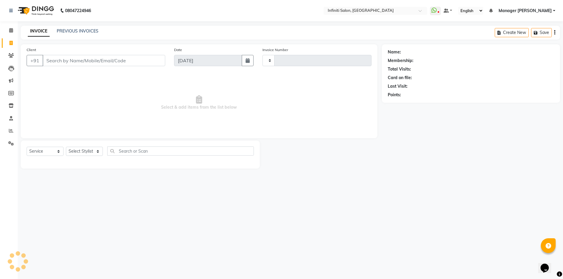
type input "2767"
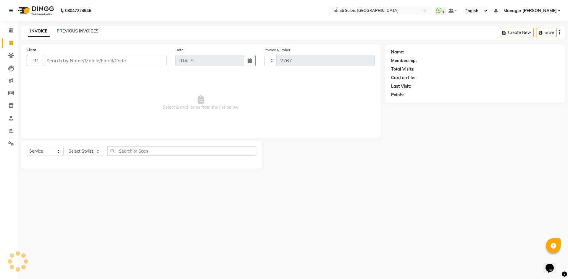
select select "5804"
click at [0, 33] on li "Calendar" at bounding box center [9, 30] width 18 height 13
click at [8, 28] on span at bounding box center [11, 30] width 10 height 7
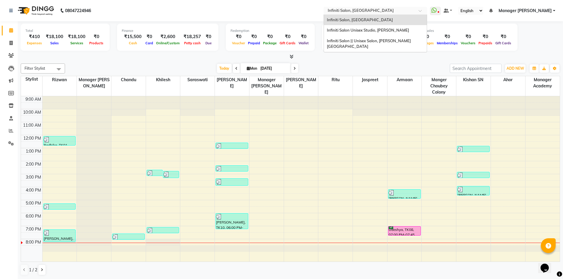
click at [426, 10] on span at bounding box center [422, 12] width 7 height 6
click at [412, 25] on div "Infiniti Salon Unisex Studio, Devendra Nagar" at bounding box center [375, 30] width 103 height 11
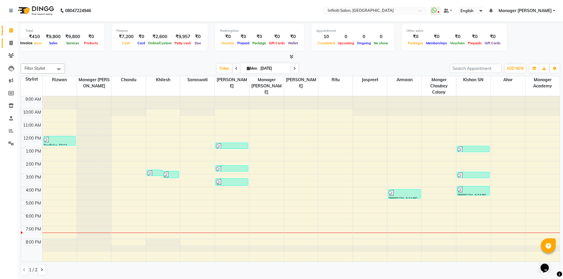
click at [14, 41] on span at bounding box center [11, 43] width 10 height 7
select select "service"
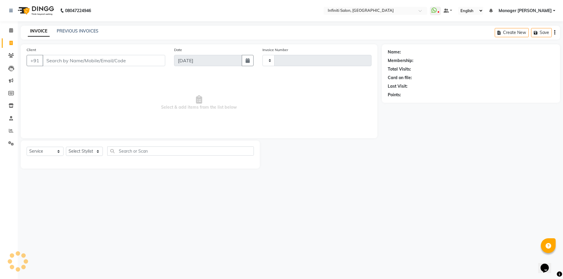
type input "2766"
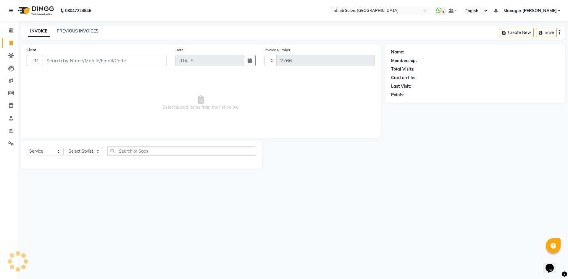
select select "5804"
drag, startPoint x: 92, startPoint y: 61, endPoint x: 185, endPoint y: 83, distance: 96.1
click at [92, 61] on input "Client" at bounding box center [105, 60] width 124 height 11
click at [85, 148] on select "Select Stylist [PERSON_NAME] Ahor Armaan [PERSON_NAME] [PERSON_NAME] [PERSON_NA…" at bounding box center [86, 151] width 40 height 9
select select "40471"
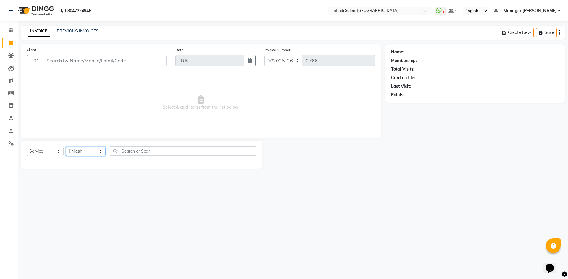
click at [66, 147] on select "Select Stylist [PERSON_NAME] Ahor Armaan [PERSON_NAME] [PERSON_NAME] [PERSON_NA…" at bounding box center [86, 151] width 40 height 9
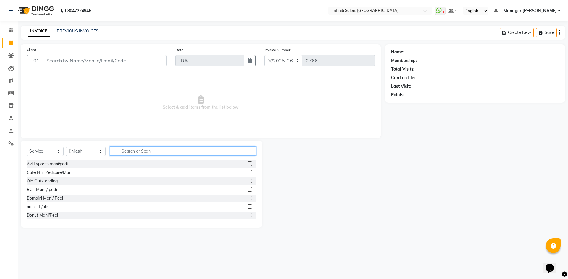
click at [146, 155] on input "text" at bounding box center [183, 151] width 146 height 9
type input "avl"
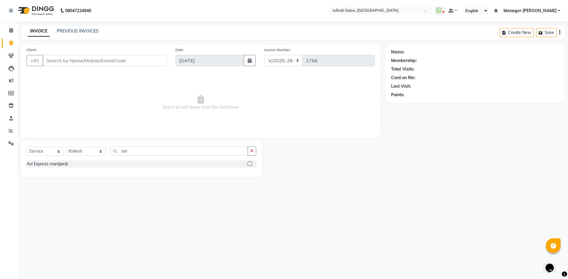
click at [249, 164] on label at bounding box center [250, 164] width 4 height 4
click at [249, 164] on input "checkbox" at bounding box center [250, 164] width 4 height 4
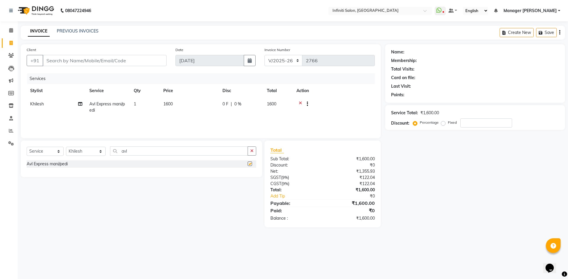
checkbox input "false"
click at [97, 151] on select "Select Stylist [PERSON_NAME] Ahor Armaan [PERSON_NAME] [PERSON_NAME] [PERSON_NA…" at bounding box center [86, 151] width 40 height 9
select select "40470"
click at [66, 147] on select "Select Stylist [PERSON_NAME] Ahor Armaan [PERSON_NAME] [PERSON_NAME] [PERSON_NA…" at bounding box center [86, 151] width 40 height 9
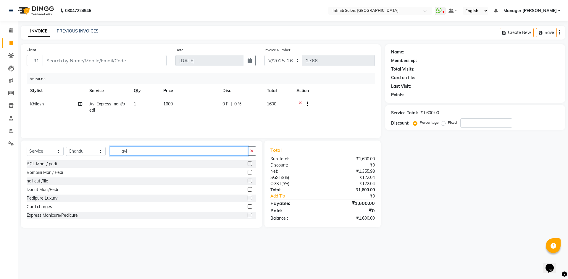
drag, startPoint x: 140, startPoint y: 150, endPoint x: 112, endPoint y: 158, distance: 28.6
click at [112, 158] on div "Select Service Product Membership Package Voucher Prepaid Gift Card Select Styl…" at bounding box center [141, 154] width 229 height 14
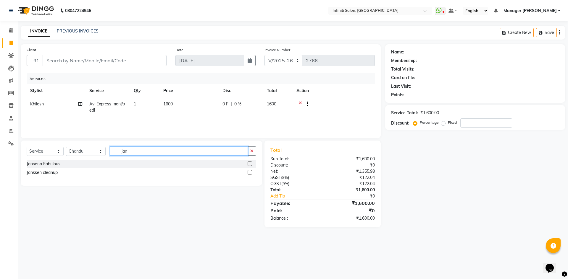
type input "jan"
click at [249, 172] on label at bounding box center [250, 172] width 4 height 4
click at [249, 172] on input "checkbox" at bounding box center [250, 173] width 4 height 4
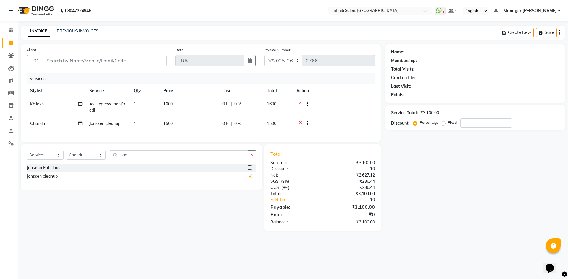
checkbox input "false"
click at [188, 125] on td "1500" at bounding box center [189, 124] width 59 height 14
select select "40470"
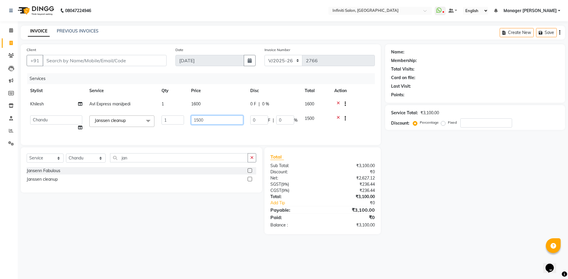
drag, startPoint x: 213, startPoint y: 120, endPoint x: 165, endPoint y: 132, distance: 49.4
click at [165, 132] on tr "[PERSON_NAME] Ahor Armaan [PERSON_NAME] [PERSON_NAME] [PERSON_NAME] SN Manager …" at bounding box center [201, 123] width 348 height 22
drag, startPoint x: 214, startPoint y: 118, endPoint x: 172, endPoint y: 141, distance: 48.3
click at [172, 139] on div "Services Stylist Service Qty Price Disc Total Action [PERSON_NAME] Avl Express …" at bounding box center [201, 106] width 348 height 66
type input "4500"
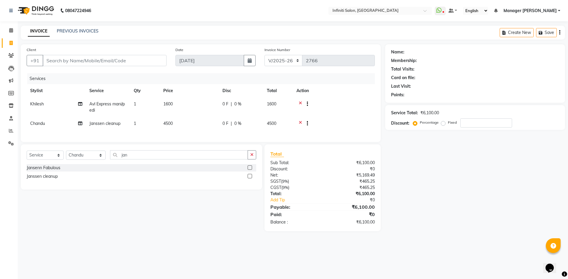
click at [195, 134] on div "Services Stylist Service Qty Price Disc Total Action [PERSON_NAME] Avl Express …" at bounding box center [201, 104] width 348 height 63
click at [226, 127] on span "0 F" at bounding box center [225, 124] width 6 height 6
select select "40470"
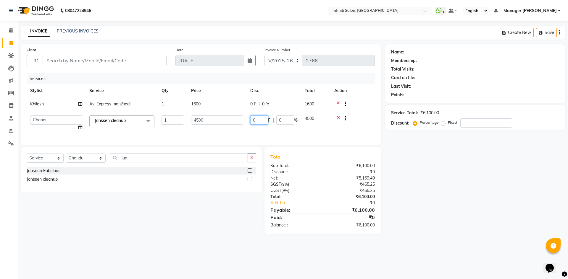
drag, startPoint x: 261, startPoint y: 120, endPoint x: 228, endPoint y: 126, distance: 33.3
click at [228, 126] on tr "[PERSON_NAME] Ahor Armaan [PERSON_NAME] [PERSON_NAME] [PERSON_NAME] SN Manager …" at bounding box center [201, 123] width 348 height 22
type input "1000"
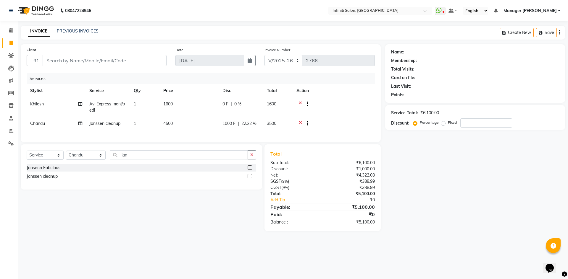
click at [229, 127] on tr "[PERSON_NAME] cleanup 1 4500 1000 F | 22.22 % 3500" at bounding box center [201, 124] width 348 height 14
drag, startPoint x: 236, startPoint y: 123, endPoint x: 257, endPoint y: 125, distance: 21.7
click at [237, 123] on div "1000 F | 22.22 %" at bounding box center [240, 124] width 37 height 6
select select "40470"
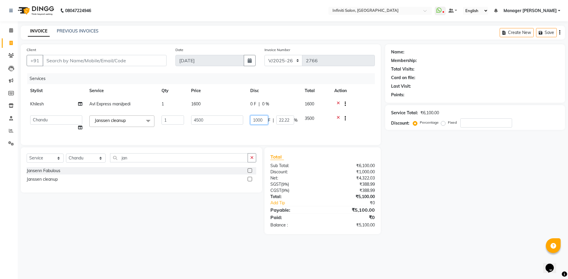
click at [243, 123] on tr "[PERSON_NAME] Ahor Armaan [PERSON_NAME] [PERSON_NAME] [PERSON_NAME] SN Manager …" at bounding box center [201, 123] width 348 height 22
type input "1500"
click at [242, 130] on tr "[PERSON_NAME] Ahor Armaan [PERSON_NAME] [PERSON_NAME] [PERSON_NAME] SN Manager …" at bounding box center [201, 123] width 348 height 22
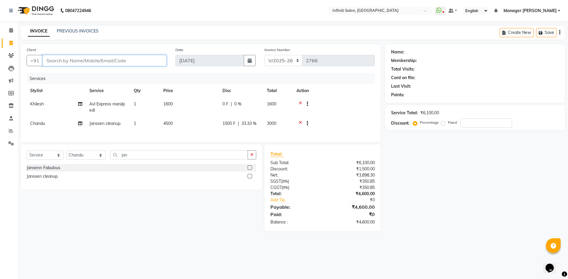
click at [103, 61] on input "Client" at bounding box center [105, 60] width 124 height 11
click at [122, 64] on input "Client" at bounding box center [105, 60] width 124 height 11
type input "9"
type input "0"
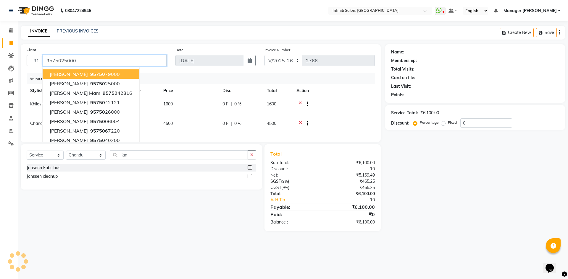
type input "9575025000"
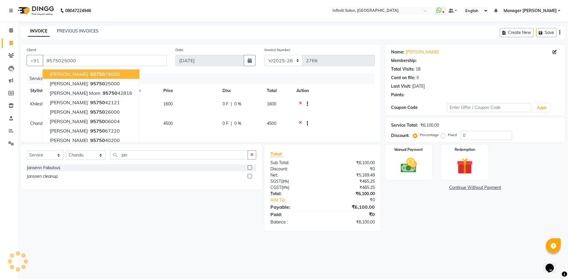
select select "1: Object"
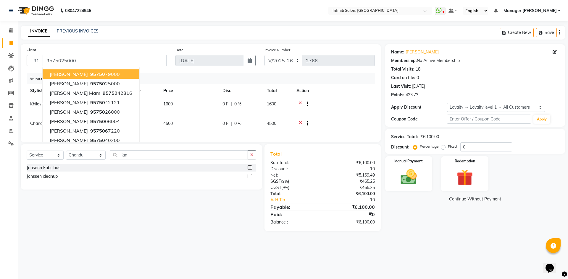
click at [422, 237] on main "INVOICE PREVIOUS INVOICES Create New Save Client +91 9575025000 piyush goyal 95…" at bounding box center [293, 133] width 550 height 215
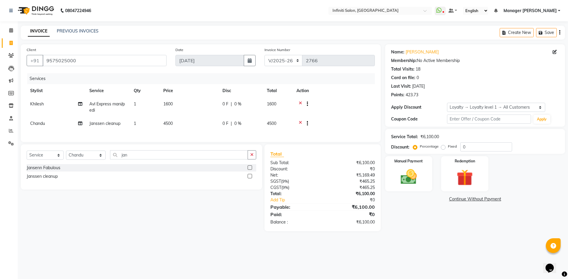
click at [233, 129] on td "0 F | 0 %" at bounding box center [241, 124] width 44 height 14
select select "40470"
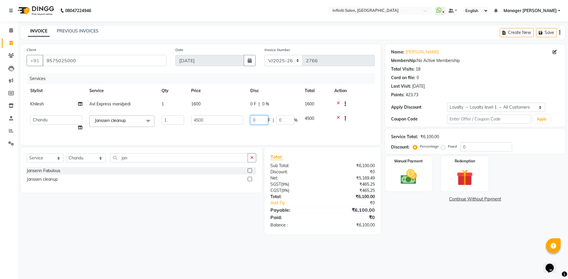
drag, startPoint x: 256, startPoint y: 118, endPoint x: 247, endPoint y: 124, distance: 10.1
click at [247, 124] on td "0 F | 0 %" at bounding box center [274, 123] width 54 height 22
type input "1500"
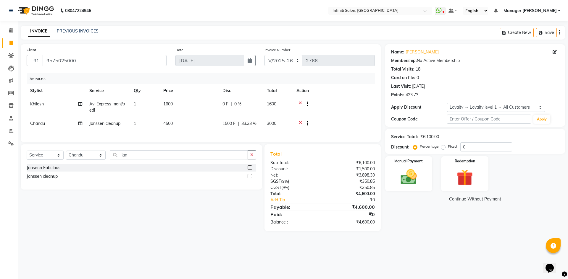
click at [245, 132] on div "Services Stylist Service Qty Price Disc Total Action Khilesh Avl Express mani/p…" at bounding box center [201, 104] width 348 height 63
click at [243, 106] on div "0 F | 0 %" at bounding box center [240, 104] width 37 height 6
select select "40471"
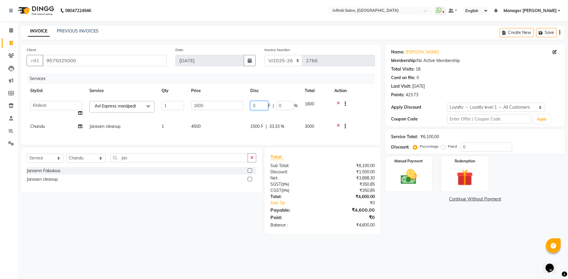
click at [230, 110] on tr "Abhi singh Ahor Armaan Ayush Chandu Ishwar Jaspreet Khilesh Kishan SN Manager A…" at bounding box center [201, 109] width 348 height 22
type input "500"
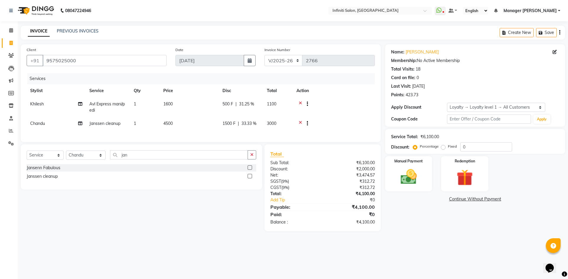
click at [409, 211] on div "Name: Madhu Agrawal Membership: No Active Membership Total Visits: 18 Card on f…" at bounding box center [477, 137] width 184 height 187
click at [242, 104] on span "31.25 %" at bounding box center [246, 104] width 15 height 6
select select "40471"
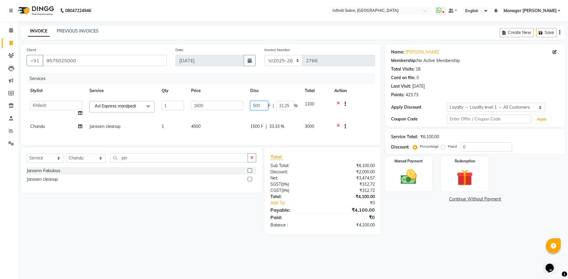
drag, startPoint x: 261, startPoint y: 104, endPoint x: 216, endPoint y: 111, distance: 45.5
click at [230, 107] on tr "Abhi singh Ahor Armaan Ayush Chandu Ishwar Jaspreet Khilesh Kishan SN Manager A…" at bounding box center [201, 109] width 348 height 22
type input "600"
click at [216, 121] on td "4500" at bounding box center [217, 127] width 59 height 14
select select "40470"
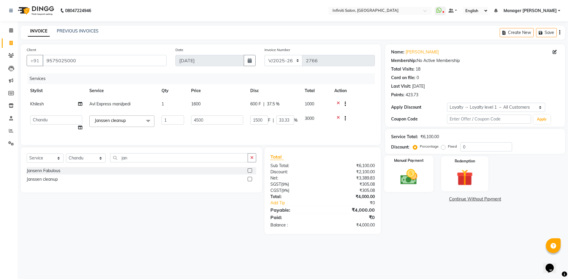
click at [421, 169] on img at bounding box center [409, 177] width 28 height 20
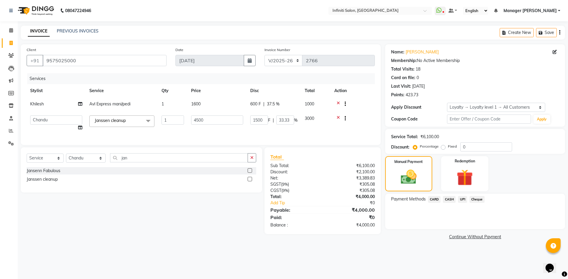
click at [450, 200] on span "CASH" at bounding box center [449, 199] width 13 height 7
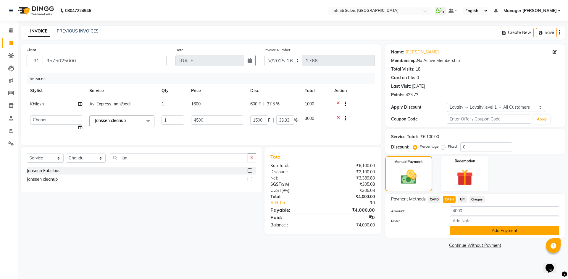
click at [460, 230] on button "Add Payment" at bounding box center [504, 231] width 109 height 9
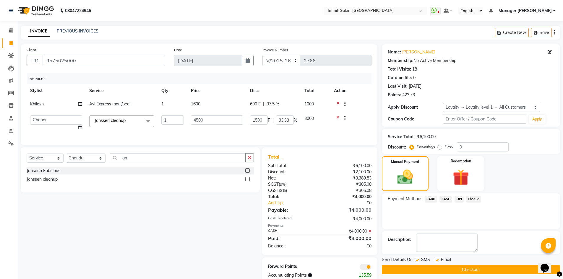
scroll to position [19, 0]
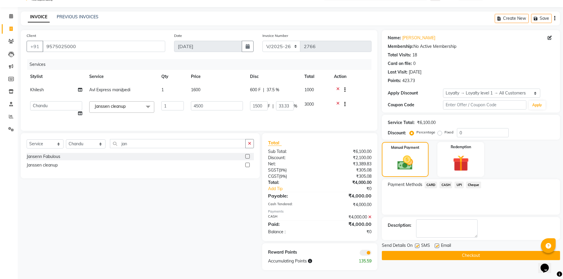
click at [436, 251] on button "Checkout" at bounding box center [471, 255] width 178 height 9
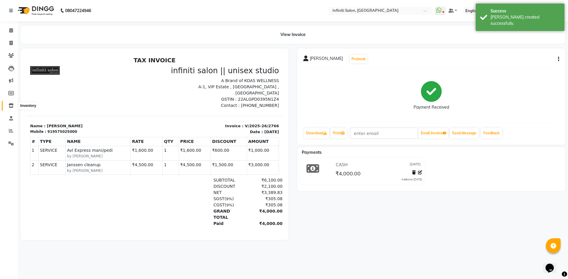
drag, startPoint x: 9, startPoint y: 105, endPoint x: 18, endPoint y: 101, distance: 9.8
click at [9, 105] on icon at bounding box center [11, 106] width 5 height 4
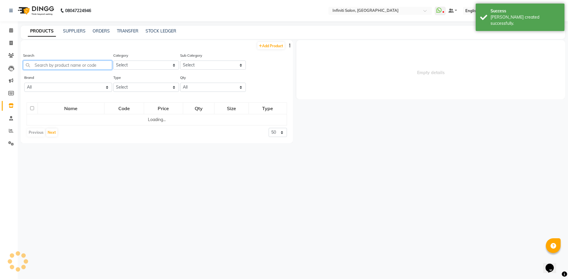
click at [69, 68] on input "text" at bounding box center [67, 65] width 89 height 9
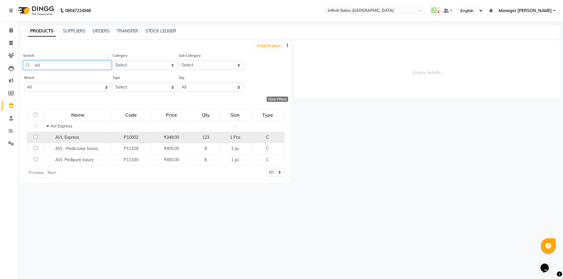
type input "avl"
click at [36, 138] on input "checkbox" at bounding box center [36, 137] width 4 height 4
checkbox input "true"
select select
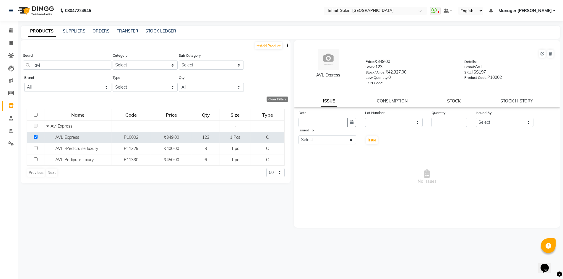
click at [455, 101] on link "STOCK" at bounding box center [454, 100] width 14 height 5
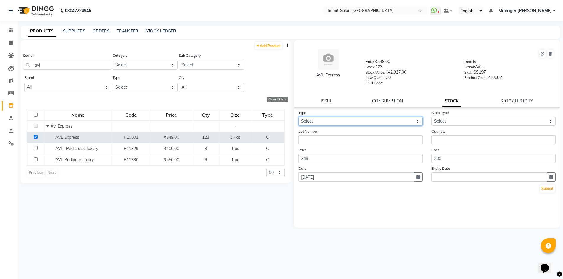
click at [367, 119] on select "Select In Out" at bounding box center [361, 121] width 124 height 9
select select "out"
click at [299, 117] on select "Select In Out" at bounding box center [361, 121] width 124 height 9
select select
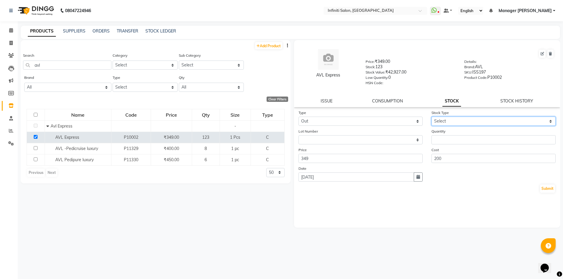
click at [450, 122] on select "Select Internal Use Damaged Expired Adjustment Return Other" at bounding box center [494, 121] width 124 height 9
select select "internal use"
click at [432, 117] on select "Select Internal Use Damaged Expired Adjustment Return Other" at bounding box center [494, 121] width 124 height 9
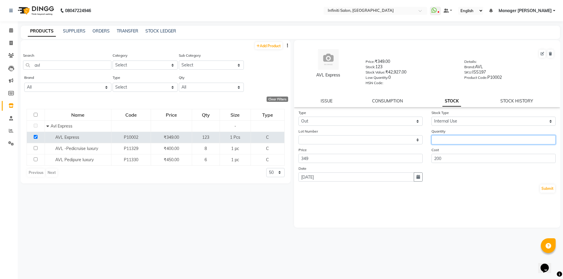
click at [451, 139] on input "number" at bounding box center [494, 139] width 124 height 9
type input "1"
click at [550, 187] on button "Submit" at bounding box center [547, 189] width 15 height 8
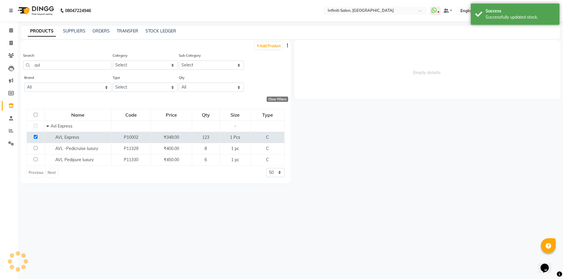
select select
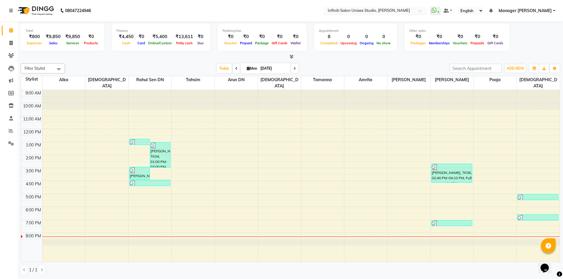
click at [396, 11] on input "text" at bounding box center [370, 11] width 86 height 6
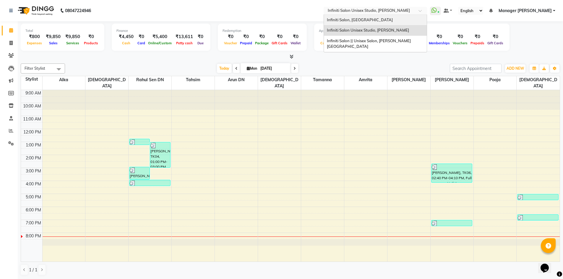
click at [392, 18] on div "Infiniti Salon, [GEOGRAPHIC_DATA]" at bounding box center [375, 20] width 103 height 11
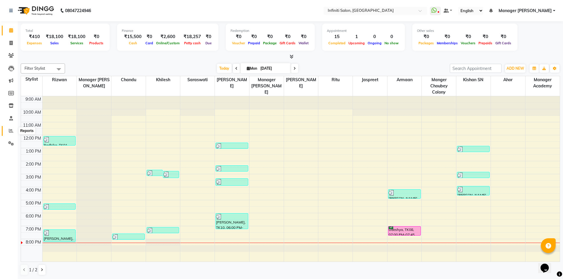
click at [10, 131] on icon at bounding box center [11, 131] width 4 height 4
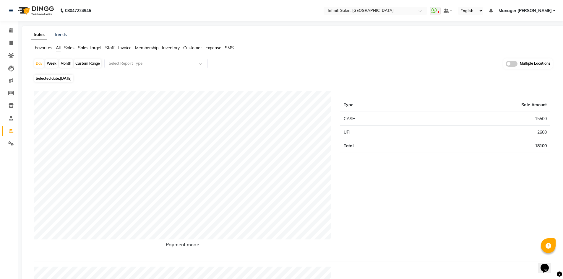
click at [109, 46] on span "Staff" at bounding box center [109, 47] width 9 height 5
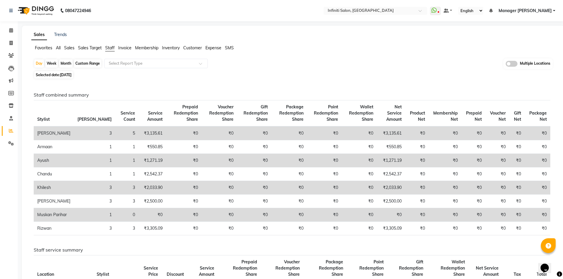
click at [23, 14] on img at bounding box center [35, 10] width 41 height 17
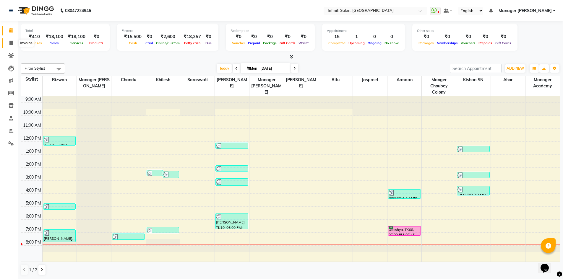
click at [14, 43] on span at bounding box center [11, 43] width 10 height 7
select select "service"
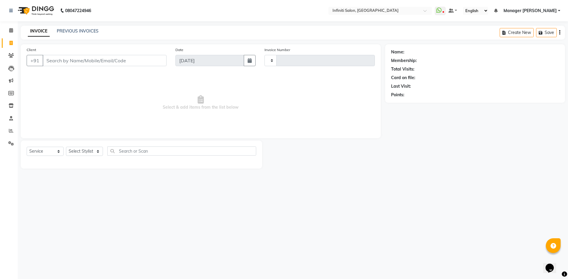
type input "2767"
select select "5804"
click at [85, 151] on select "Select Stylist [PERSON_NAME] Ahor Armaan [PERSON_NAME] [PERSON_NAME] [PERSON_NA…" at bounding box center [86, 151] width 40 height 9
select select "78872"
click at [66, 147] on select "Select Stylist [PERSON_NAME] Ahor Armaan [PERSON_NAME] [PERSON_NAME] [PERSON_NA…" at bounding box center [86, 151] width 40 height 9
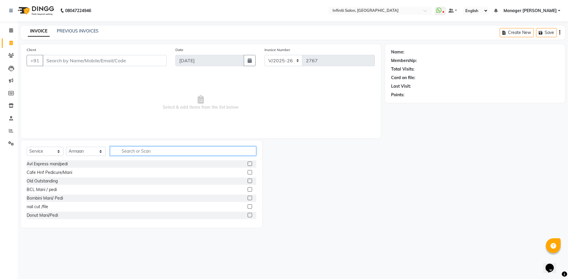
click at [137, 153] on input "text" at bounding box center [183, 151] width 146 height 9
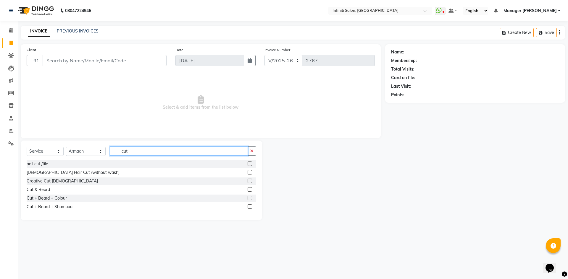
type input "cut"
click at [250, 190] on label at bounding box center [250, 190] width 4 height 4
click at [250, 190] on input "checkbox" at bounding box center [250, 190] width 4 height 4
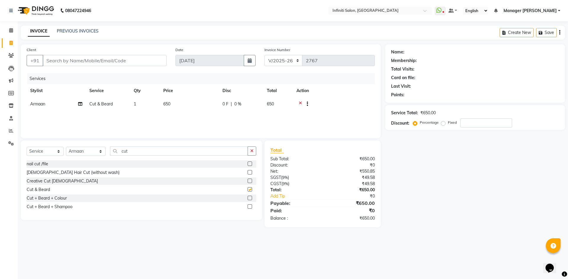
checkbox input "false"
click at [131, 64] on input "Client" at bounding box center [105, 60] width 124 height 11
type input "9"
type input "0"
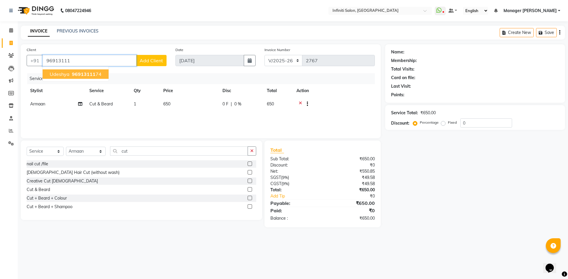
click at [89, 75] on span "96913111" at bounding box center [84, 74] width 24 height 6
type input "9691311174"
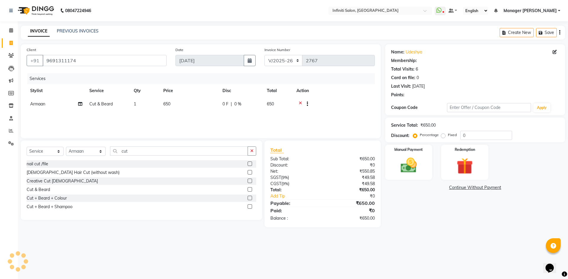
select select "1: Object"
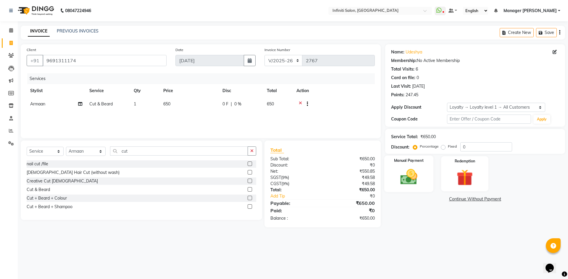
click at [417, 181] on img at bounding box center [409, 177] width 28 height 20
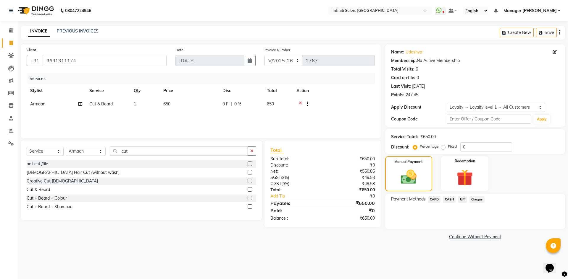
click at [462, 201] on span "UPI" at bounding box center [462, 199] width 9 height 7
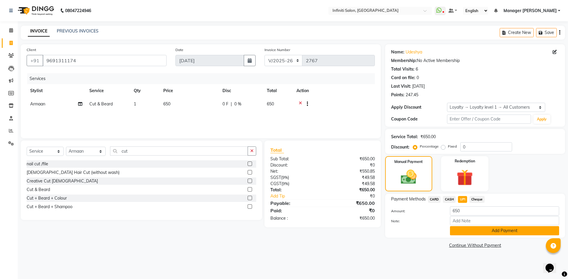
click at [481, 235] on button "Add Payment" at bounding box center [504, 231] width 109 height 9
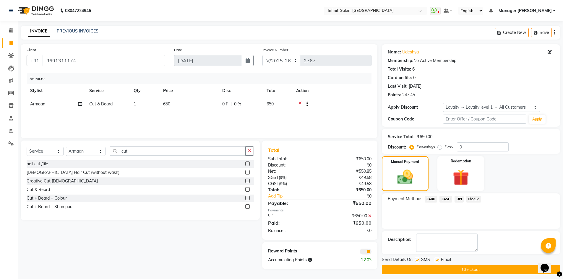
click at [473, 270] on button "Checkout" at bounding box center [471, 270] width 178 height 9
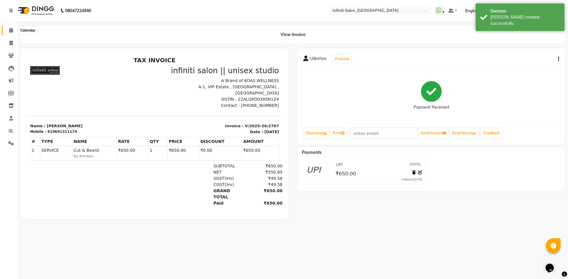
click at [10, 33] on span at bounding box center [11, 30] width 10 height 7
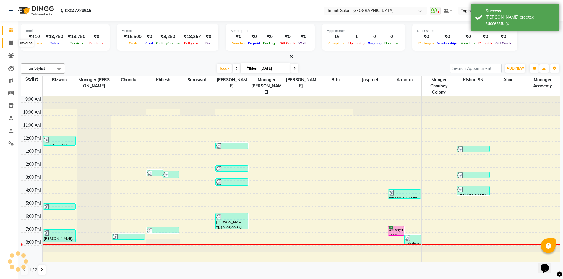
click at [7, 43] on span at bounding box center [11, 43] width 10 height 7
select select "service"
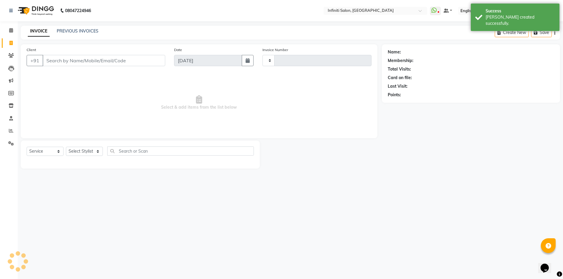
type input "2768"
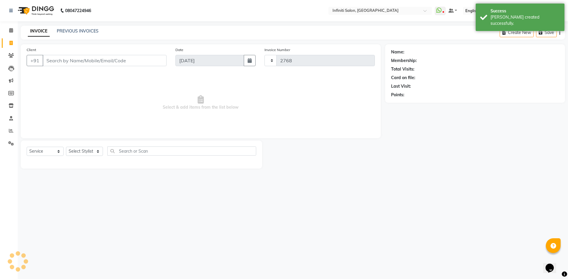
select select "5804"
click at [11, 102] on link "Inventory" at bounding box center [9, 106] width 14 height 10
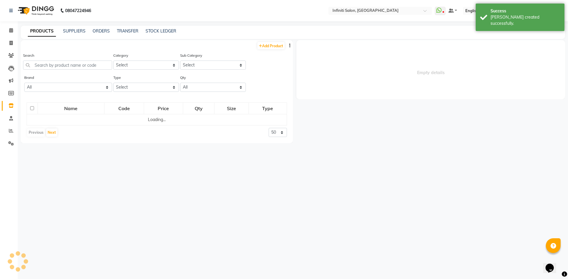
select select
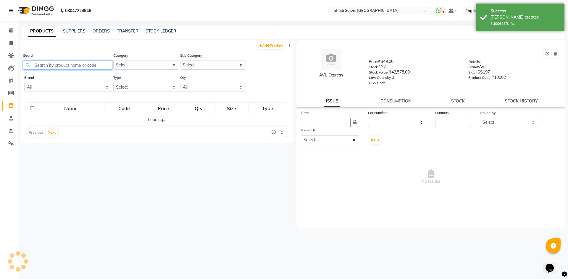
click at [63, 62] on input "text" at bounding box center [67, 65] width 89 height 9
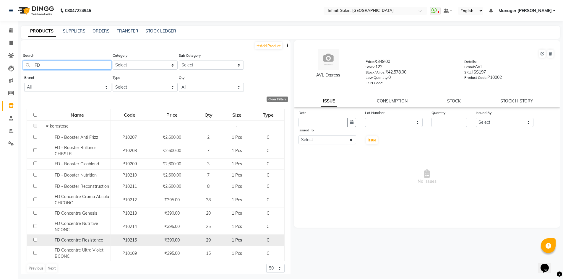
type input "FD"
click at [33, 241] on input "checkbox" at bounding box center [35, 240] width 4 height 4
checkbox input "true"
select select
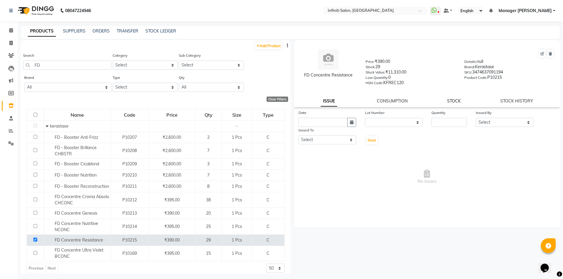
click at [455, 101] on link "STOCK" at bounding box center [454, 100] width 14 height 5
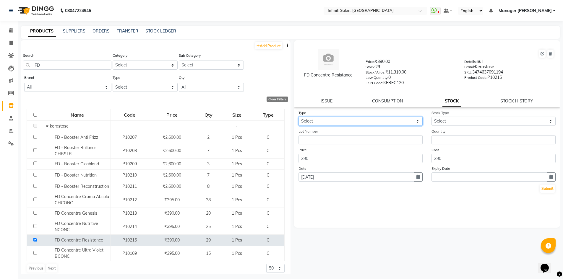
click at [357, 123] on select "Select In Out" at bounding box center [361, 121] width 124 height 9
select select "out"
click at [299, 117] on select "Select In Out" at bounding box center [361, 121] width 124 height 9
select select
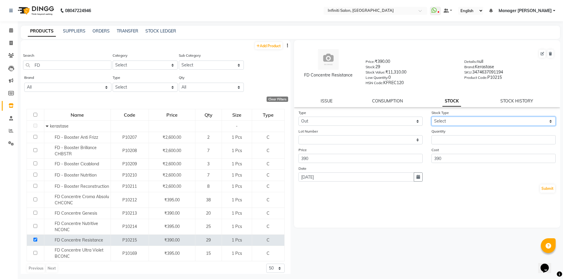
click at [460, 122] on select "Select Internal Use Damaged Expired Adjustment Return Other" at bounding box center [494, 121] width 124 height 9
select select "internal use"
click at [432, 117] on select "Select Internal Use Damaged Expired Adjustment Return Other" at bounding box center [494, 121] width 124 height 9
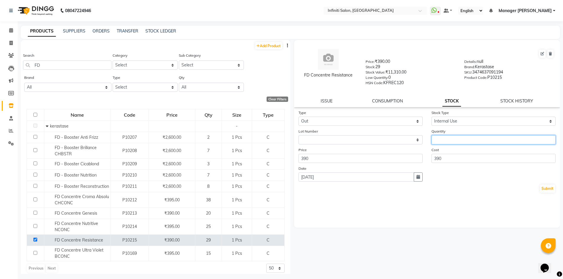
click at [452, 143] on input "number" at bounding box center [494, 139] width 124 height 9
type input "1"
click at [548, 189] on button "Submit" at bounding box center [547, 189] width 15 height 8
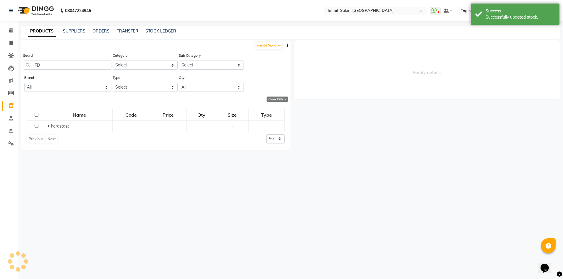
select select
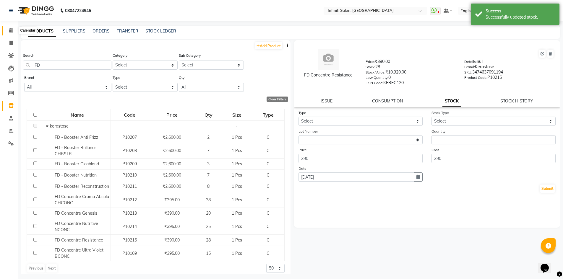
click at [10, 30] on icon at bounding box center [11, 30] width 4 height 4
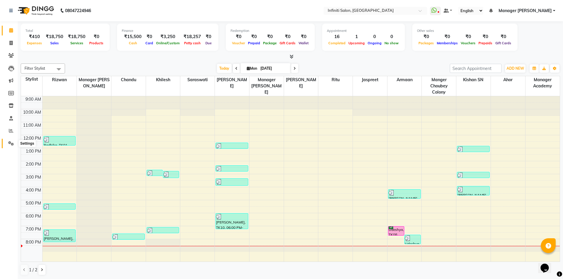
drag, startPoint x: 9, startPoint y: 142, endPoint x: 14, endPoint y: 140, distance: 5.3
click at [9, 142] on icon at bounding box center [11, 143] width 6 height 4
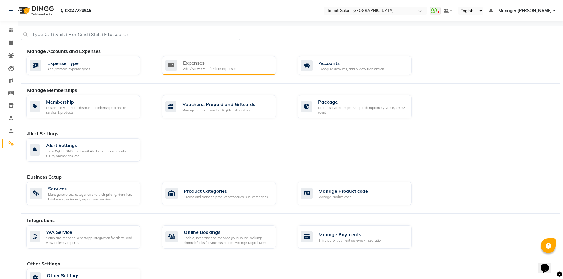
click at [222, 60] on div "Expenses" at bounding box center [209, 62] width 53 height 7
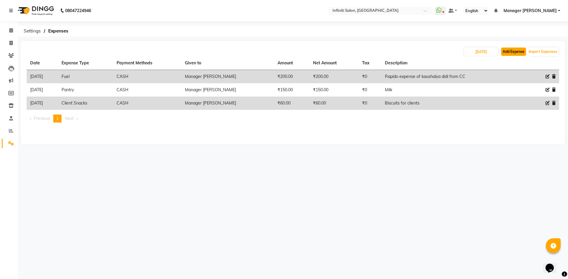
click at [513, 55] on button "Add Expense" at bounding box center [513, 52] width 25 height 8
select select "1"
select select "4757"
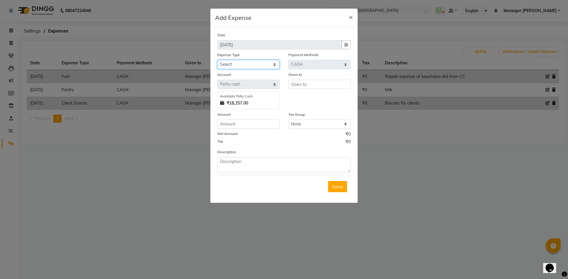
click at [253, 66] on select "Select Advance Salary Client Snacks Fuel Incentive Maintenance Miscellaneous Pa…" at bounding box center [248, 64] width 62 height 9
select select "12394"
click at [217, 60] on select "Select Advance Salary Client Snacks Fuel Incentive Maintenance Miscellaneous Pa…" at bounding box center [248, 64] width 62 height 9
click at [314, 85] on input "text" at bounding box center [319, 84] width 62 height 9
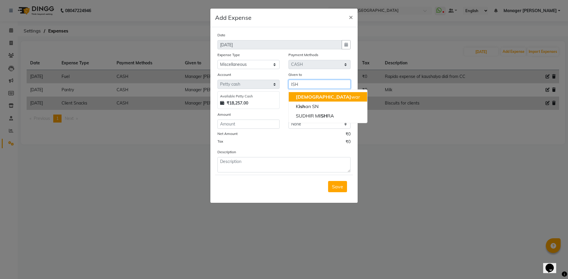
click at [309, 96] on ngb-highlight "Ish war" at bounding box center [328, 97] width 64 height 6
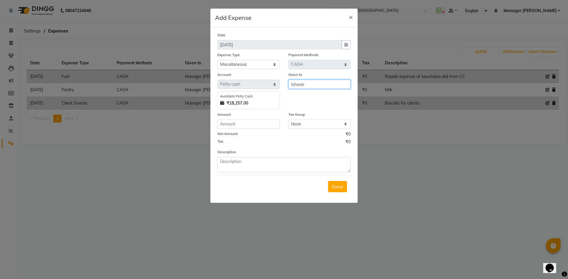
type input "Ishwar"
click at [258, 125] on input "number" at bounding box center [248, 124] width 62 height 9
type input "1"
type input "70"
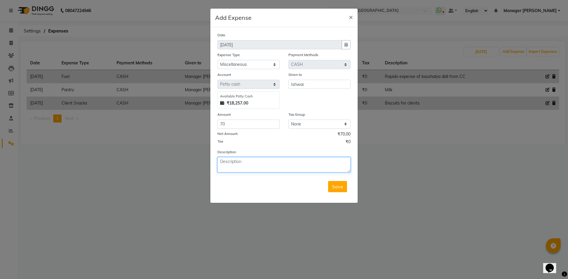
click at [262, 167] on textarea at bounding box center [283, 164] width 133 height 15
type textarea "f"
type textarea "Flower mala"
click at [339, 183] on button "Save" at bounding box center [337, 186] width 19 height 11
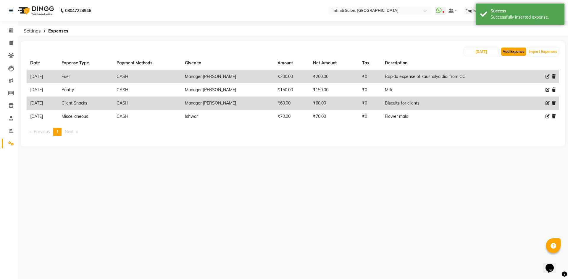
click at [518, 51] on button "Add Expense" at bounding box center [513, 52] width 25 height 8
select select "1"
select select "4757"
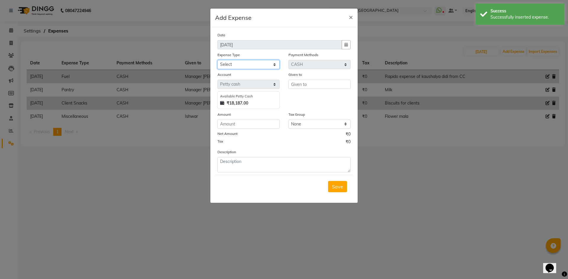
drag, startPoint x: 231, startPoint y: 64, endPoint x: 230, endPoint y: 68, distance: 3.3
click at [231, 64] on select "Select Advance Salary Client Snacks Fuel Incentive Maintenance Miscellaneous Pa…" at bounding box center [248, 64] width 62 height 9
select select "12410"
click at [217, 60] on select "Select Advance Salary Client Snacks Fuel Incentive Maintenance Miscellaneous Pa…" at bounding box center [248, 64] width 62 height 9
click at [324, 80] on input "text" at bounding box center [319, 84] width 62 height 9
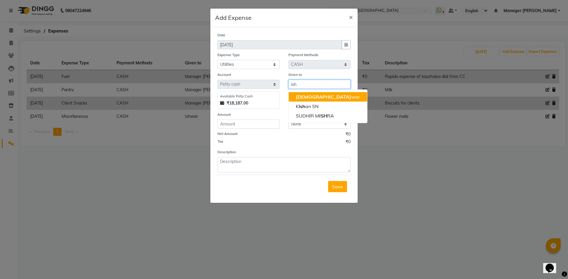
click at [312, 97] on button "Ish war" at bounding box center [328, 96] width 78 height 9
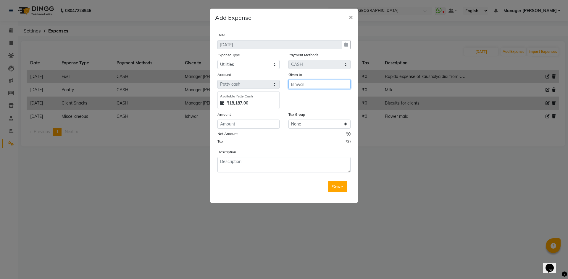
type input "Ishwar"
click at [240, 123] on input "number" at bounding box center [248, 124] width 62 height 9
type input "1150"
click at [229, 164] on textarea at bounding box center [283, 164] width 133 height 15
type textarea "Tissue"
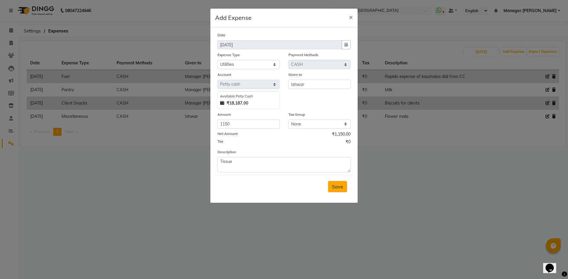
click at [345, 184] on button "Save" at bounding box center [337, 186] width 19 height 11
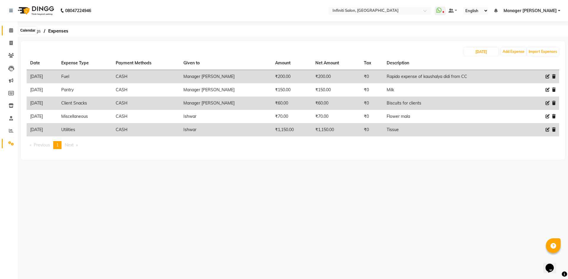
click at [11, 31] on icon at bounding box center [11, 30] width 4 height 4
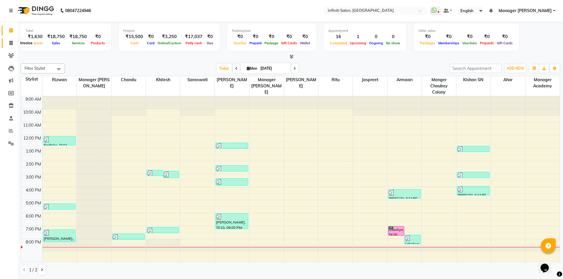
drag, startPoint x: 9, startPoint y: 41, endPoint x: 31, endPoint y: 42, distance: 21.6
click at [9, 41] on icon at bounding box center [10, 43] width 3 height 4
select select "service"
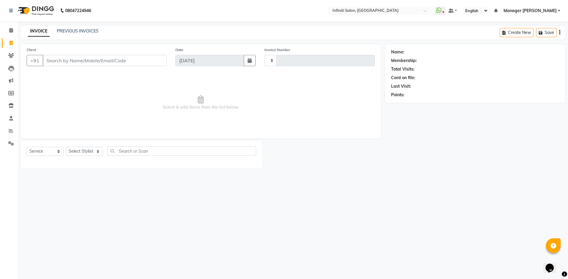
type input "2768"
select select "5804"
click at [90, 56] on input "Client" at bounding box center [105, 60] width 124 height 11
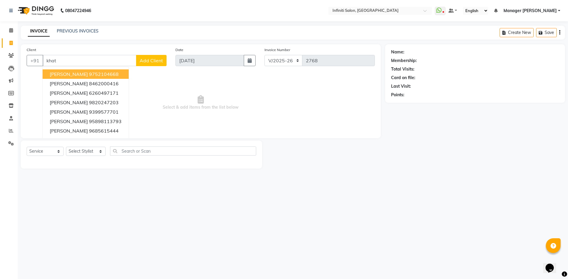
click at [66, 78] on button "[PERSON_NAME] 9752104668" at bounding box center [86, 74] width 86 height 9
type input "9752104668"
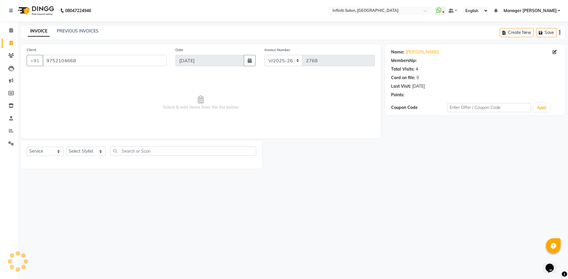
select select "1: Object"
click at [80, 63] on input "9752104668" at bounding box center [105, 60] width 124 height 11
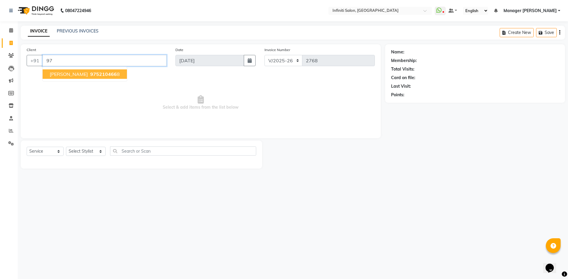
type input "9"
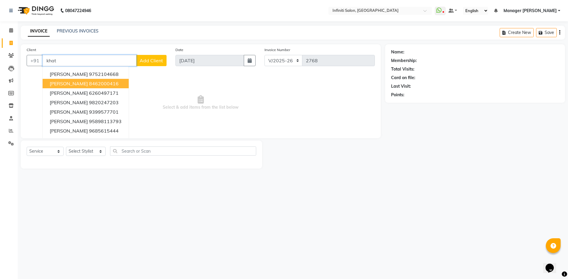
click at [78, 85] on span "[PERSON_NAME]" at bounding box center [69, 84] width 38 height 6
type input "8462000416"
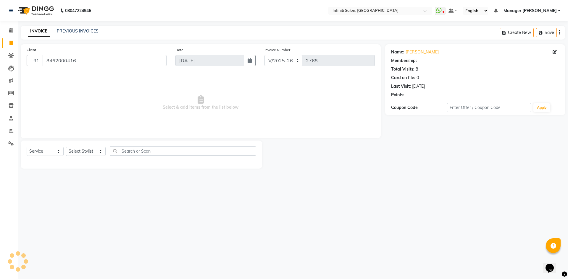
select select "1: Object"
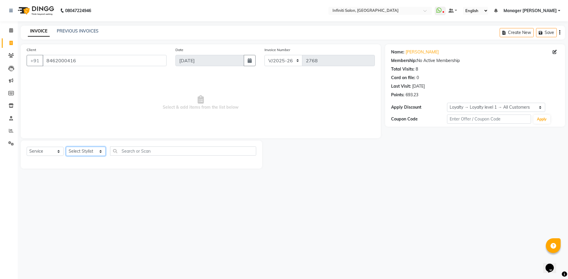
click at [84, 150] on select "Select Stylist [PERSON_NAME] Ahor Armaan [PERSON_NAME] [PERSON_NAME] [PERSON_NA…" at bounding box center [86, 151] width 40 height 9
select select "40449"
click at [66, 147] on select "Select Stylist [PERSON_NAME] Ahor Armaan [PERSON_NAME] [PERSON_NAME] [PERSON_NA…" at bounding box center [86, 151] width 40 height 9
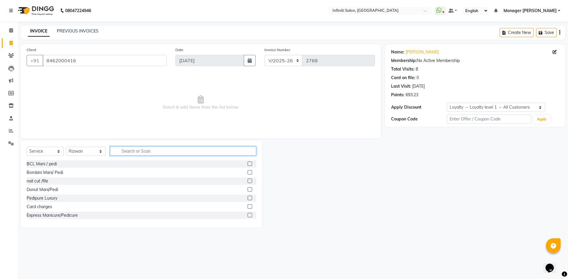
click at [146, 154] on input "text" at bounding box center [183, 151] width 146 height 9
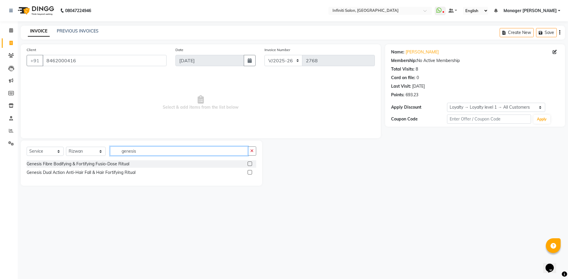
type input "genesis"
click at [250, 174] on label at bounding box center [250, 172] width 4 height 4
click at [250, 174] on input "checkbox" at bounding box center [250, 173] width 4 height 4
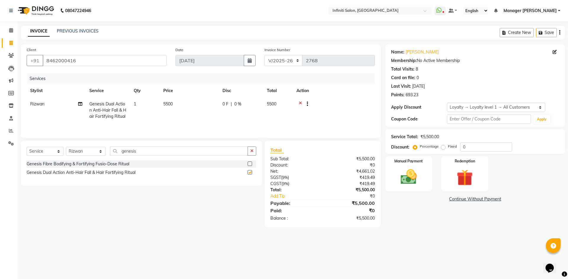
checkbox input "false"
drag, startPoint x: 166, startPoint y: 113, endPoint x: 184, endPoint y: 101, distance: 21.5
click at [166, 113] on td "5500" at bounding box center [189, 111] width 59 height 26
select select "40449"
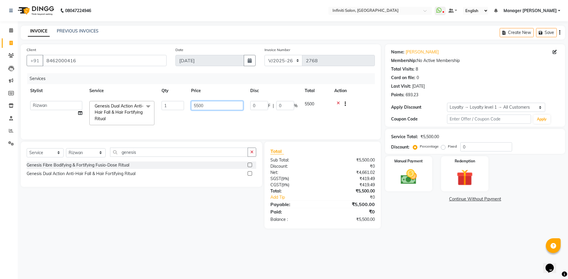
click at [196, 106] on input "5500" at bounding box center [217, 105] width 52 height 9
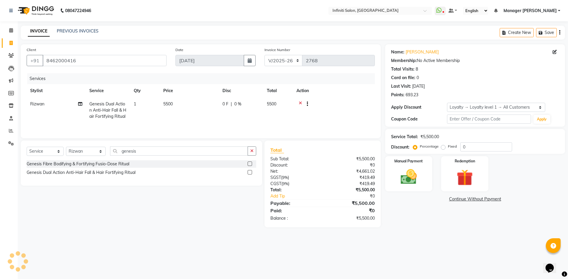
click at [225, 123] on tr "[PERSON_NAME] Genesis Dual Action Anti-Hair Fall & Hair Fortifying Ritual 1 550…" at bounding box center [201, 111] width 348 height 26
click at [327, 114] on td at bounding box center [334, 111] width 82 height 26
click at [413, 170] on img at bounding box center [409, 177] width 28 height 20
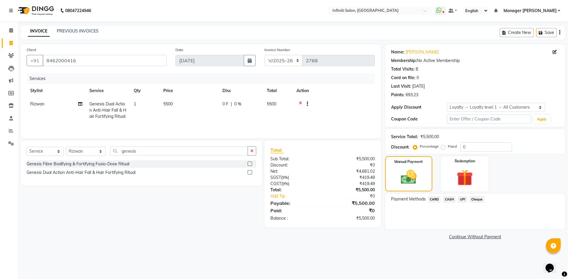
click at [464, 200] on span "UPI" at bounding box center [462, 199] width 9 height 7
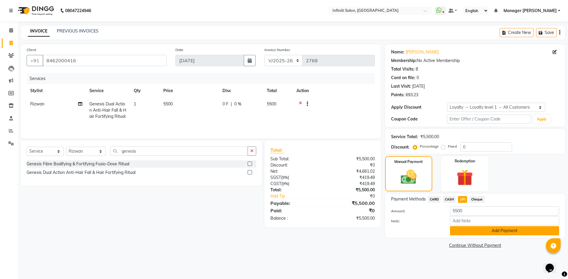
click at [467, 234] on button "Add Payment" at bounding box center [504, 231] width 109 height 9
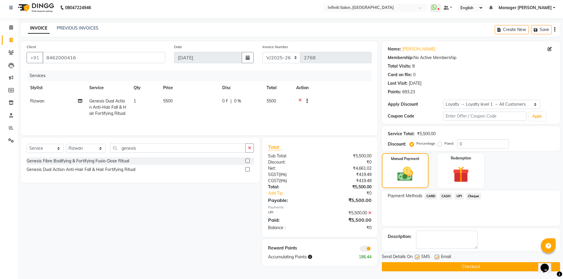
scroll to position [4, 0]
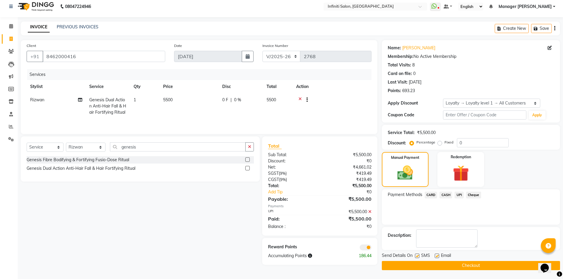
click at [415, 265] on button "Checkout" at bounding box center [471, 265] width 178 height 9
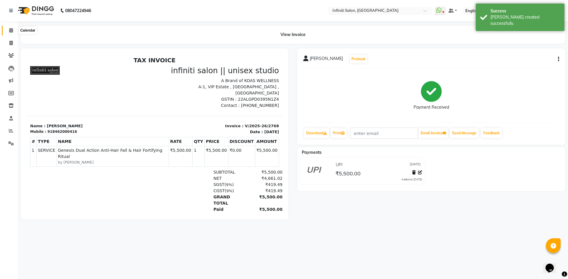
click at [10, 32] on icon at bounding box center [11, 30] width 4 height 4
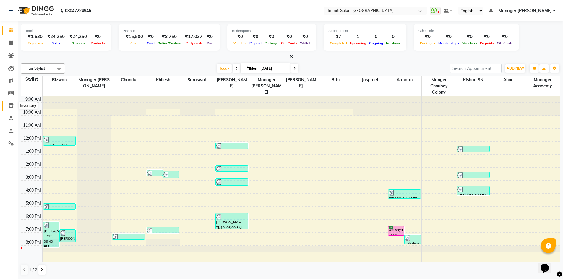
click at [12, 105] on icon at bounding box center [11, 106] width 5 height 4
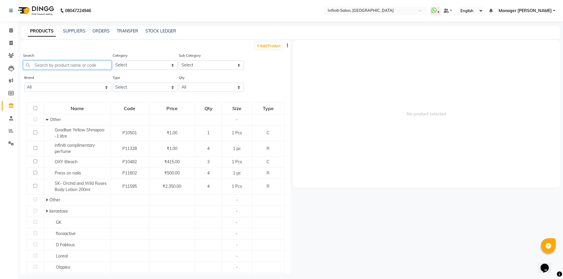
click at [78, 65] on input "text" at bounding box center [67, 65] width 88 height 9
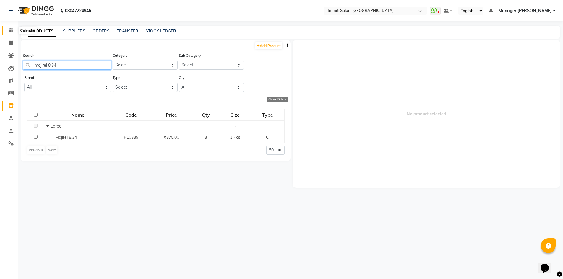
type input "majirel 8.34"
click at [12, 30] on icon at bounding box center [11, 30] width 4 height 4
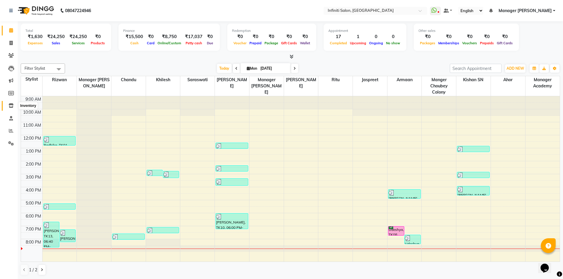
click at [10, 104] on icon at bounding box center [11, 106] width 5 height 4
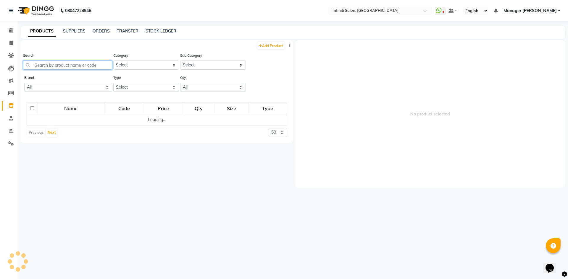
click at [79, 69] on input "text" at bounding box center [67, 65] width 89 height 9
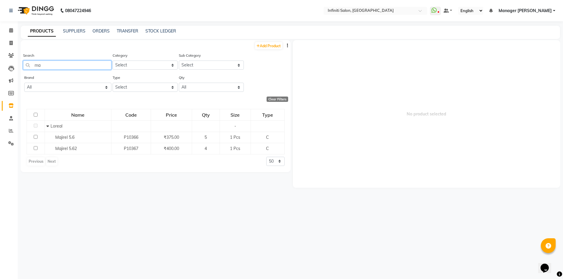
type input "m"
type input "i"
type input "inoa 4"
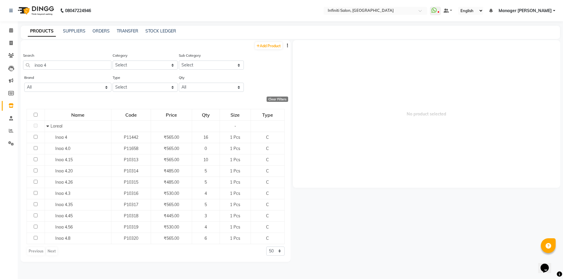
click at [24, 10] on img at bounding box center [35, 10] width 41 height 17
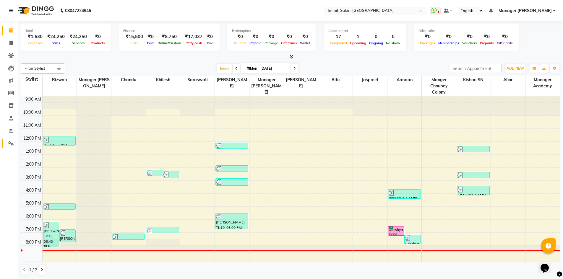
click at [3, 143] on link "Settings" at bounding box center [9, 144] width 14 height 10
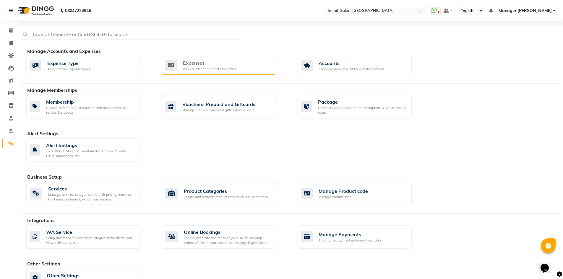
click at [255, 74] on div "Expenses Add / View / Edit / Delete expenses" at bounding box center [219, 65] width 114 height 19
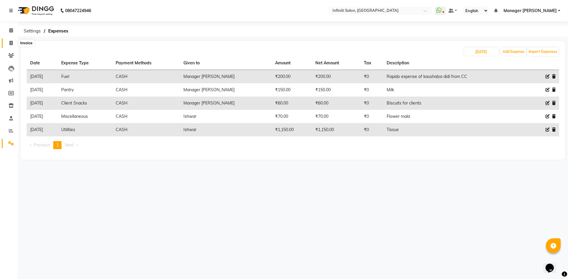
click at [15, 44] on span at bounding box center [11, 43] width 10 height 7
select select "service"
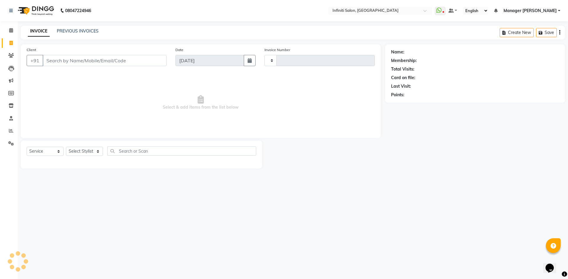
type input "2769"
select select "5804"
click at [80, 28] on div "PREVIOUS INVOICES" at bounding box center [78, 31] width 42 height 6
click at [85, 31] on link "PREVIOUS INVOICES" at bounding box center [78, 30] width 42 height 5
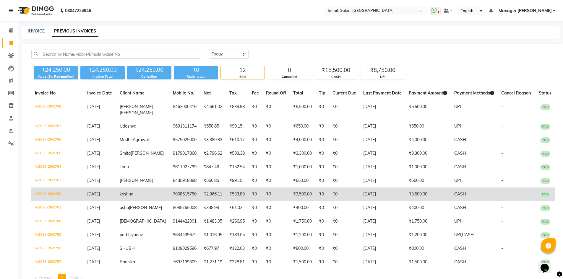
click at [405, 199] on td "₹3,500.00" at bounding box center [428, 195] width 46 height 14
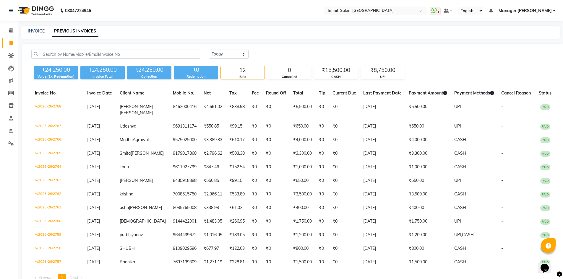
click at [27, 10] on img at bounding box center [35, 10] width 41 height 17
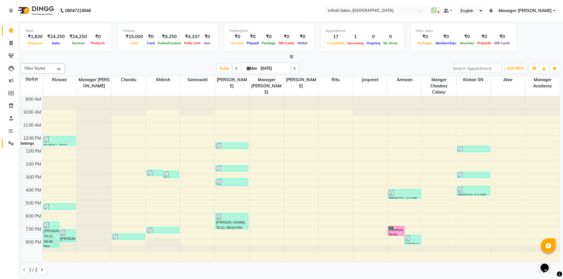
click at [9, 144] on icon at bounding box center [11, 143] width 6 height 4
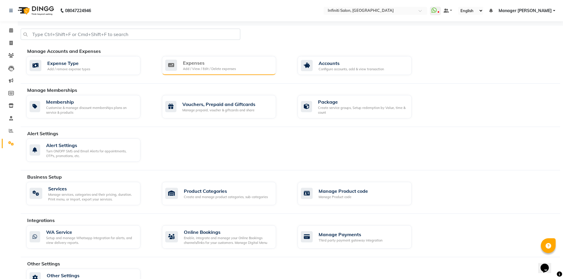
click at [186, 72] on div "Expenses Add / View / Edit / Delete expenses" at bounding box center [219, 65] width 114 height 19
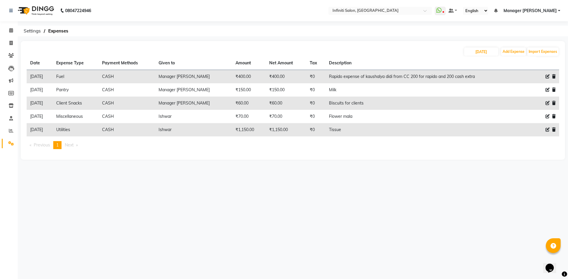
click at [22, 12] on img at bounding box center [35, 10] width 41 height 17
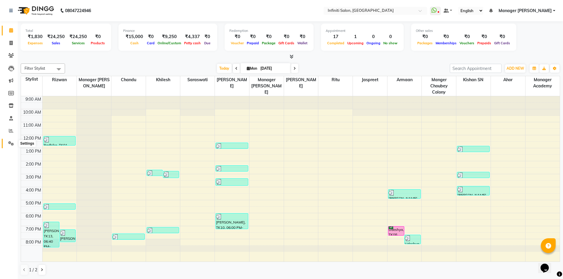
click at [12, 145] on icon at bounding box center [11, 143] width 6 height 4
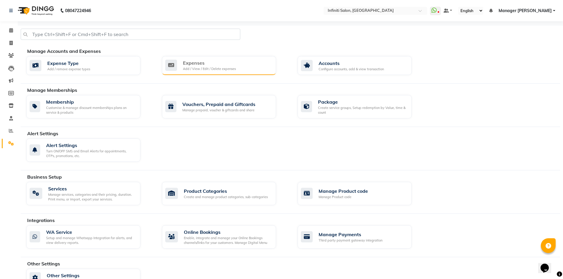
click at [231, 70] on div "Add / View / Edit / Delete expenses" at bounding box center [209, 69] width 53 height 5
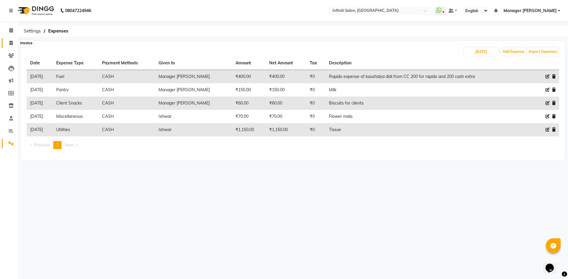
click at [7, 43] on span at bounding box center [11, 43] width 10 height 7
select select "service"
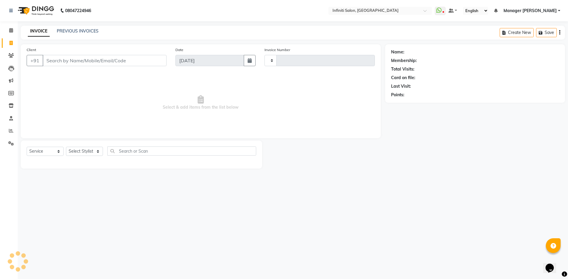
type input "2769"
select select "5804"
click at [78, 31] on link "PREVIOUS INVOICES" at bounding box center [78, 30] width 42 height 5
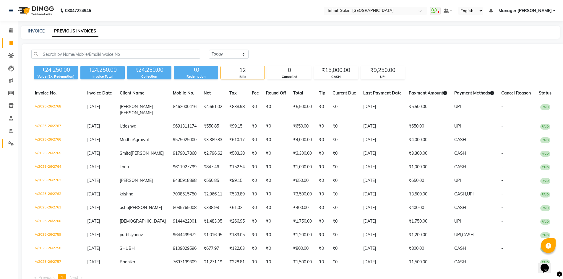
click at [9, 147] on link "Settings" at bounding box center [9, 144] width 14 height 10
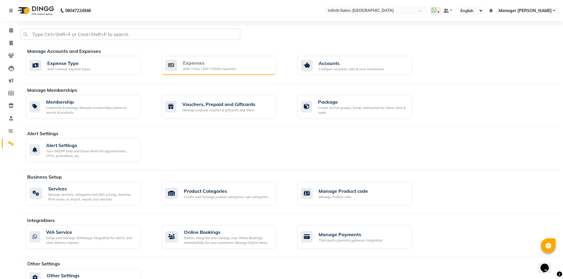
click at [199, 72] on div "Expenses Add / View / Edit / Delete expenses" at bounding box center [219, 65] width 114 height 19
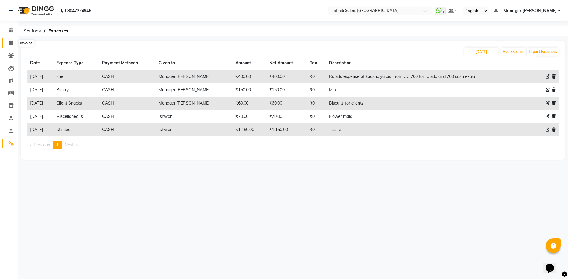
click at [11, 42] on icon at bounding box center [10, 43] width 3 height 4
select select "service"
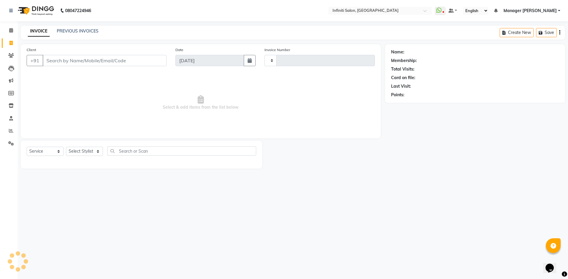
type input "2769"
select select "5804"
click at [81, 31] on link "PREVIOUS INVOICES" at bounding box center [78, 30] width 42 height 5
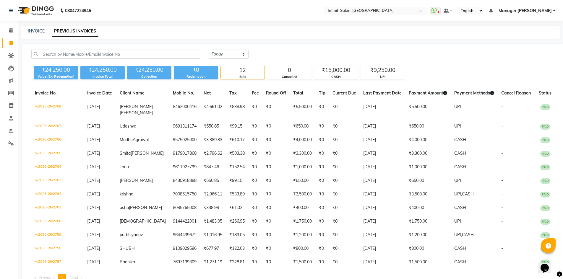
click at [23, 12] on img at bounding box center [35, 10] width 41 height 17
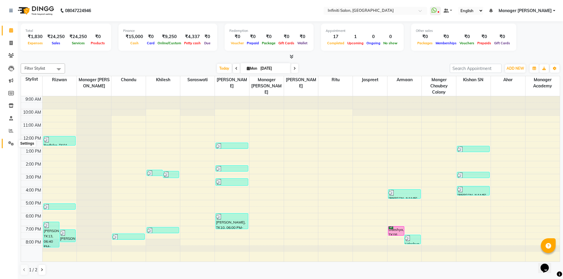
click at [13, 146] on span at bounding box center [11, 143] width 10 height 7
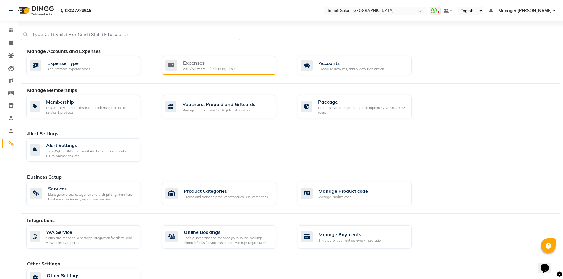
click at [230, 63] on div "Expenses" at bounding box center [209, 62] width 53 height 7
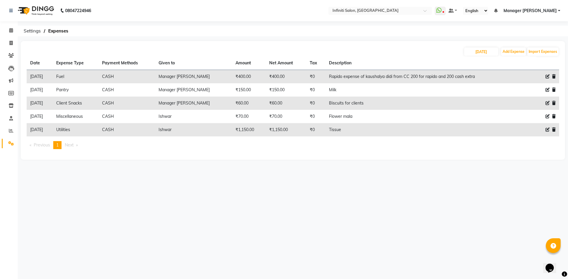
click at [24, 11] on img at bounding box center [35, 10] width 41 height 17
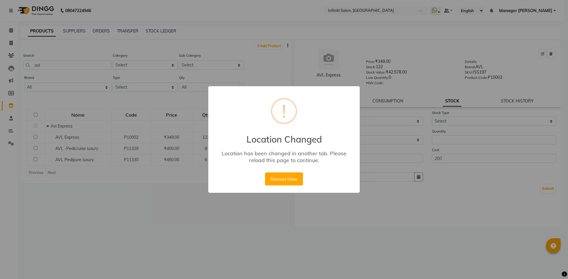
select select
click at [289, 181] on button "Reload Now" at bounding box center [284, 179] width 38 height 13
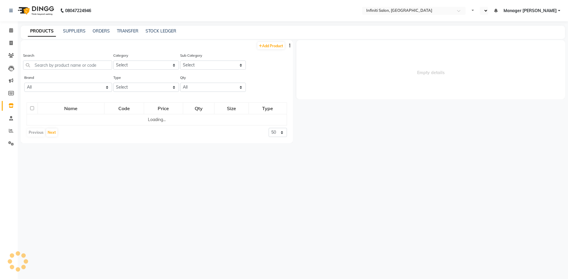
select select "en"
select select
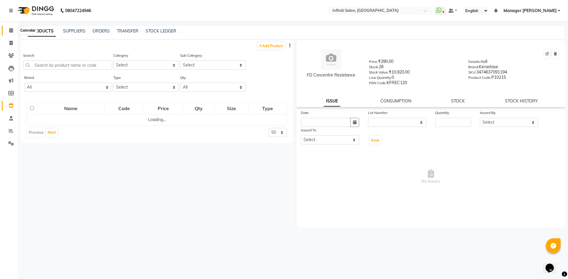
click at [12, 32] on icon at bounding box center [11, 30] width 4 height 4
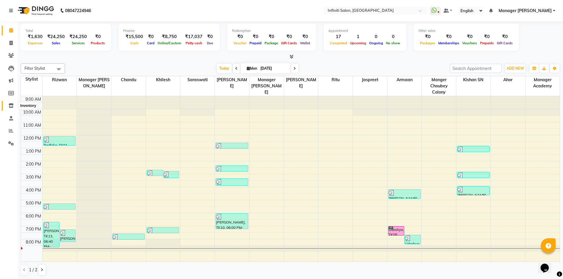
click at [11, 108] on icon at bounding box center [11, 106] width 5 height 4
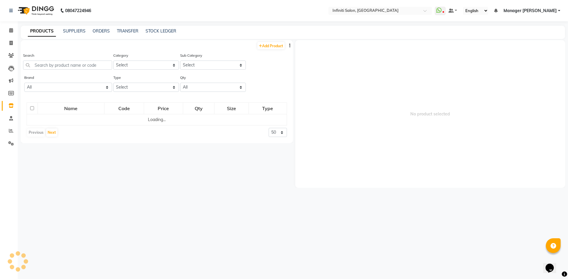
click at [74, 60] on div "Search" at bounding box center [67, 60] width 89 height 17
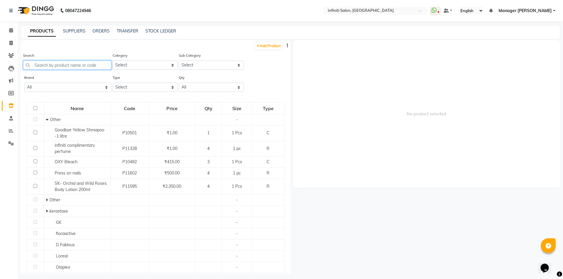
click at [74, 62] on input "text" at bounding box center [67, 65] width 88 height 9
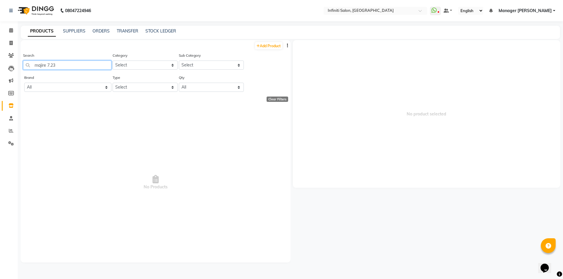
click at [47, 67] on input "majire 7.23" at bounding box center [67, 65] width 88 height 9
click at [73, 61] on input "majirel 7.23" at bounding box center [67, 65] width 88 height 9
type input "m"
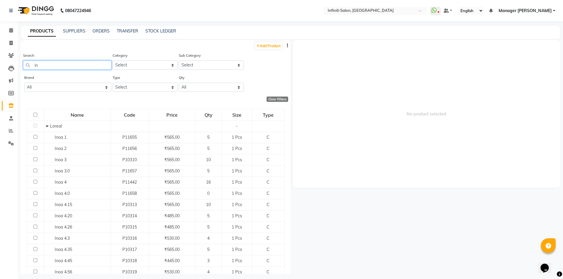
type input "i"
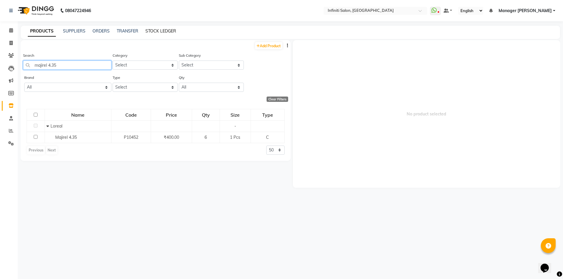
type input "majirel 4.35"
click at [163, 29] on link "STOCK LEDGER" at bounding box center [161, 30] width 31 height 5
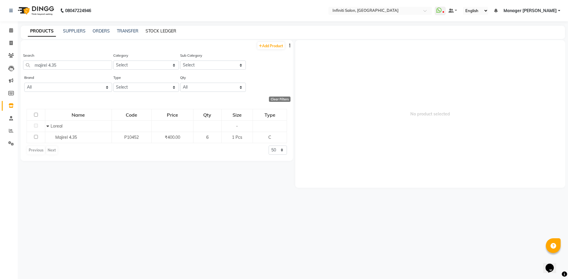
select select "all"
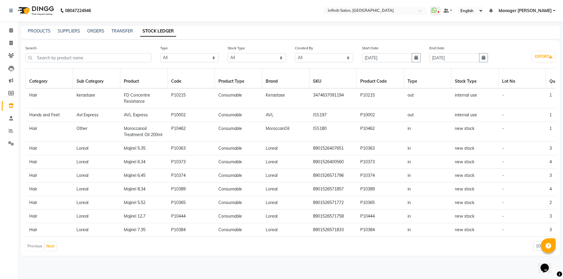
scroll to position [40, 0]
click at [50, 251] on button "Next" at bounding box center [50, 247] width 11 height 8
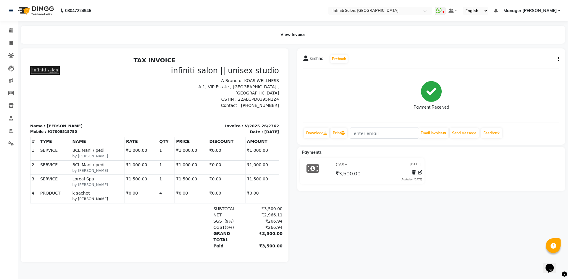
click at [558, 59] on icon "button" at bounding box center [558, 59] width 1 height 0
click at [535, 70] on div "Edit Invoice" at bounding box center [529, 70] width 41 height 7
select select "service"
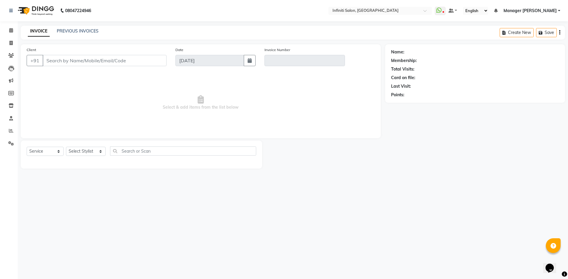
type input "7008515750"
type input "V/2025-26/2762"
select select "select"
select select "1: Object"
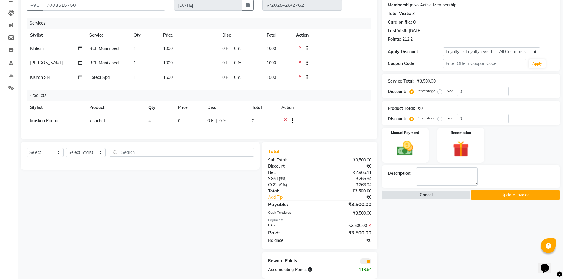
scroll to position [69, 0]
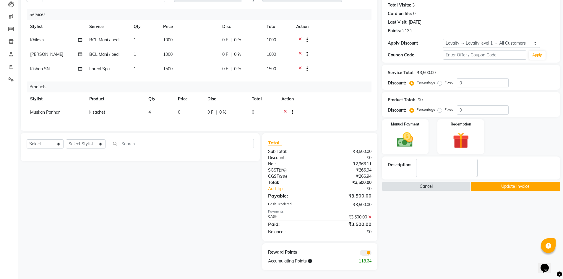
click at [371, 216] on icon at bounding box center [369, 217] width 3 height 4
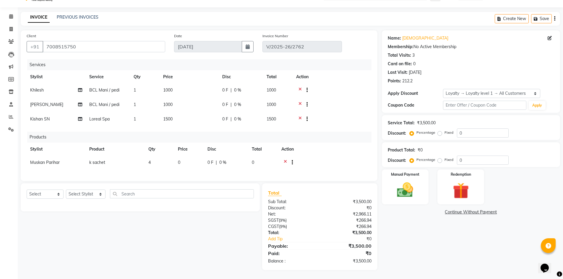
scroll to position [18, 0]
click at [408, 187] on img at bounding box center [405, 190] width 27 height 19
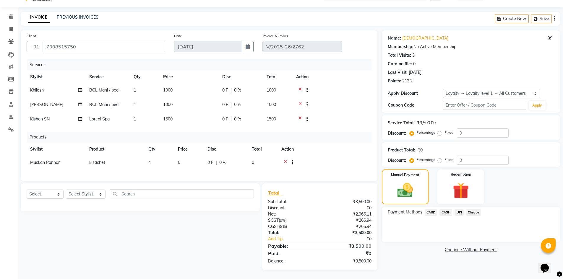
click at [446, 211] on span "CASH" at bounding box center [446, 212] width 13 height 7
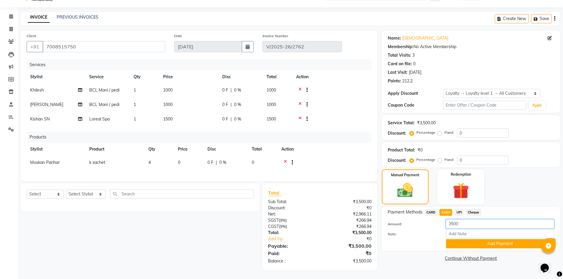
drag, startPoint x: 461, startPoint y: 220, endPoint x: 442, endPoint y: 225, distance: 19.8
click at [442, 225] on div "Amount: 3500" at bounding box center [471, 225] width 175 height 10
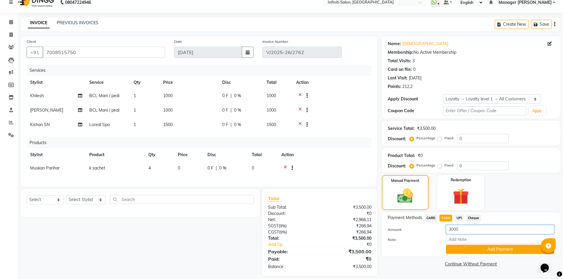
scroll to position [0, 0]
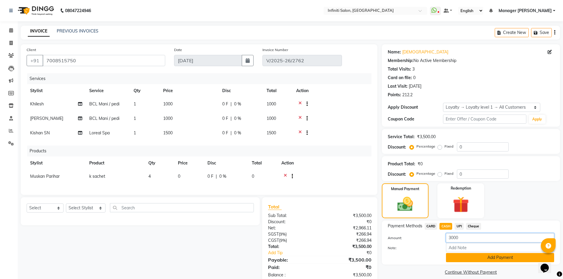
type input "3000"
click at [464, 257] on button "Add Payment" at bounding box center [500, 257] width 108 height 9
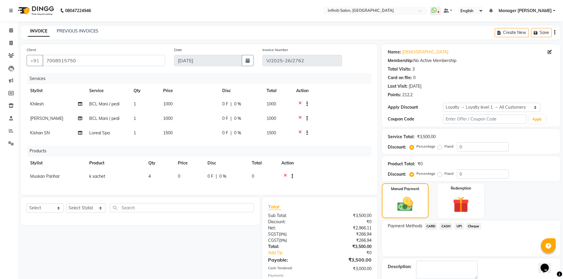
click at [461, 226] on span "UPI" at bounding box center [459, 226] width 9 height 7
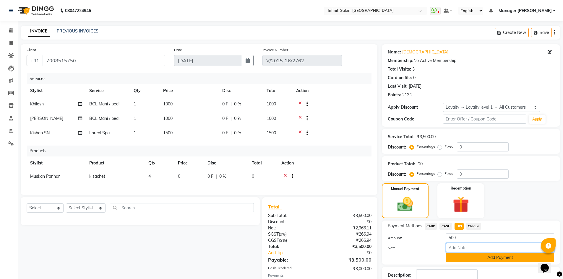
drag, startPoint x: 474, startPoint y: 252, endPoint x: 473, endPoint y: 256, distance: 3.7
click at [474, 253] on div "Amount: 500 Note: Add Payment" at bounding box center [471, 248] width 167 height 29
click at [473, 256] on button "Add Payment" at bounding box center [500, 257] width 108 height 9
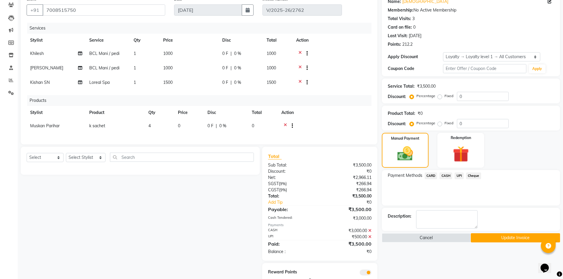
scroll to position [75, 0]
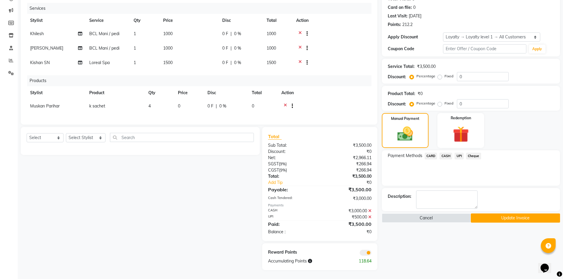
click at [484, 215] on button "Update Invoice" at bounding box center [515, 218] width 89 height 9
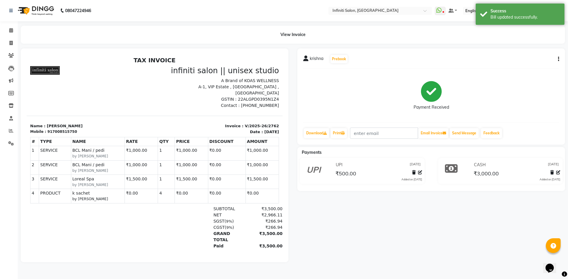
drag, startPoint x: 25, startPoint y: 13, endPoint x: 23, endPoint y: 17, distance: 4.4
click at [25, 13] on img at bounding box center [35, 10] width 41 height 17
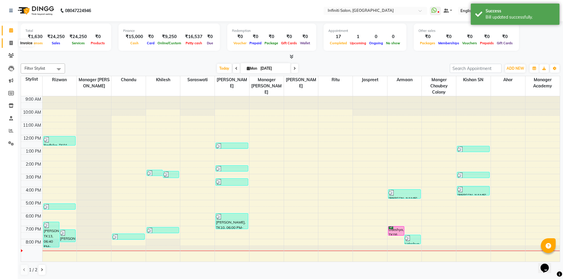
click at [12, 44] on icon at bounding box center [10, 43] width 3 height 4
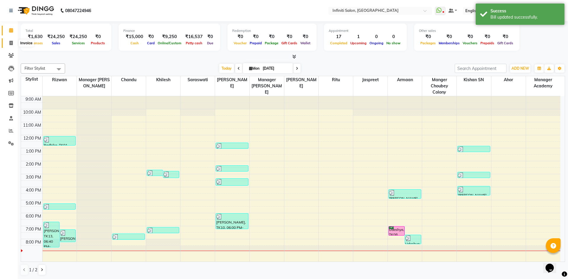
select select "5804"
select select "service"
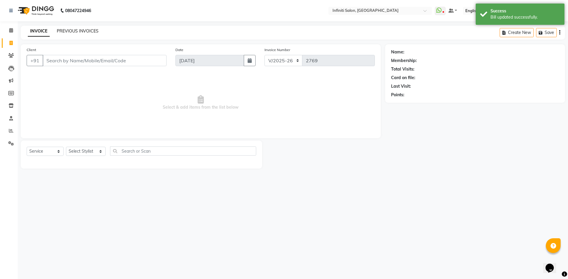
click at [80, 30] on link "PREVIOUS INVOICES" at bounding box center [78, 30] width 42 height 5
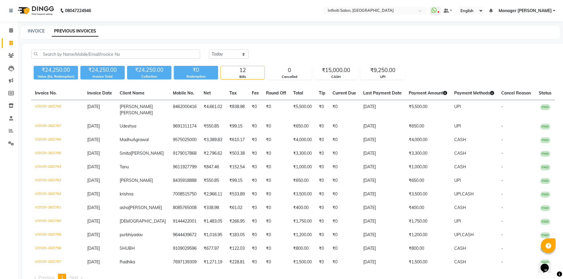
click at [26, 12] on img at bounding box center [35, 10] width 41 height 17
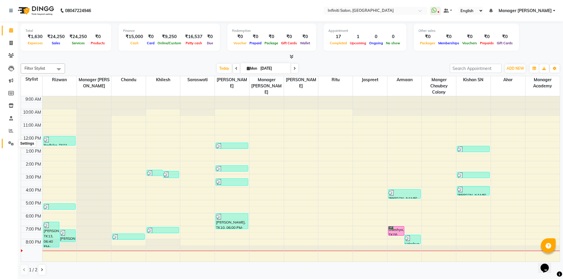
click at [7, 146] on span at bounding box center [11, 143] width 10 height 7
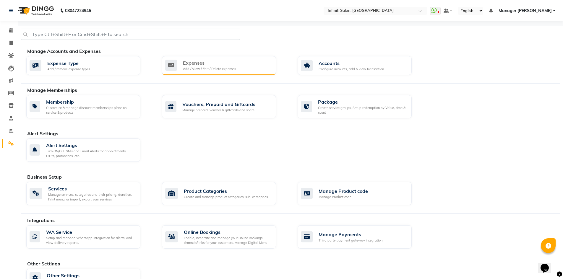
click at [231, 60] on div "Expenses" at bounding box center [209, 62] width 53 height 7
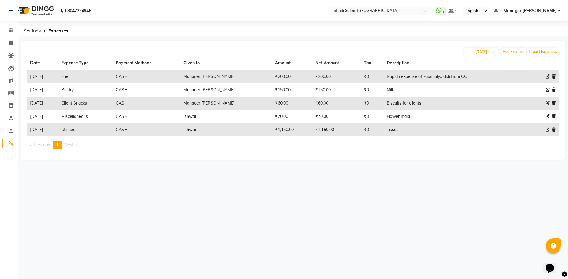
click at [547, 76] on icon at bounding box center [547, 77] width 4 height 4
select select "12411"
select select "1"
select select "4757"
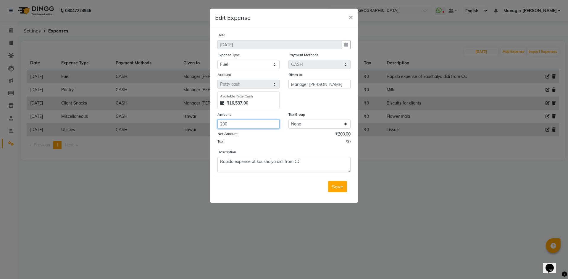
drag, startPoint x: 241, startPoint y: 120, endPoint x: 179, endPoint y: 122, distance: 62.4
click at [179, 122] on ngb-modal-window "Edit Expense × Date 01-09-2025 Expense Type Select Advance Salary Client Snacks…" at bounding box center [284, 139] width 568 height 279
type input "400"
click at [315, 165] on textarea "Rapido expense of kaushalya didi from CC" at bounding box center [283, 164] width 133 height 15
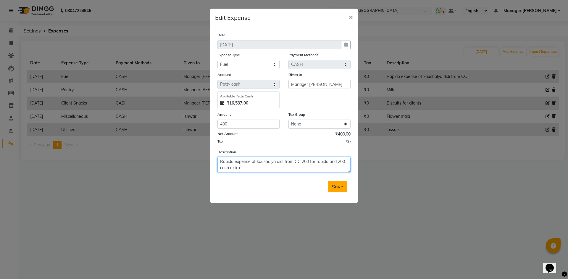
type textarea "Rapido expense of kaushalya didi from CC 200 for rapido and 200 cash extra"
click at [331, 188] on button "Save" at bounding box center [337, 186] width 19 height 11
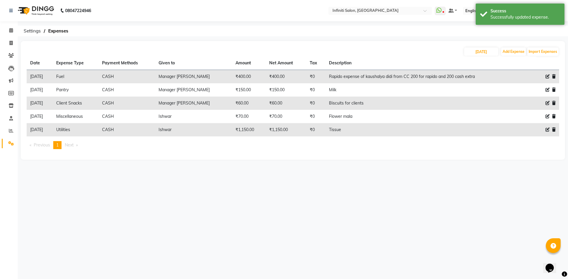
click at [28, 11] on img at bounding box center [35, 10] width 41 height 17
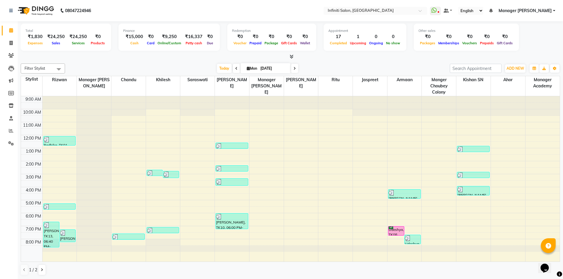
click at [124, 54] on div at bounding box center [291, 57] width 540 height 6
click at [193, 46] on div "Finance ₹15,000 Cash ₹0 Card ₹9,250 Online/Custom ₹16,337 [PERSON_NAME] cash ₹0…" at bounding box center [169, 37] width 101 height 27
click at [193, 42] on span "Petty cash" at bounding box center [194, 43] width 20 height 4
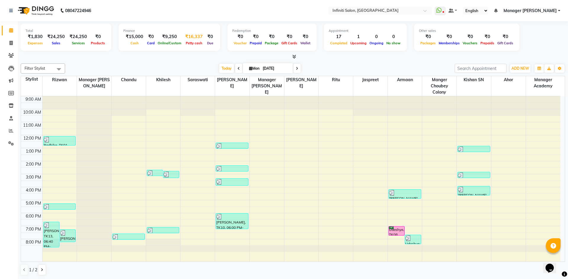
select select "4757"
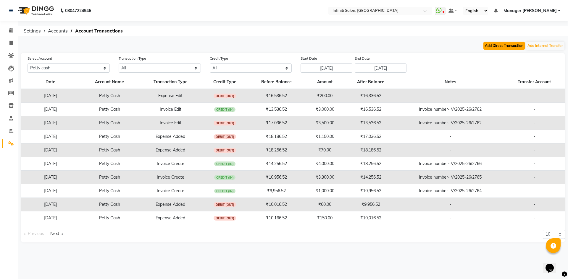
click at [500, 48] on button "Add Direct Transaction" at bounding box center [503, 46] width 41 height 8
select select "direct"
select select "4757"
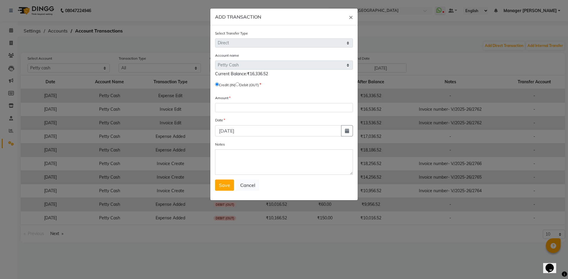
click at [239, 84] on input "radio" at bounding box center [237, 85] width 4 height 4
radio input "true"
drag, startPoint x: 240, startPoint y: 108, endPoint x: 239, endPoint y: 105, distance: 3.1
click at [240, 108] on input "number" at bounding box center [284, 107] width 138 height 9
type input "12000"
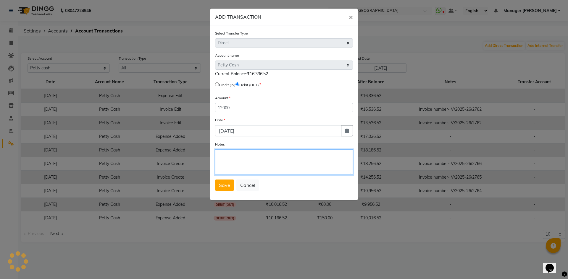
click at [247, 163] on textarea "Notes" at bounding box center [284, 162] width 138 height 25
type textarea "Handover to [PERSON_NAME] 12000 , closing by MK , Balance 4337"
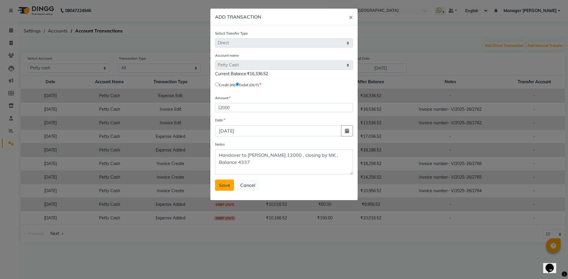
click at [221, 185] on span "Save" at bounding box center [224, 185] width 11 height 6
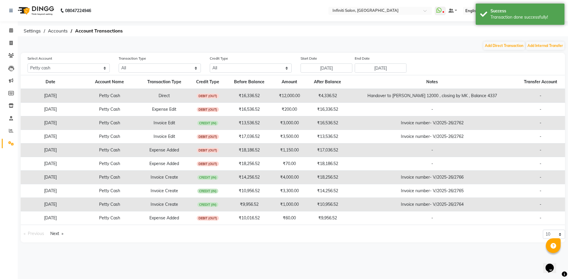
click at [26, 10] on img at bounding box center [35, 10] width 41 height 17
